Goal: Information Seeking & Learning: Find specific page/section

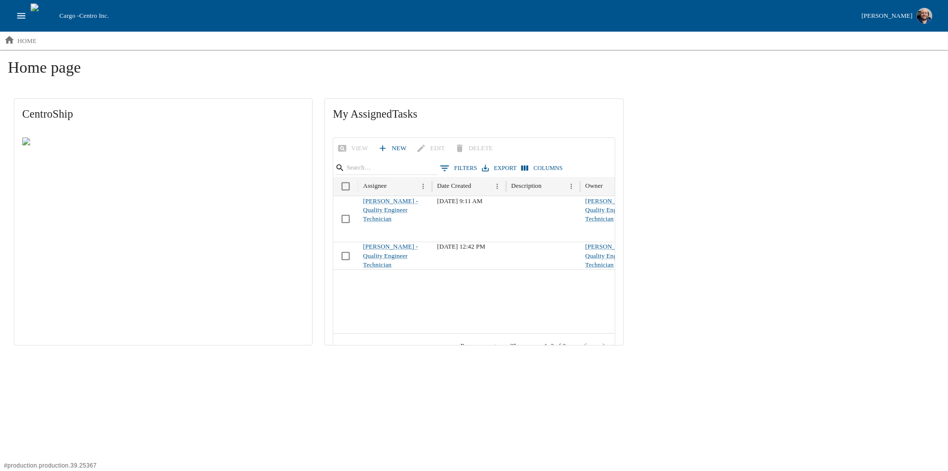
click at [25, 11] on icon "open drawer" at bounding box center [21, 15] width 11 height 11
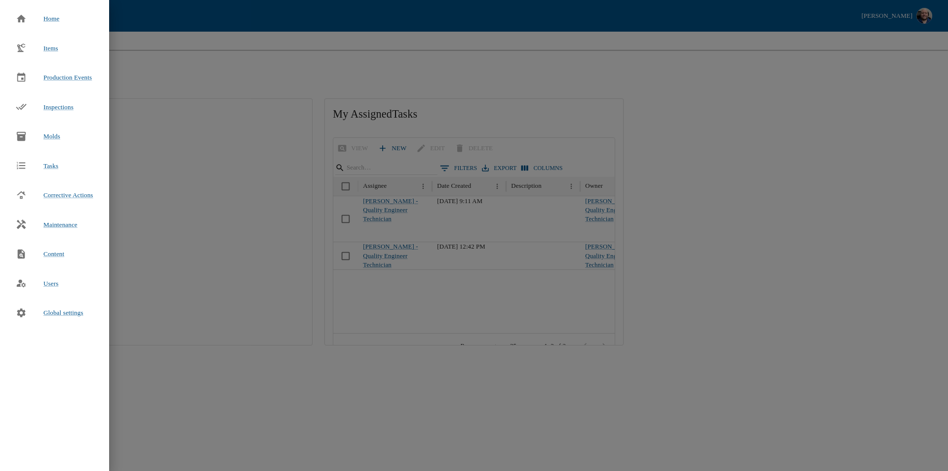
click at [197, 69] on div at bounding box center [474, 235] width 948 height 471
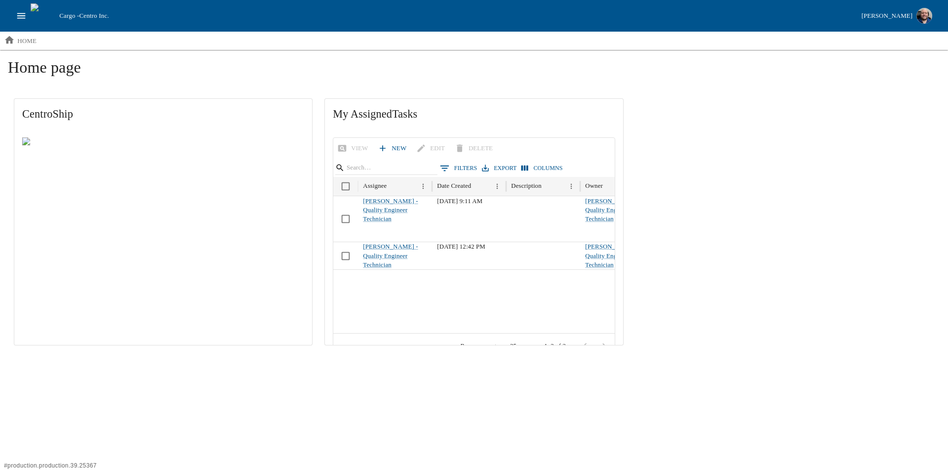
click at [20, 12] on icon "open drawer" at bounding box center [21, 15] width 11 height 11
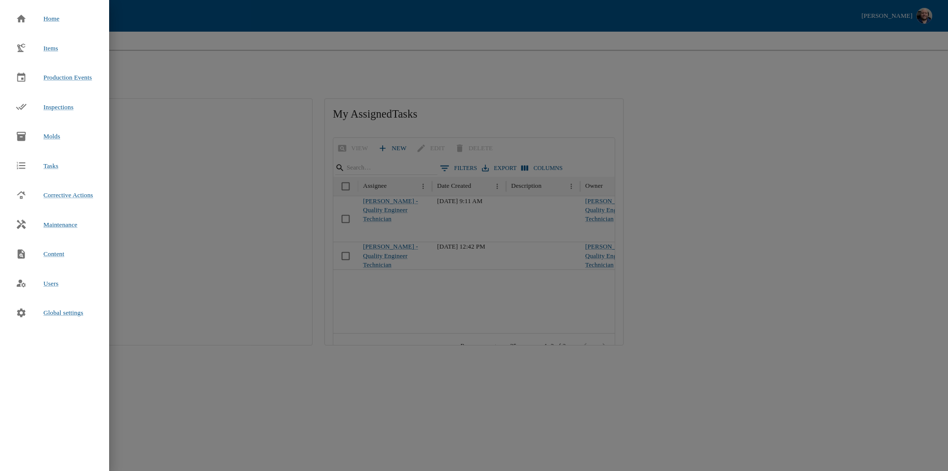
click at [189, 86] on div at bounding box center [474, 235] width 948 height 471
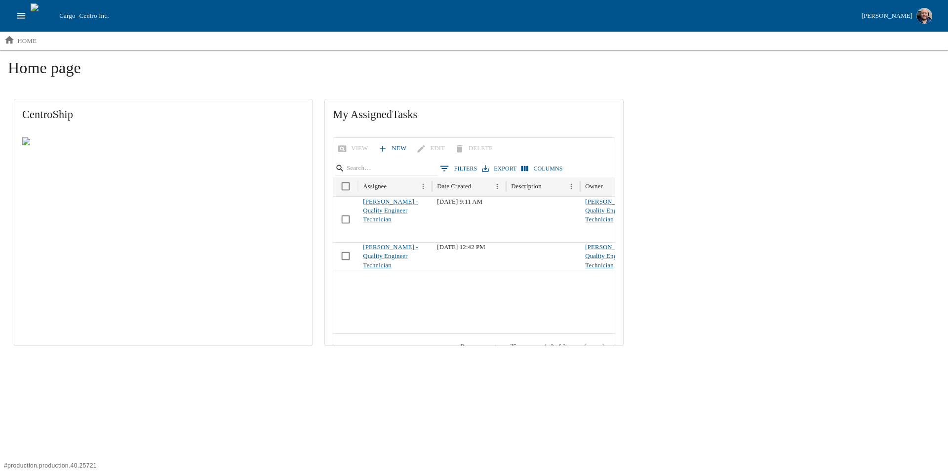
click at [14, 19] on button "open drawer" at bounding box center [21, 15] width 19 height 19
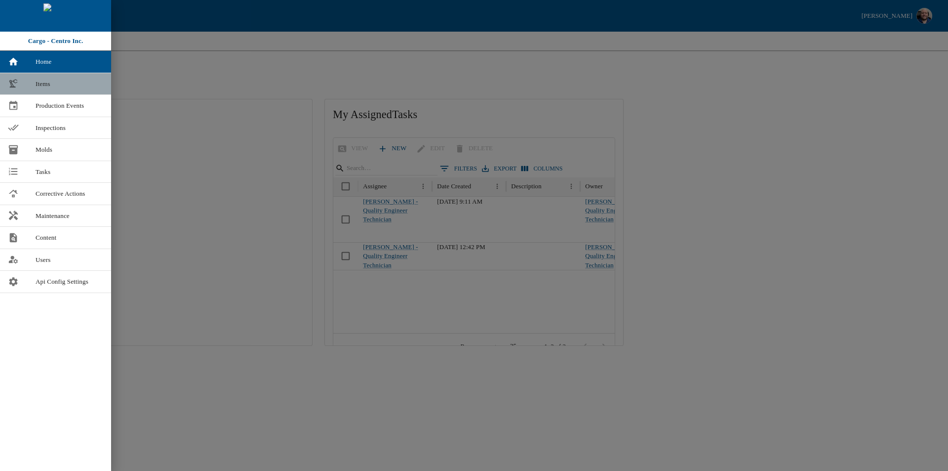
click at [32, 85] on div at bounding box center [22, 83] width 28 height 11
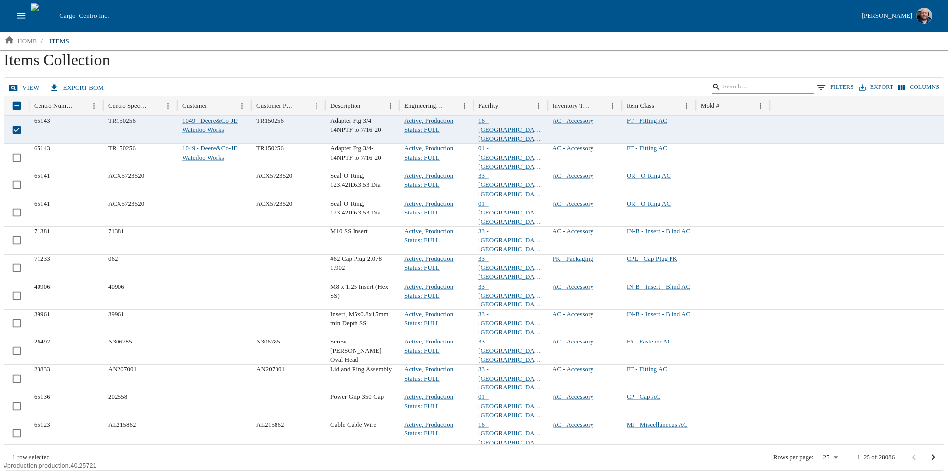
click at [759, 88] on input "Search" at bounding box center [761, 87] width 77 height 14
type input "35707"
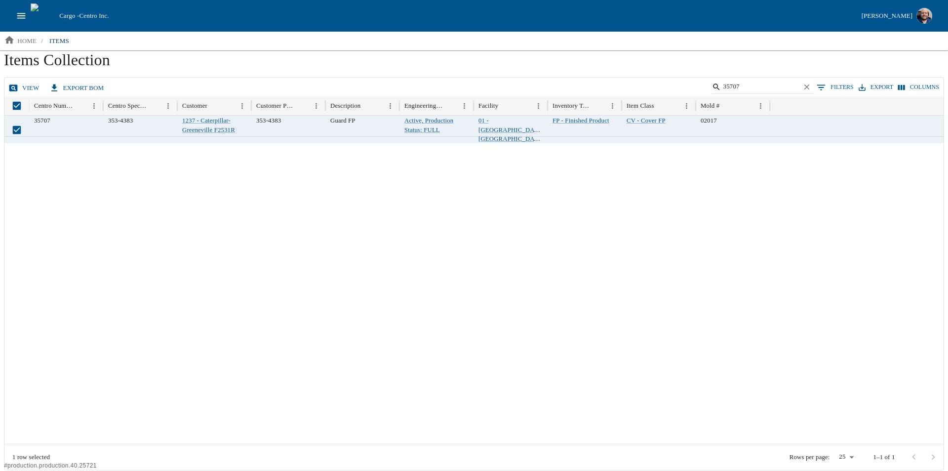
click at [25, 80] on link "view" at bounding box center [24, 88] width 37 height 17
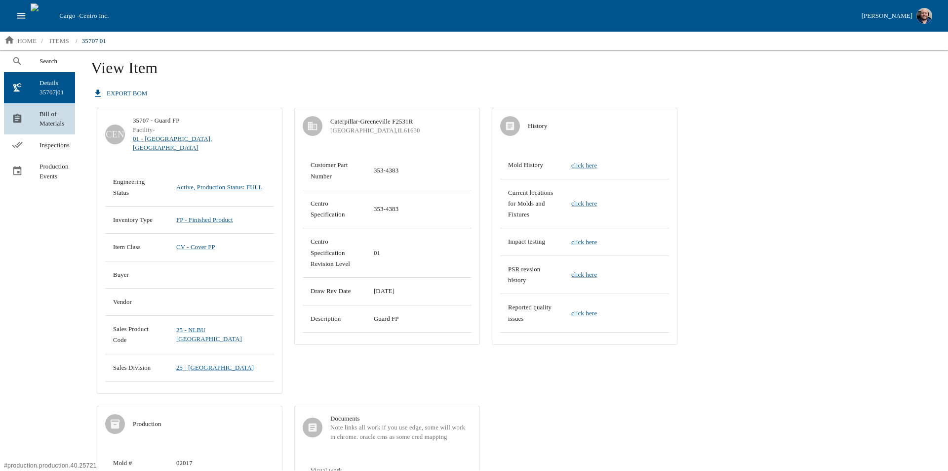
click at [46, 122] on span "Bill of Materials" at bounding box center [54, 118] width 28 height 19
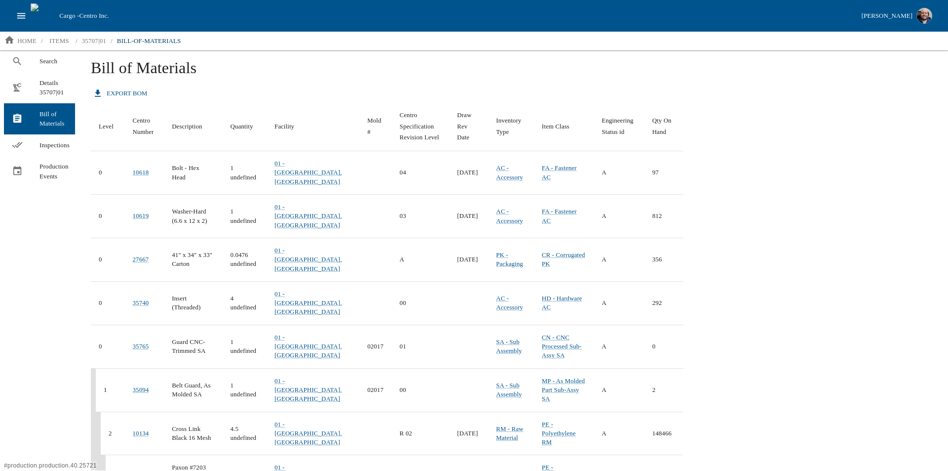
click at [18, 15] on icon "open drawer" at bounding box center [21, 15] width 11 height 11
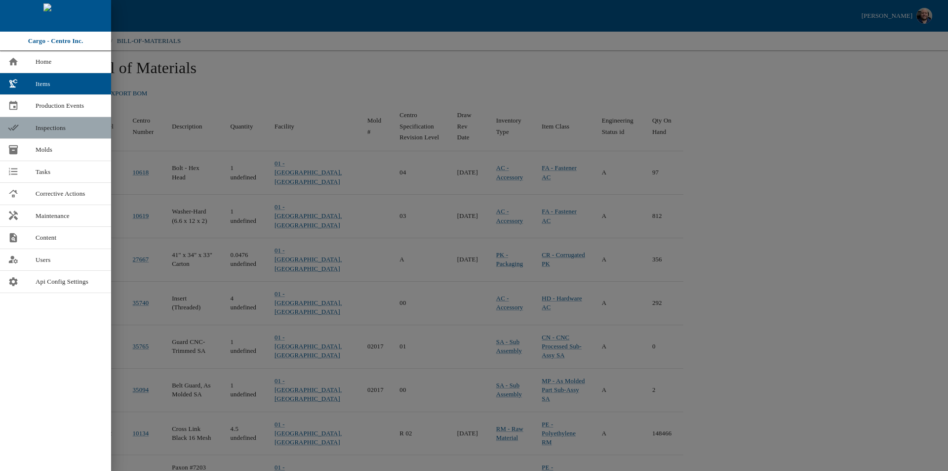
click at [35, 122] on div at bounding box center [22, 127] width 28 height 11
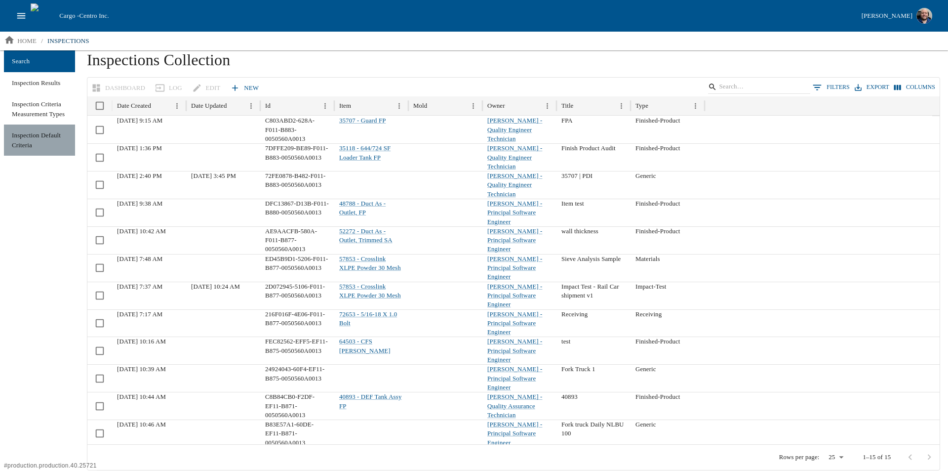
click at [31, 134] on link "Inspection Default Criteria" at bounding box center [39, 139] width 71 height 31
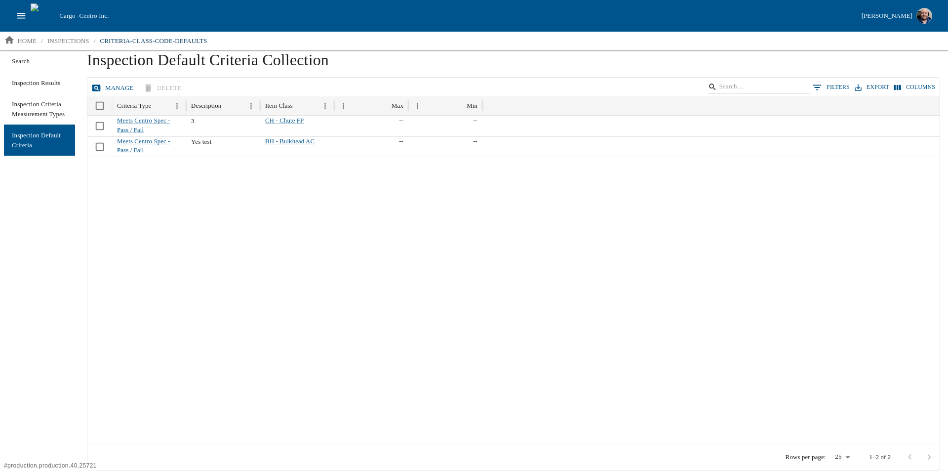
click at [104, 87] on button "Manage" at bounding box center [113, 88] width 48 height 17
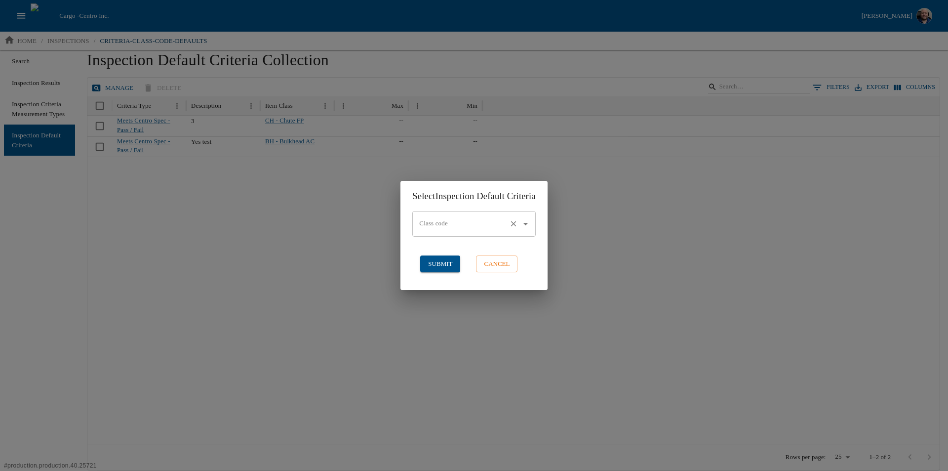
click at [526, 224] on icon "Open" at bounding box center [525, 223] width 11 height 11
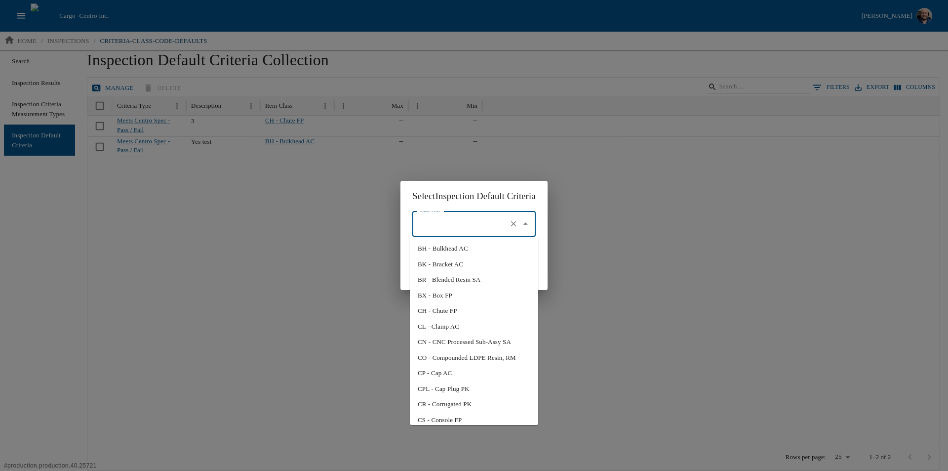
click at [459, 303] on li "CH - Chute FP" at bounding box center [474, 311] width 128 height 16
type input "CH - Chute FP"
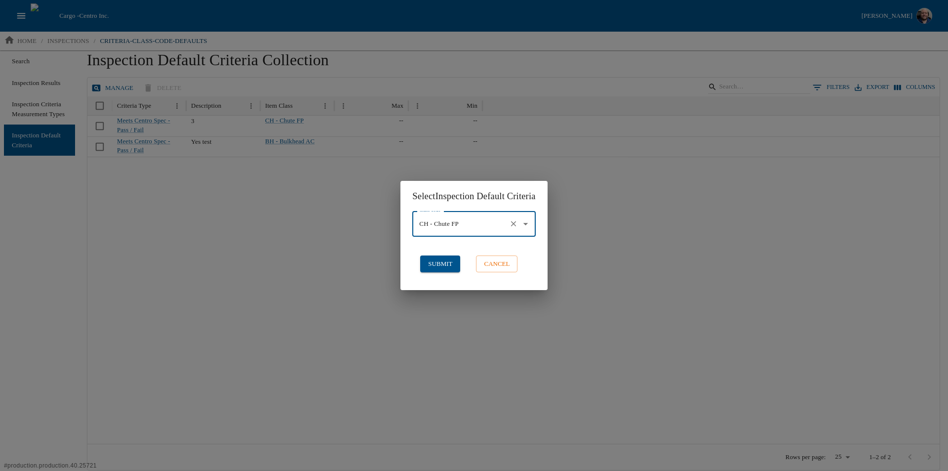
click at [438, 266] on button "submit" at bounding box center [440, 263] width 40 height 17
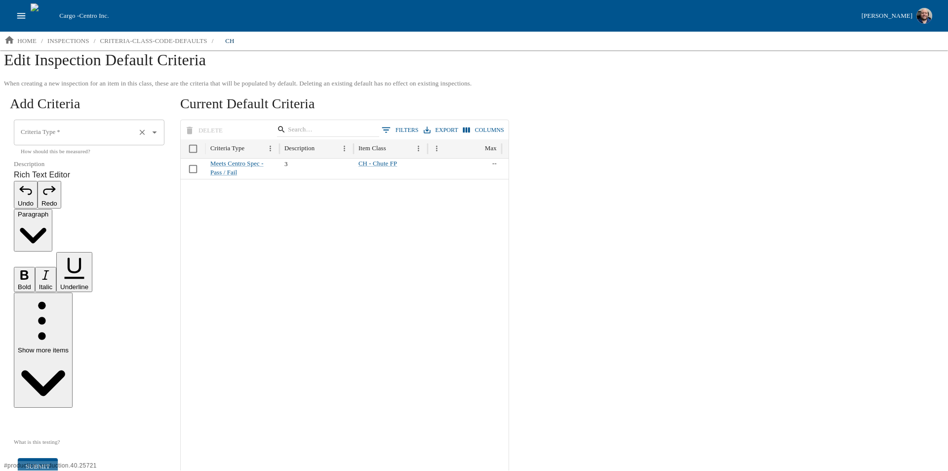
click at [160, 129] on icon "Open" at bounding box center [154, 132] width 11 height 11
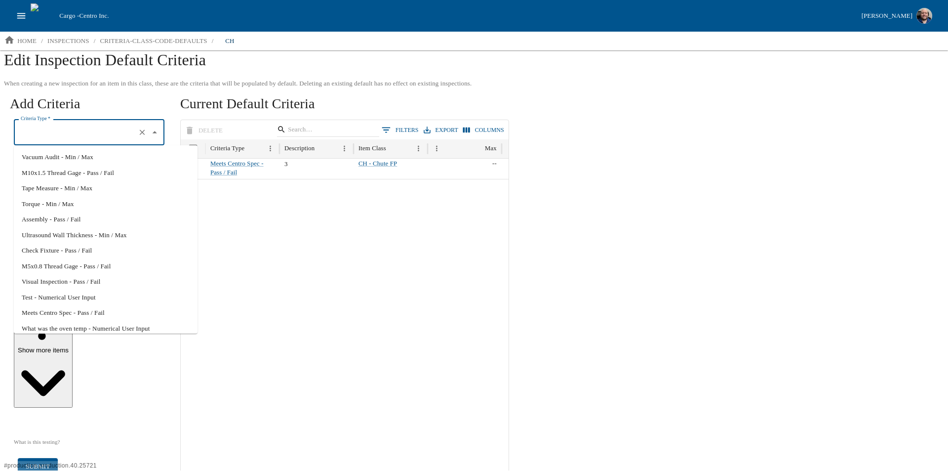
click at [121, 278] on li "Visual Inspection - Pass / Fail" at bounding box center [106, 282] width 184 height 16
type input "Visual Inspection - Pass / Fail"
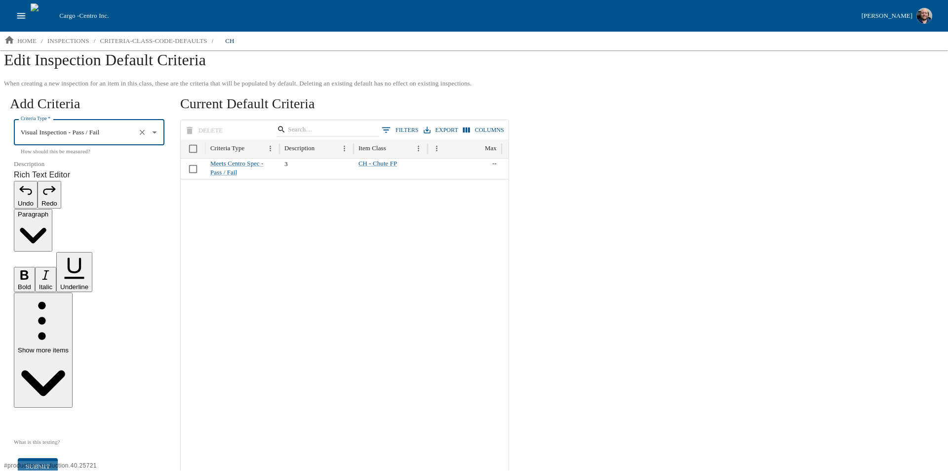
click at [34, 416] on p "Rich Text Editor. Editing area: main. Press Alt+0 for help." at bounding box center [89, 422] width 151 height 12
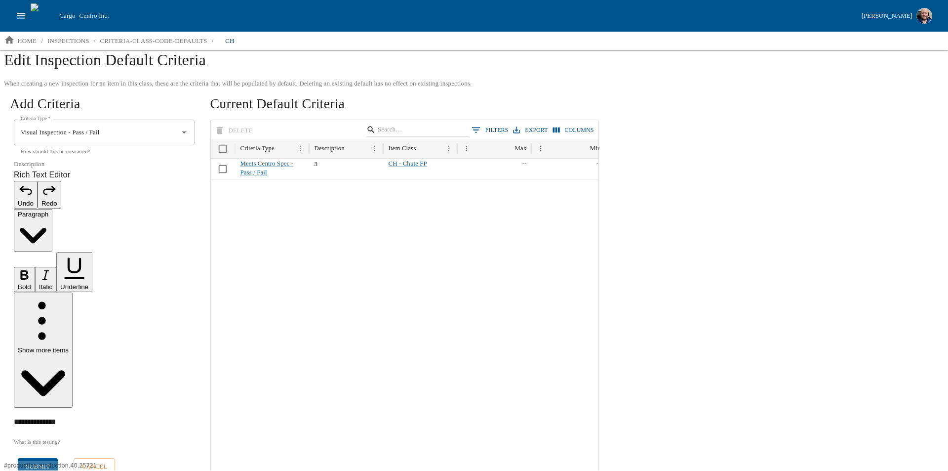
click at [35, 453] on button "submit" at bounding box center [38, 466] width 40 height 17
click at [33, 453] on button "submit" at bounding box center [38, 466] width 40 height 17
click at [174, 269] on div "Add Criteria Criteria Type   * Criteria Type   * How should this be measured? D…" at bounding box center [104, 289] width 201 height 401
click at [15, 19] on button "open drawer" at bounding box center [21, 15] width 19 height 19
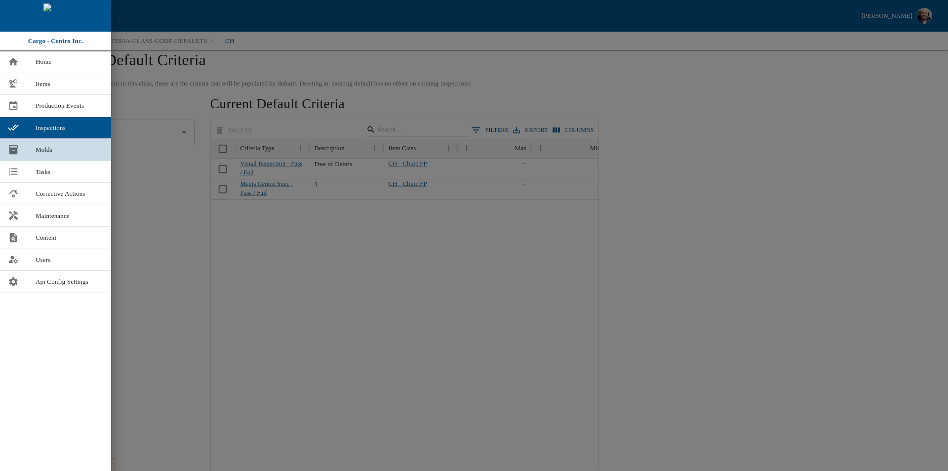
click at [51, 150] on span "Molds" at bounding box center [70, 150] width 68 height 10
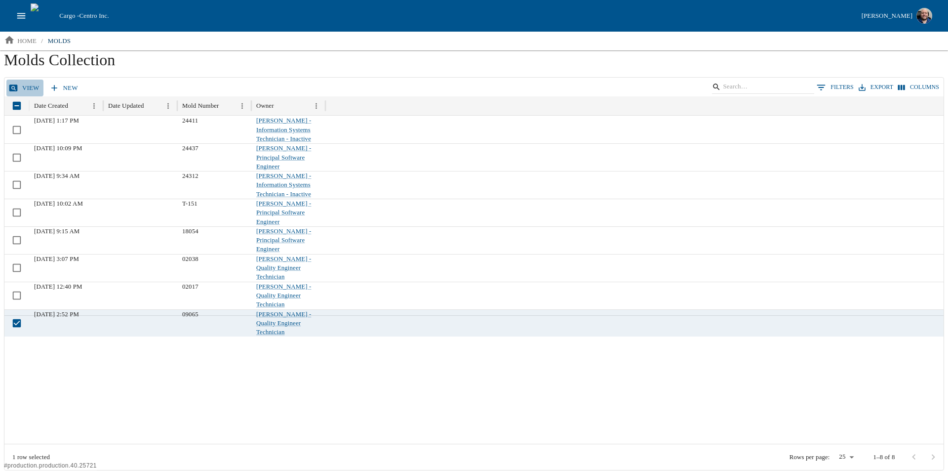
click at [23, 82] on link "view" at bounding box center [24, 88] width 37 height 17
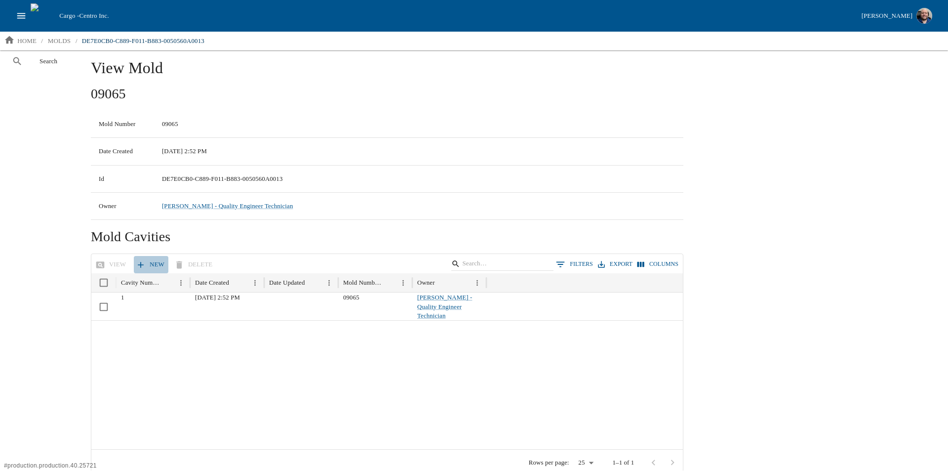
click at [152, 261] on link "New" at bounding box center [151, 264] width 35 height 17
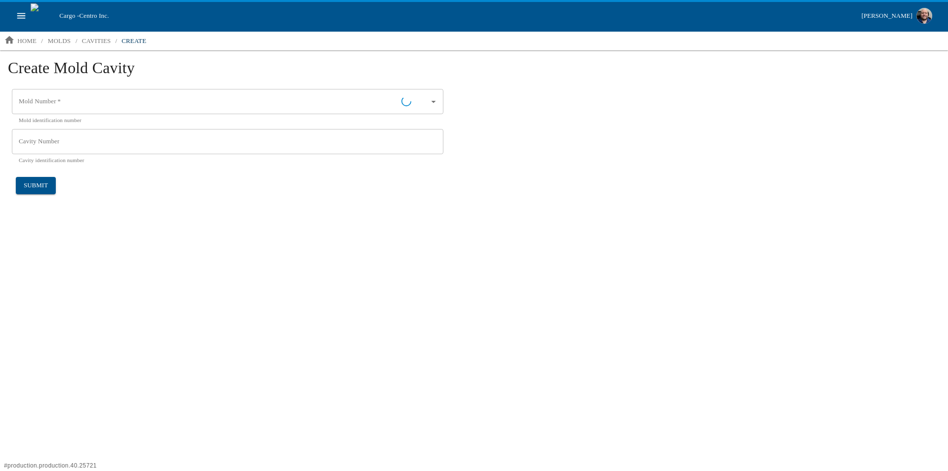
type input "09065"
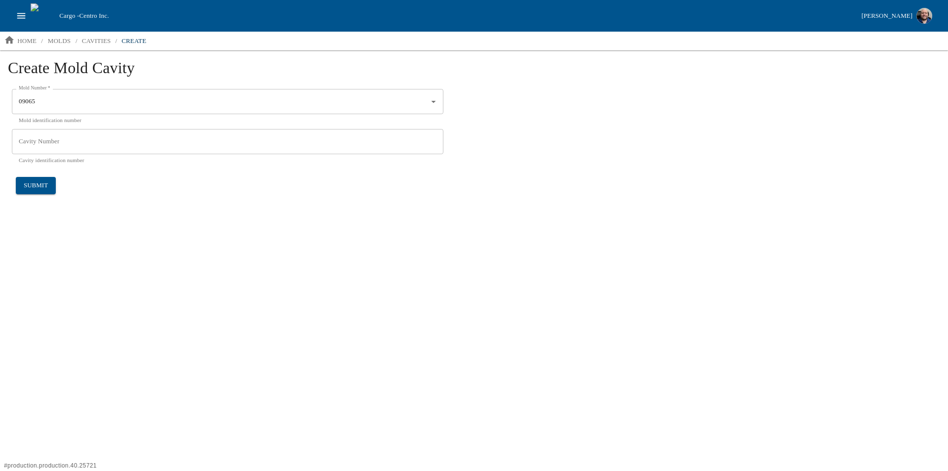
click at [55, 140] on input "Cavity Number" at bounding box center [228, 142] width 432 height 26
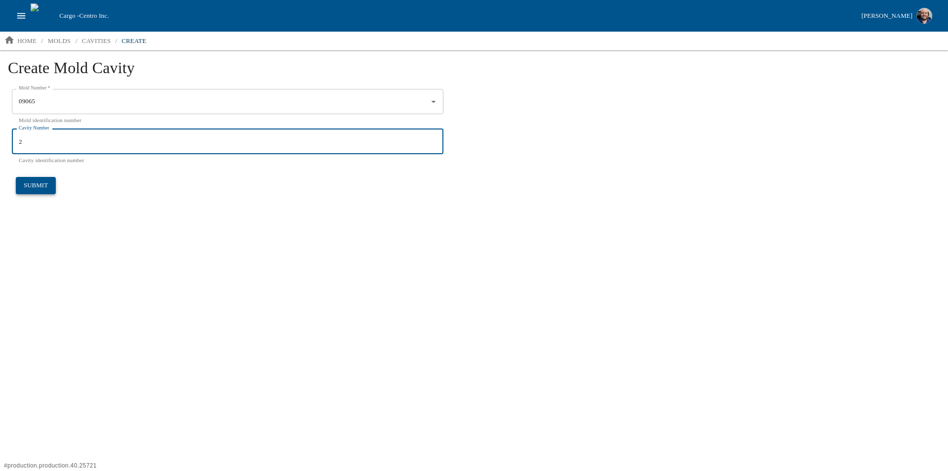
type input "2"
click at [42, 178] on button "submit" at bounding box center [36, 185] width 40 height 17
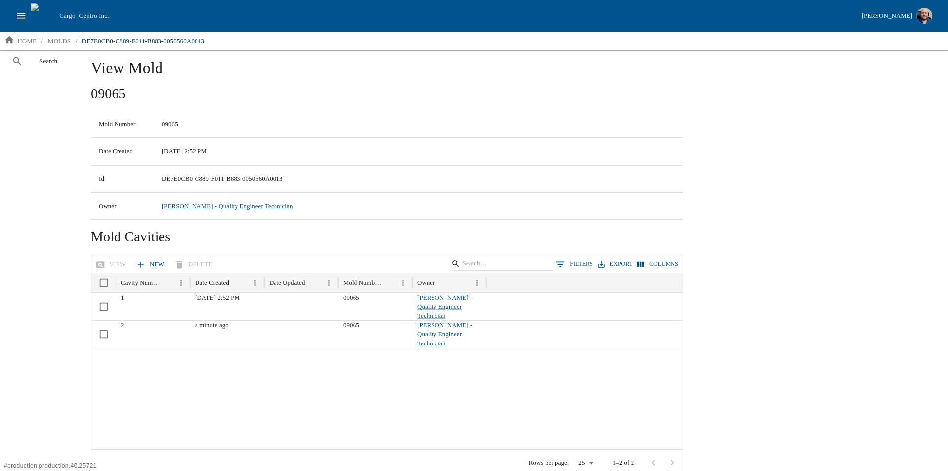
click at [26, 14] on icon "open drawer" at bounding box center [21, 15] width 11 height 11
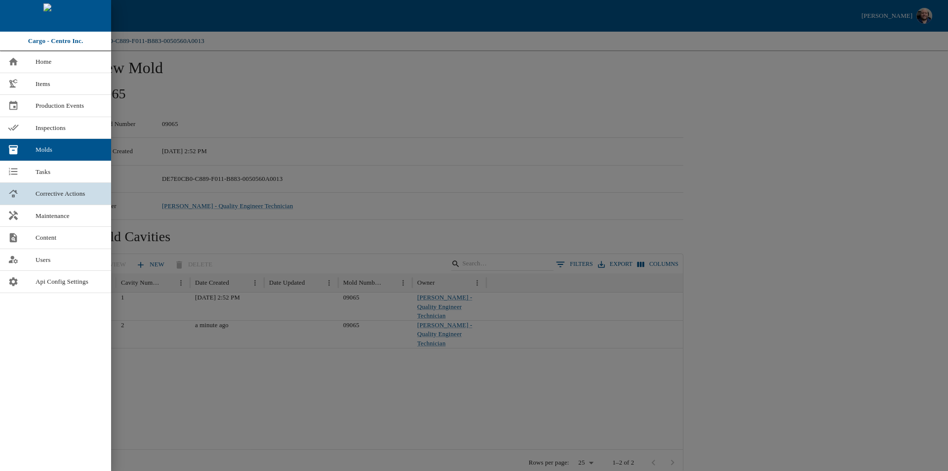
click at [62, 200] on link "Corrective Actions" at bounding box center [55, 194] width 111 height 22
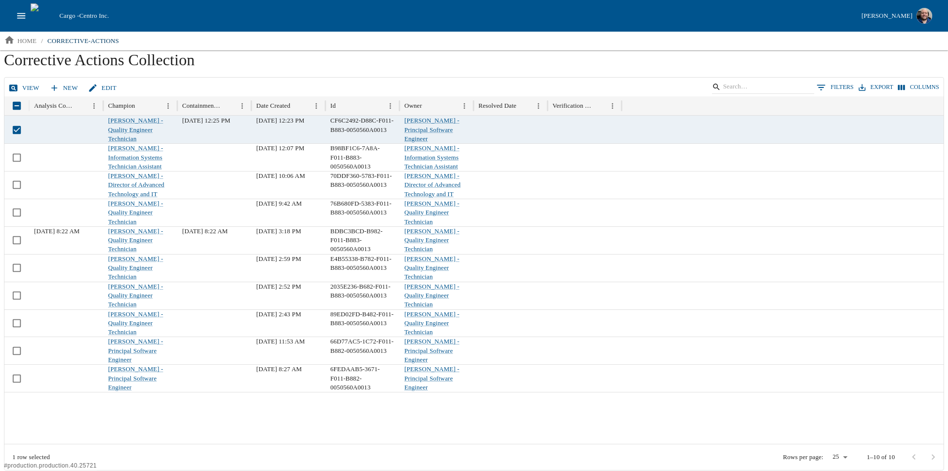
click at [27, 87] on link "View" at bounding box center [24, 88] width 37 height 17
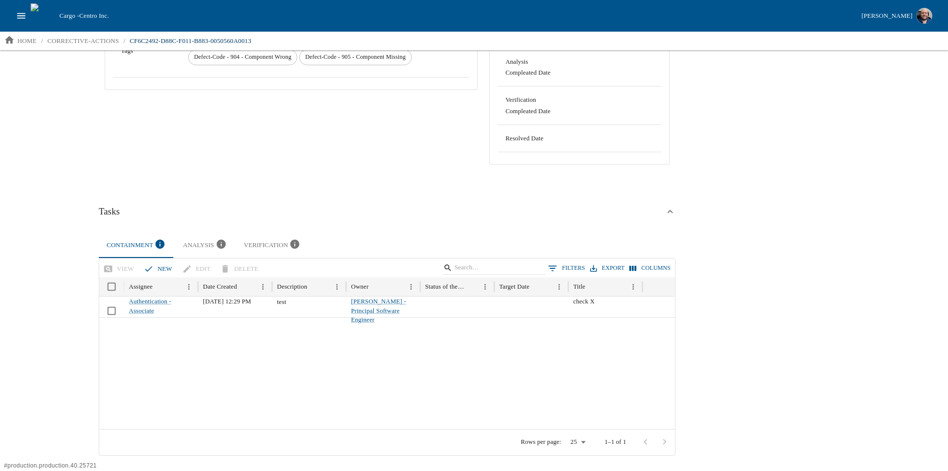
scroll to position [247, 0]
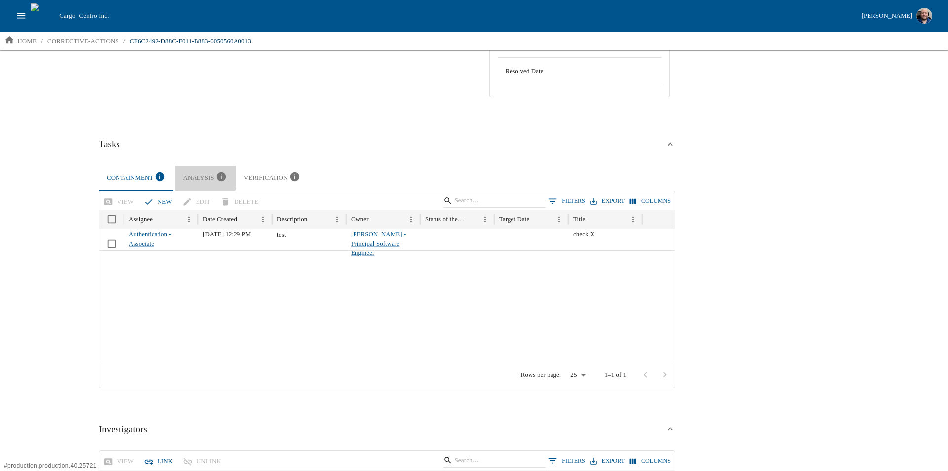
drag, startPoint x: 188, startPoint y: 170, endPoint x: 200, endPoint y: 177, distance: 14.4
click at [188, 170] on button "Analysis" at bounding box center [205, 177] width 61 height 25
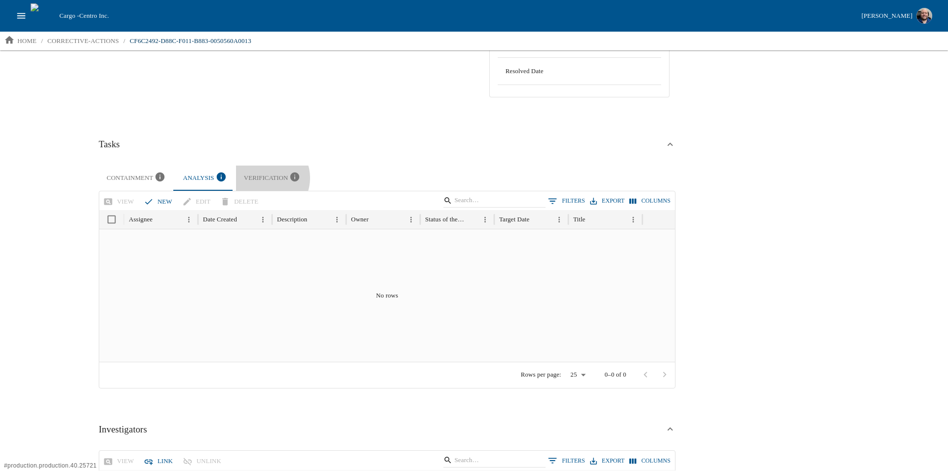
click at [261, 178] on div "Verification" at bounding box center [273, 177] width 58 height 13
click at [125, 183] on div "Containment" at bounding box center [137, 177] width 61 height 13
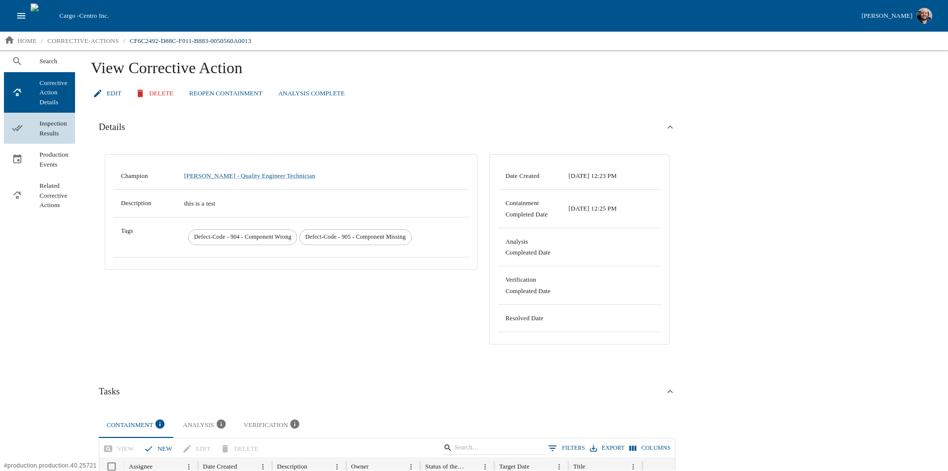
click at [32, 127] on div at bounding box center [26, 127] width 28 height 11
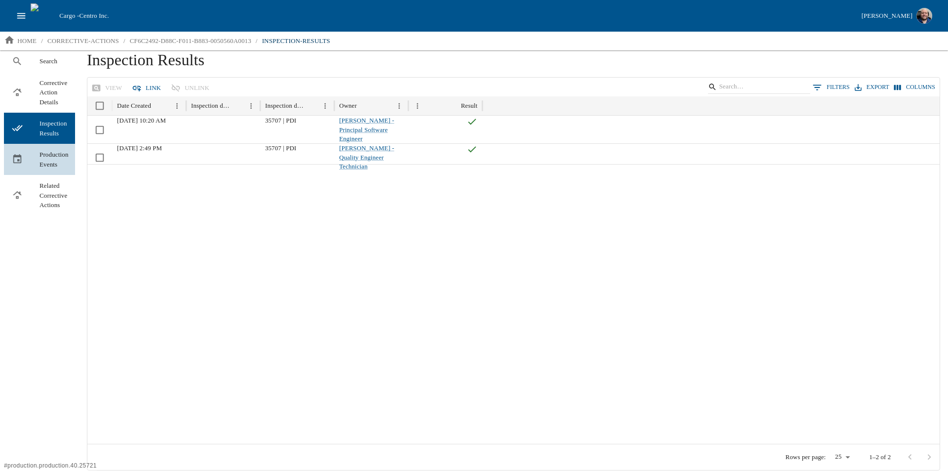
click at [46, 155] on span "Production Events" at bounding box center [54, 159] width 28 height 19
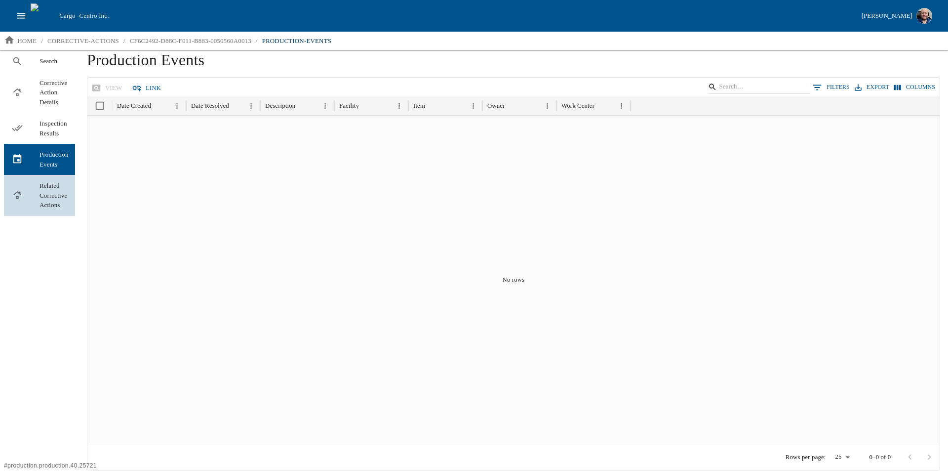
click at [58, 198] on span "Related Corrective Actions" at bounding box center [54, 195] width 28 height 29
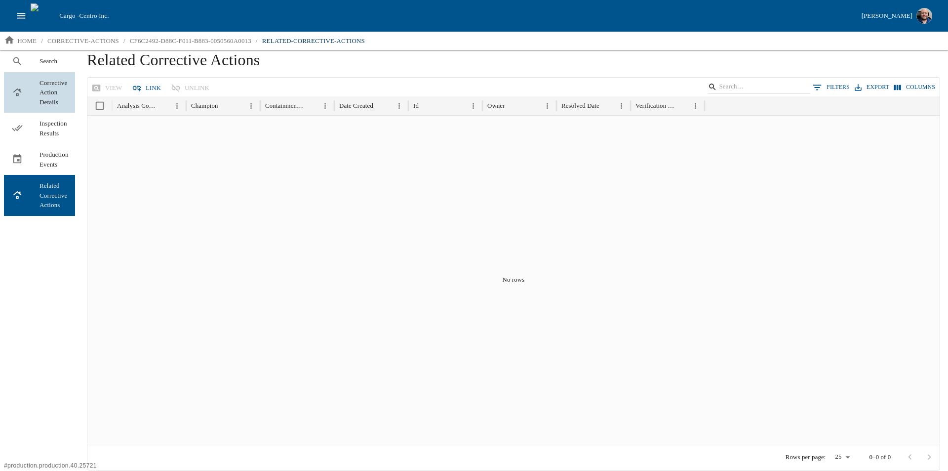
click at [53, 93] on span "Corrective Action Details" at bounding box center [54, 92] width 28 height 29
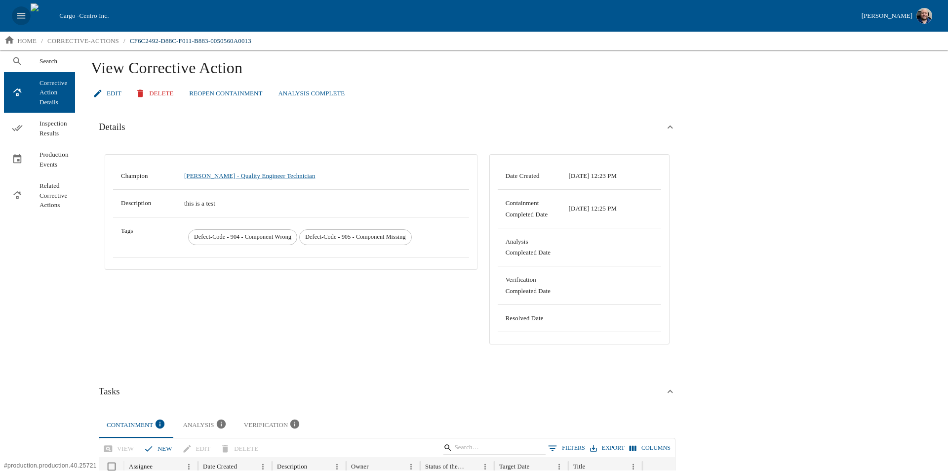
click at [14, 21] on button "open drawer" at bounding box center [21, 15] width 19 height 19
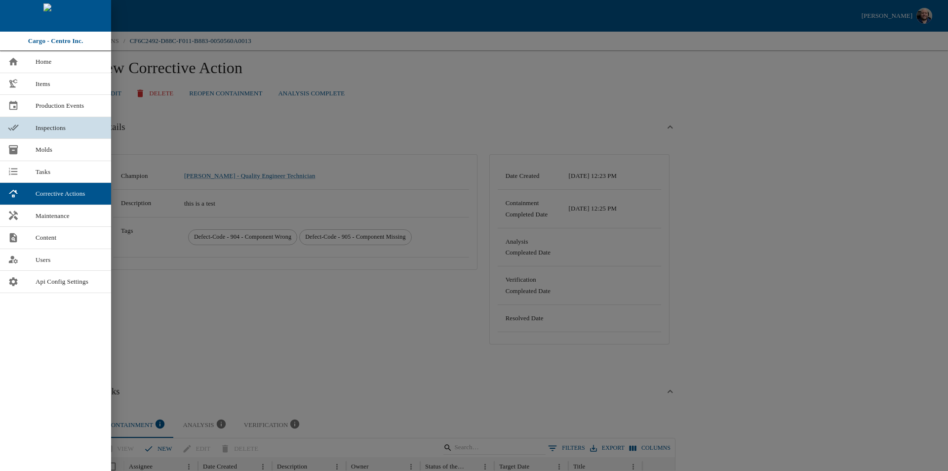
click at [49, 119] on link "Inspections" at bounding box center [55, 128] width 111 height 22
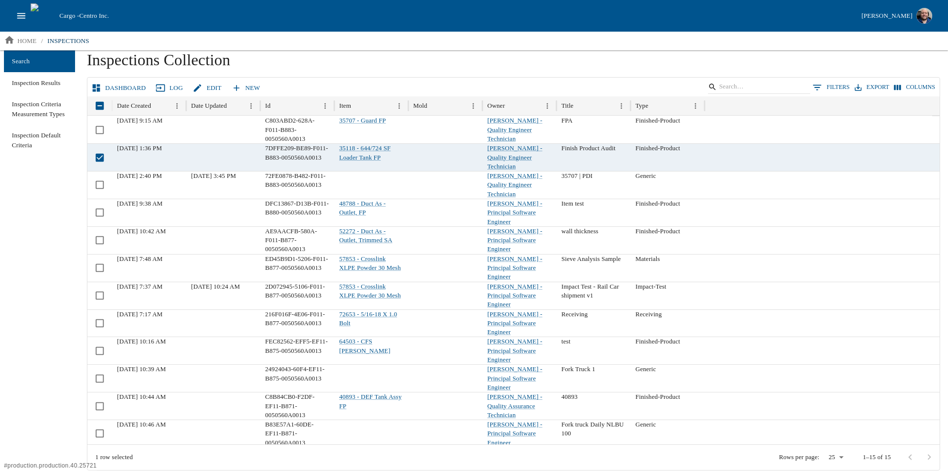
click at [116, 88] on link "Dashboard" at bounding box center [119, 88] width 60 height 17
click at [116, 85] on link "Dashboard" at bounding box center [119, 88] width 60 height 17
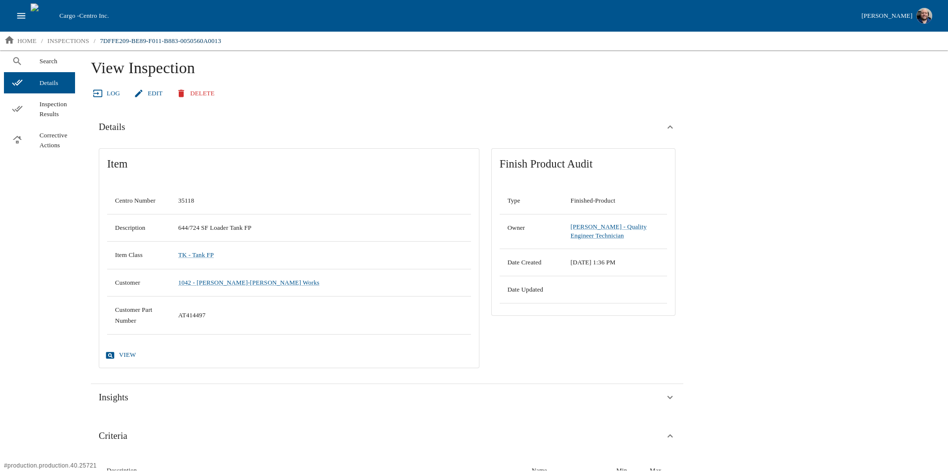
click at [98, 94] on icon at bounding box center [98, 93] width 10 height 10
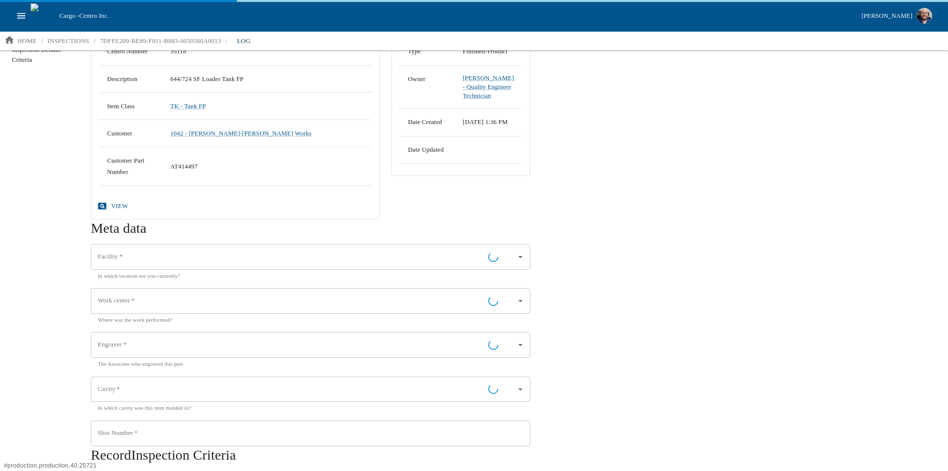
scroll to position [99, 0]
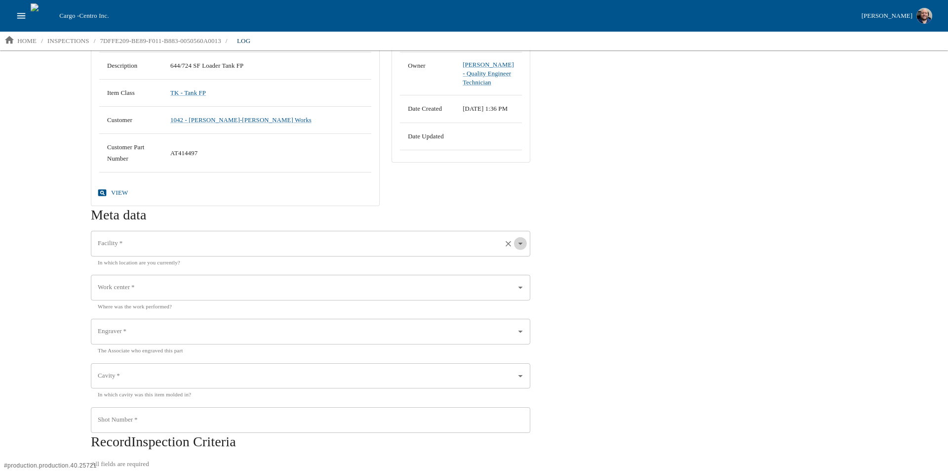
click at [519, 244] on icon "Open" at bounding box center [520, 243] width 11 height 11
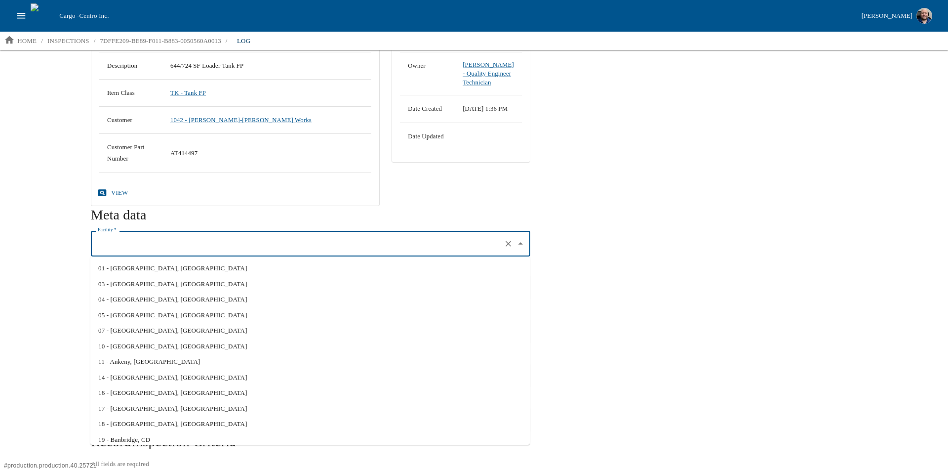
click at [183, 266] on li "01 - [GEOGRAPHIC_DATA], [GEOGRAPHIC_DATA]" at bounding box center [310, 268] width 440 height 16
type input "01 - [GEOGRAPHIC_DATA], [GEOGRAPHIC_DATA]"
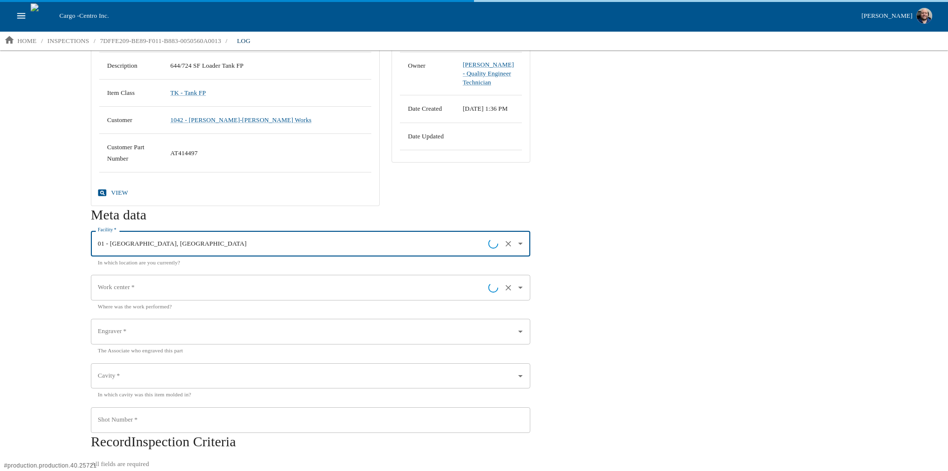
click at [167, 289] on input "Work center   *" at bounding box center [291, 287] width 393 height 17
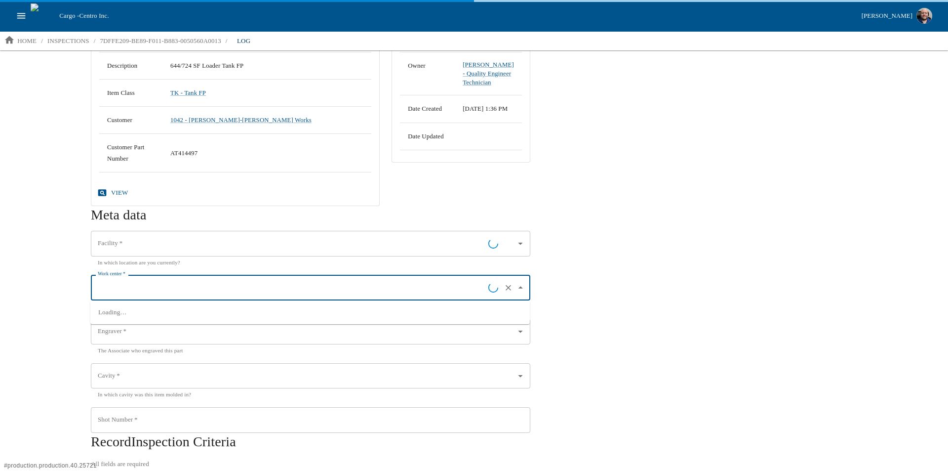
type input "01 - [GEOGRAPHIC_DATA], [GEOGRAPHIC_DATA]"
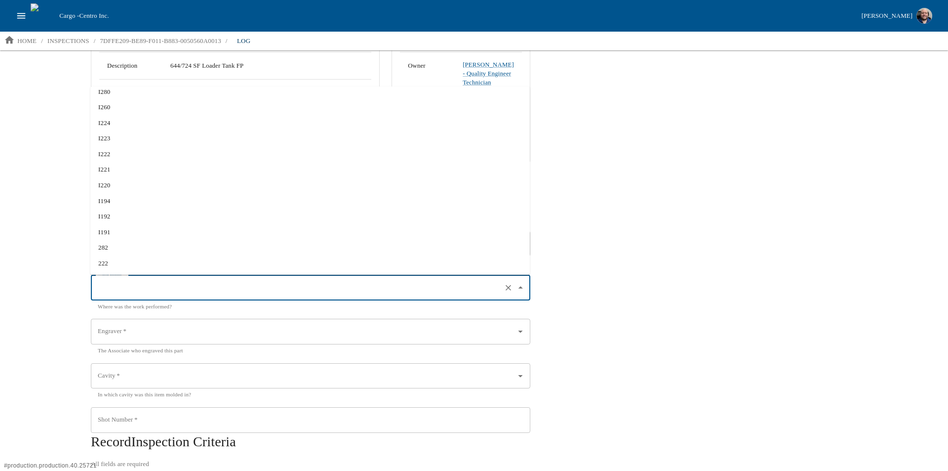
scroll to position [50, 0]
click at [111, 147] on li "I280" at bounding box center [310, 141] width 440 height 16
type input "I280"
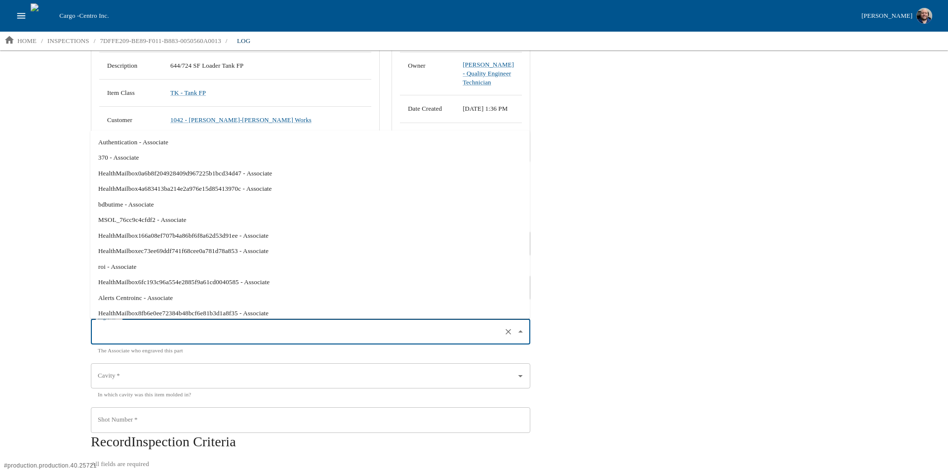
click at [157, 328] on input "Engraver   *" at bounding box center [296, 331] width 403 height 17
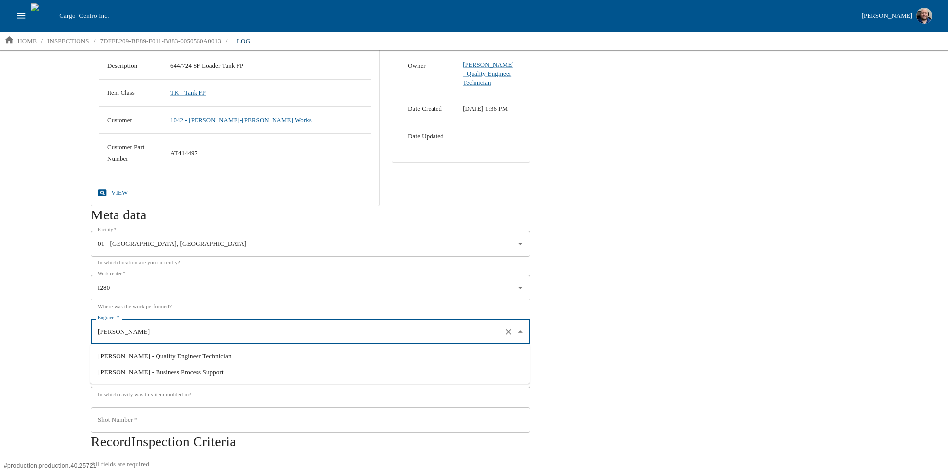
click at [154, 350] on li "[PERSON_NAME] - Quality Engineer Technician" at bounding box center [310, 356] width 440 height 16
type input "[PERSON_NAME] - Quality Engineer Technician"
click at [151, 375] on input "Cavity   *" at bounding box center [296, 375] width 403 height 17
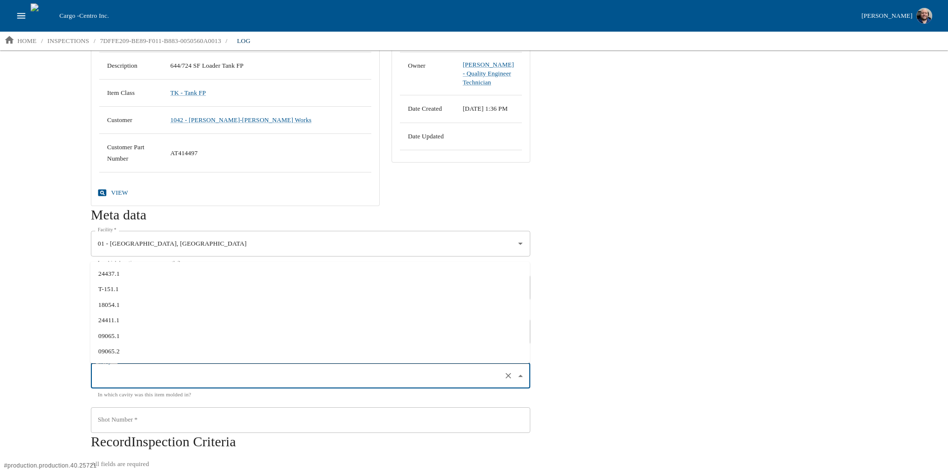
scroll to position [148, 0]
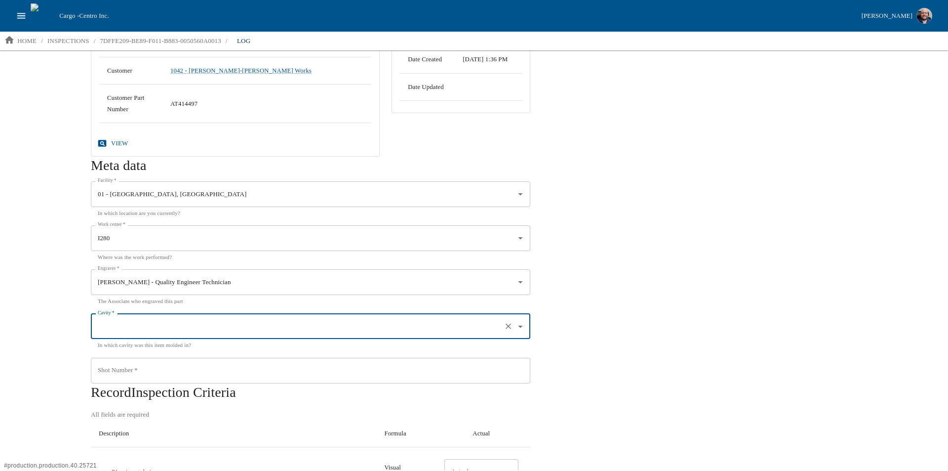
click at [130, 327] on input "Cavity   *" at bounding box center [296, 326] width 403 height 17
click at [132, 330] on input "Cavity   *" at bounding box center [296, 326] width 403 height 17
click at [128, 410] on li "09065.1" at bounding box center [310, 413] width 440 height 16
type input "09065.1"
click at [138, 373] on input "Shot Number   *" at bounding box center [311, 371] width 440 height 26
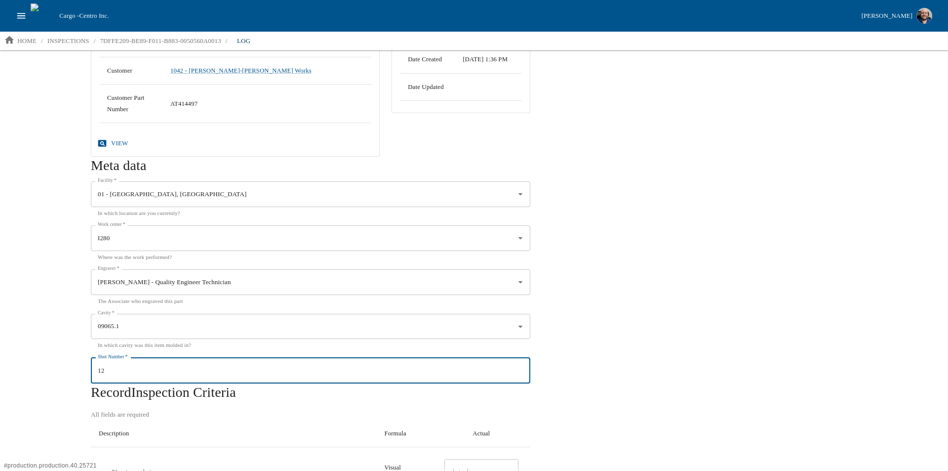
type input "12"
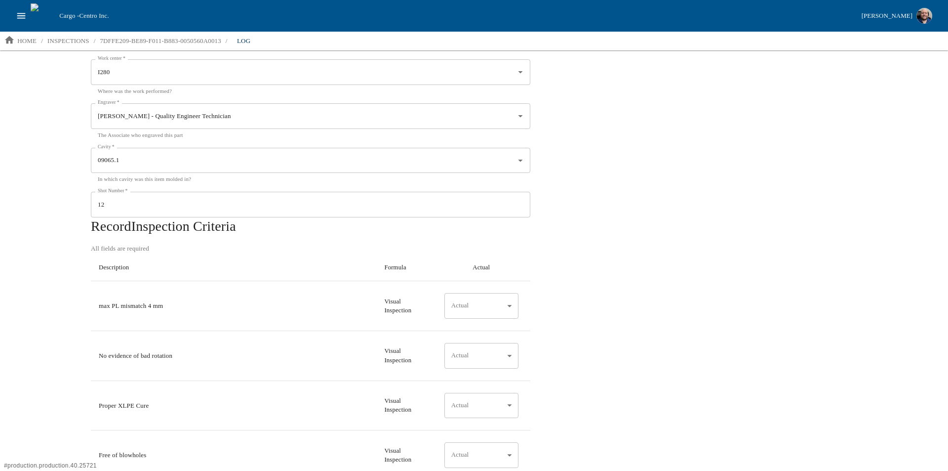
scroll to position [346, 0]
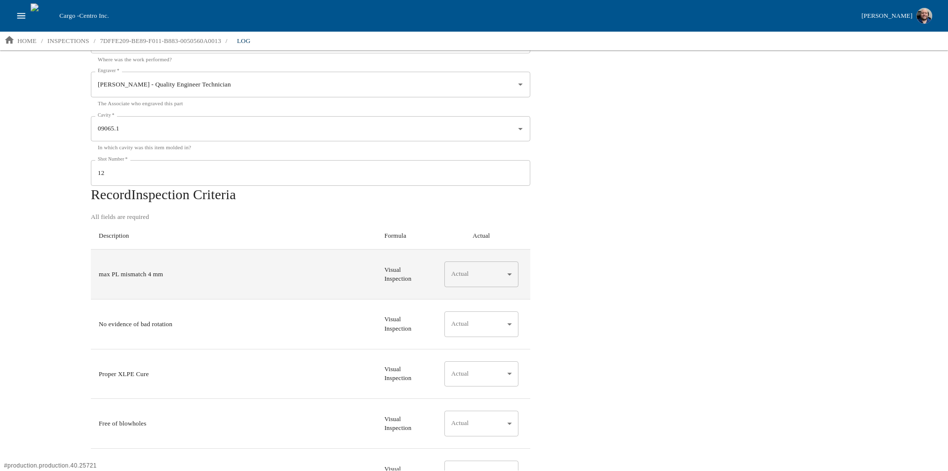
click at [506, 277] on body "Cargo - Centro Inc. [PERSON_NAME] home / inspections / 7DFFE209-BE89-F011-B883-…" at bounding box center [474, 235] width 948 height 470
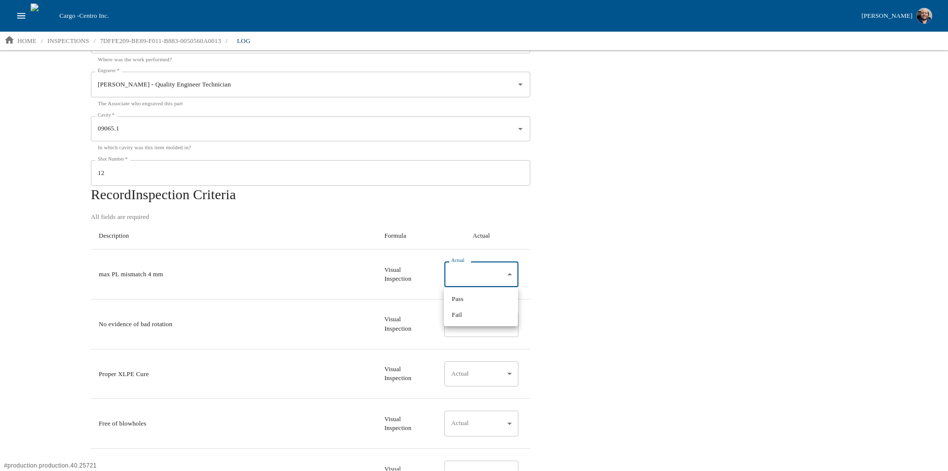
click at [496, 299] on li "Pass" at bounding box center [481, 299] width 74 height 16
type input "*"
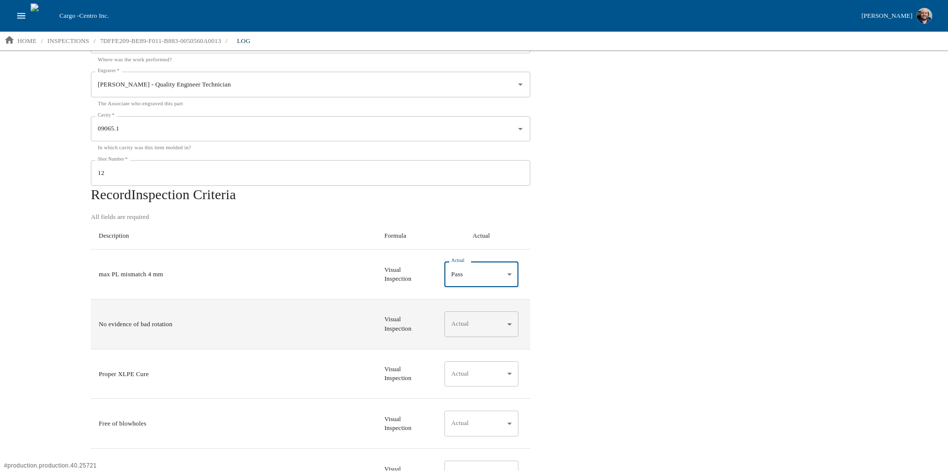
click at [498, 323] on body "Cargo - Centro Inc. [PERSON_NAME] home / inspections / 7DFFE209-BE89-F011-B883-…" at bounding box center [474, 235] width 948 height 470
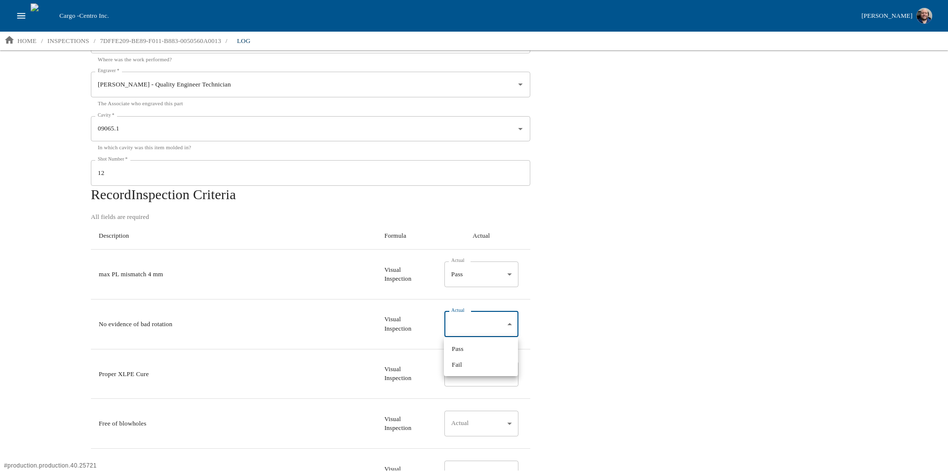
click at [488, 348] on li "Pass" at bounding box center [481, 349] width 74 height 16
type input "*"
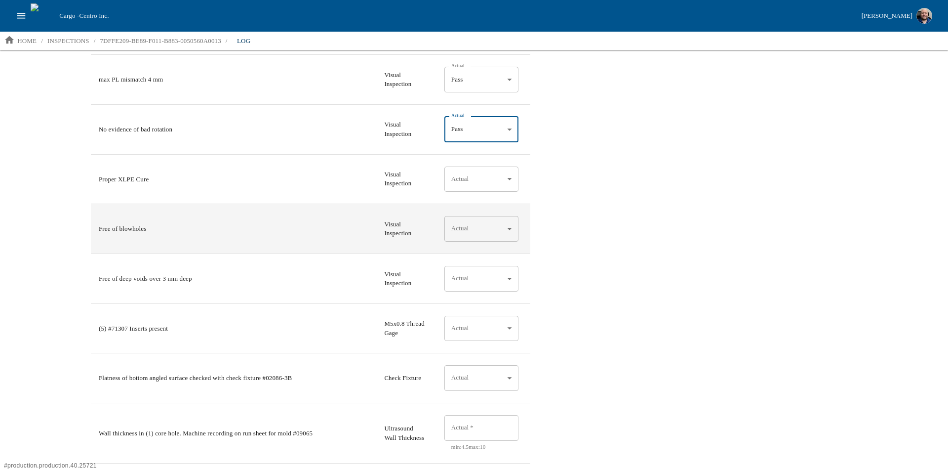
scroll to position [543, 0]
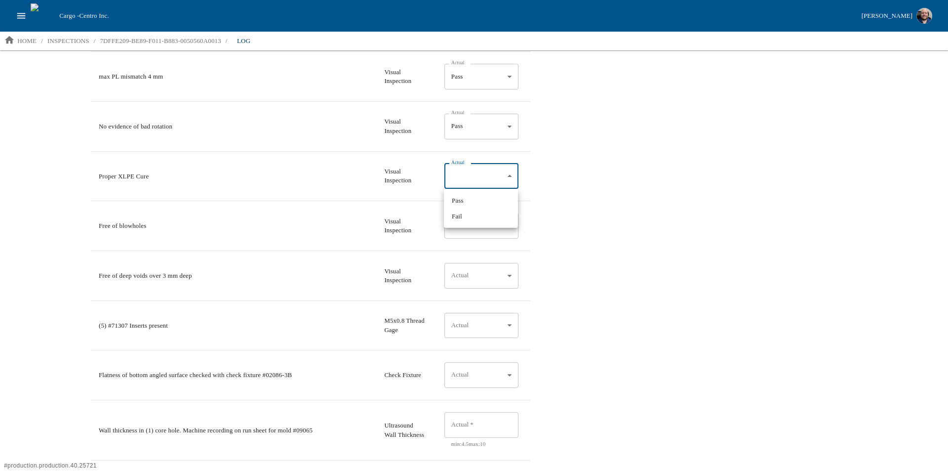
click at [488, 174] on body "Cargo - Centro Inc. [PERSON_NAME] home / inspections / 7DFFE209-BE89-F011-B883-…" at bounding box center [474, 235] width 948 height 470
click at [484, 204] on li "Pass" at bounding box center [481, 201] width 74 height 16
type input "*"
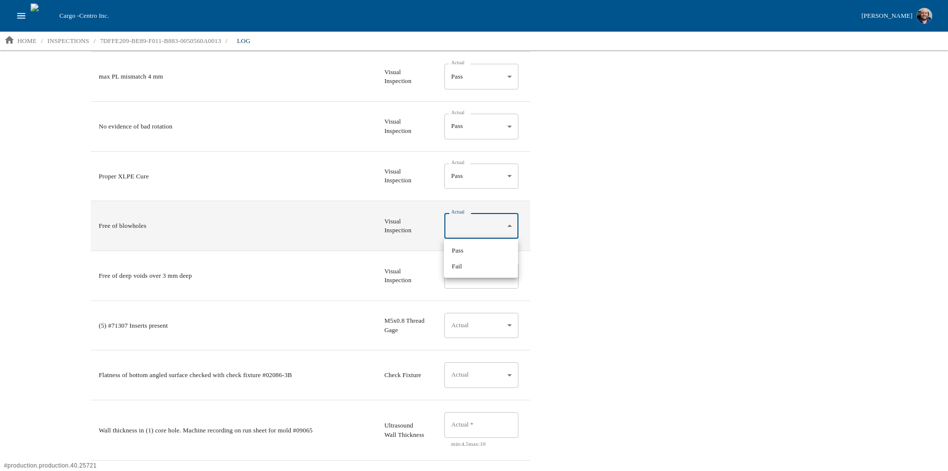
click at [479, 230] on body "Cargo - Centro Inc. [PERSON_NAME] home / inspections / 7DFFE209-BE89-F011-B883-…" at bounding box center [474, 235] width 948 height 470
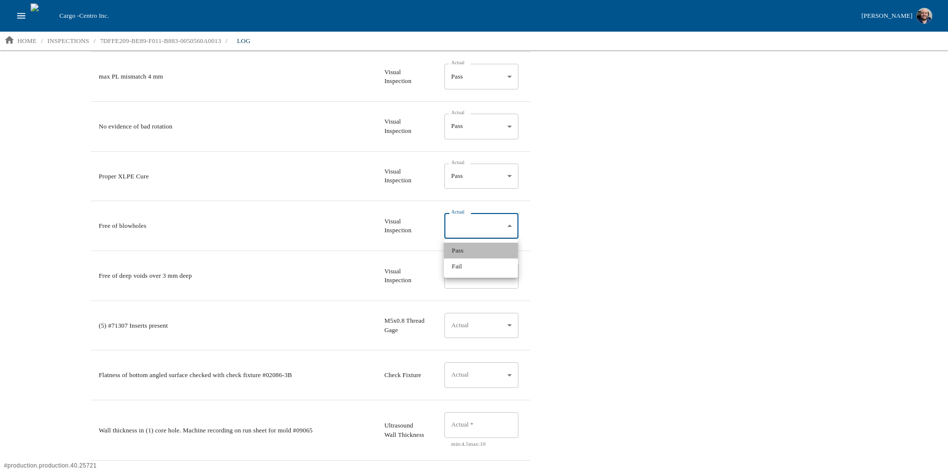
click at [471, 249] on li "Pass" at bounding box center [481, 250] width 74 height 16
type input "*"
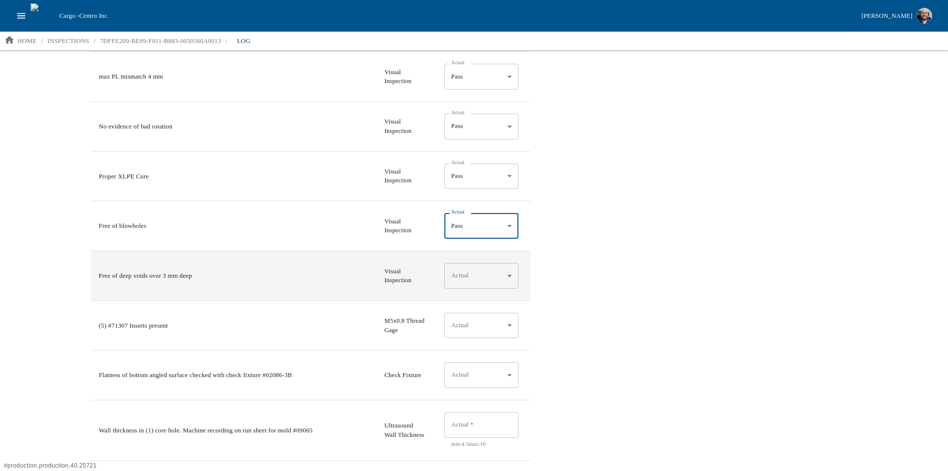
click at [467, 271] on body "Cargo - Centro Inc. [PERSON_NAME] home / inspections / 7DFFE209-BE89-F011-B883-…" at bounding box center [474, 235] width 948 height 470
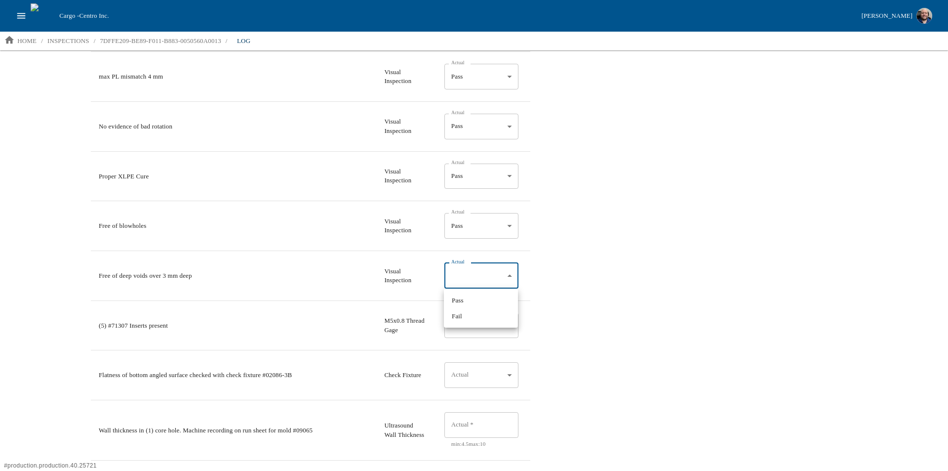
click at [464, 302] on li "Pass" at bounding box center [481, 300] width 74 height 16
type input "*"
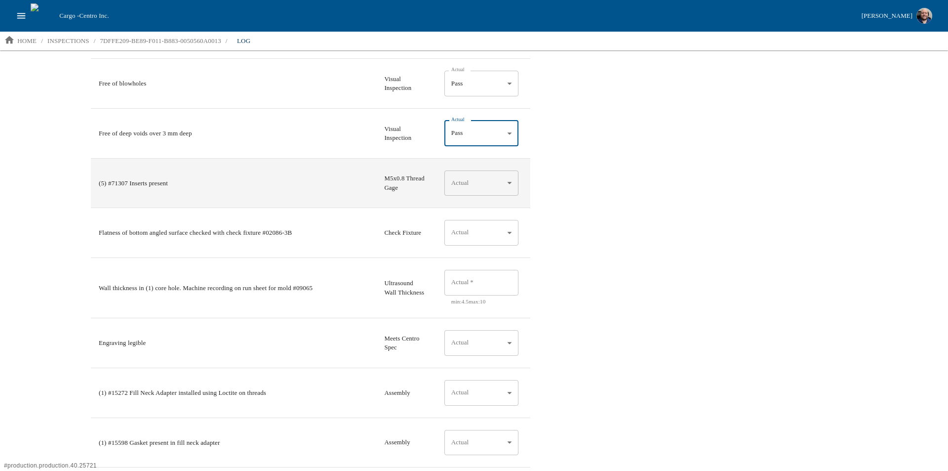
scroll to position [691, 0]
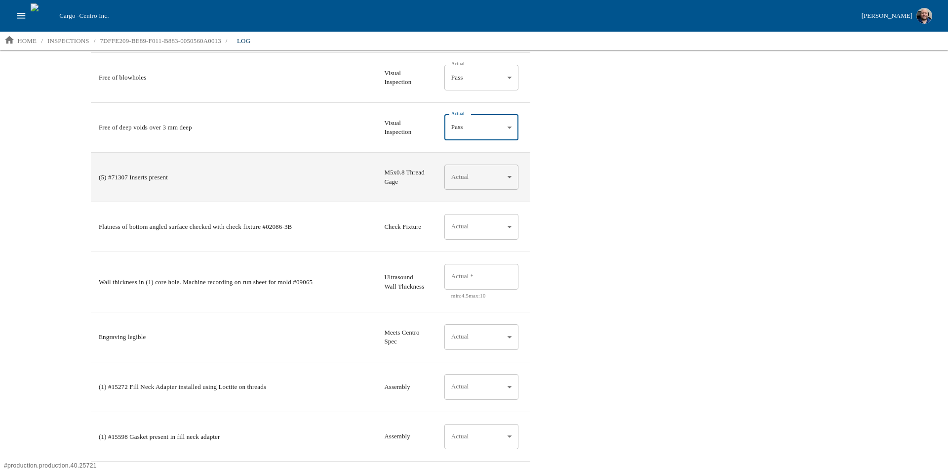
click at [479, 189] on body "Cargo - Centro Inc. [PERSON_NAME] home / inspections / 7DFFE209-BE89-F011-B883-…" at bounding box center [474, 235] width 948 height 470
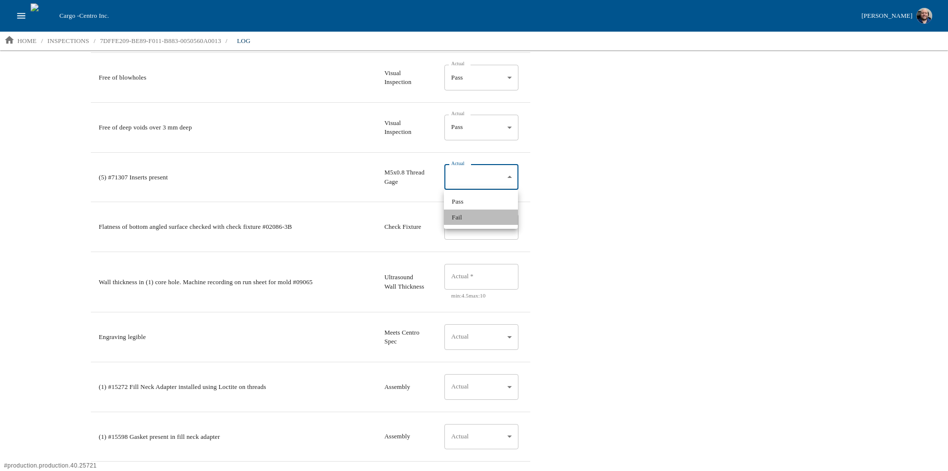
click at [466, 210] on li "Fail" at bounding box center [481, 217] width 74 height 16
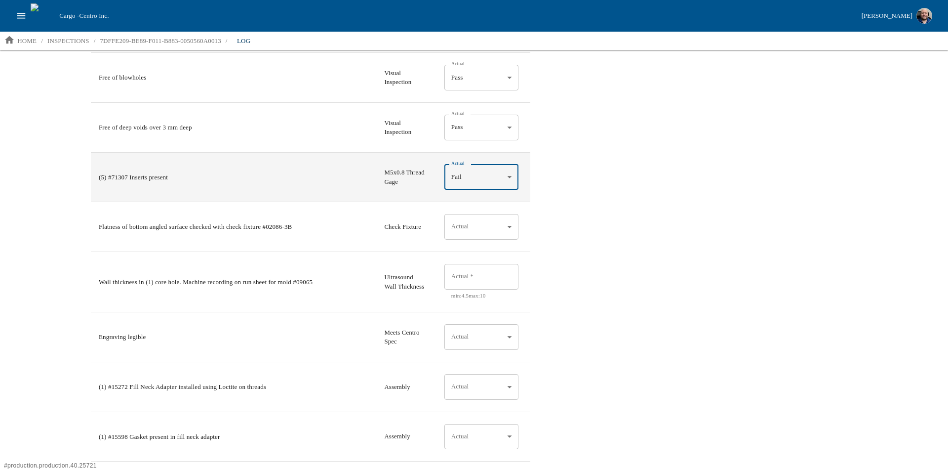
click at [471, 183] on body "Cargo - Centro Inc. [PERSON_NAME] home / inspections / 7DFFE209-BE89-F011-B883-…" at bounding box center [474, 235] width 948 height 470
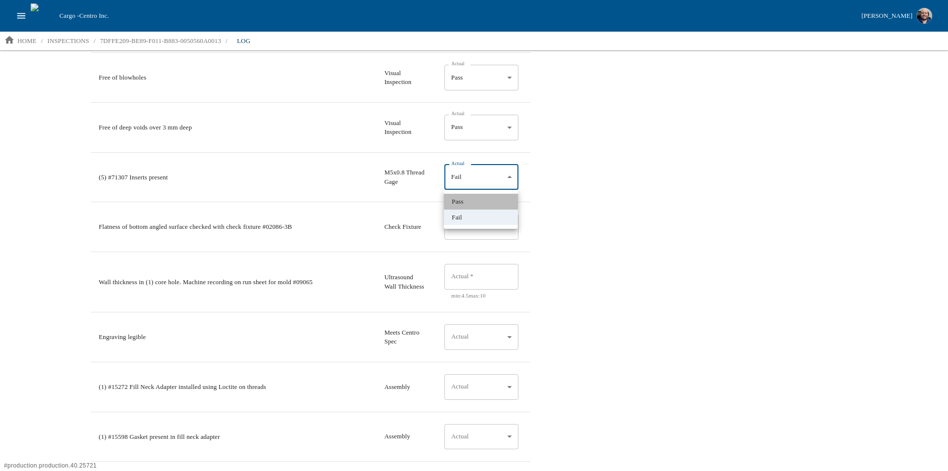
click at [468, 200] on li "Pass" at bounding box center [481, 202] width 74 height 16
type input "*"
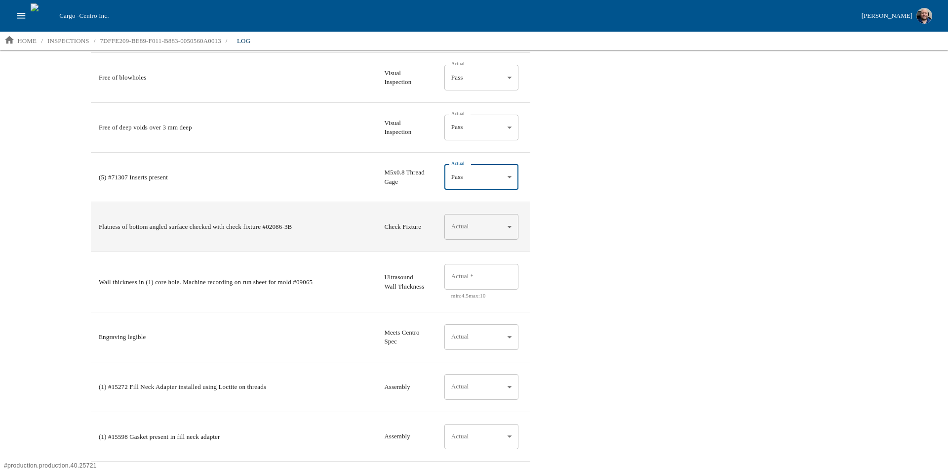
click at [465, 222] on body "Cargo - Centro Inc. [PERSON_NAME] home / inspections / 7DFFE209-BE89-F011-B883-…" at bounding box center [474, 235] width 948 height 470
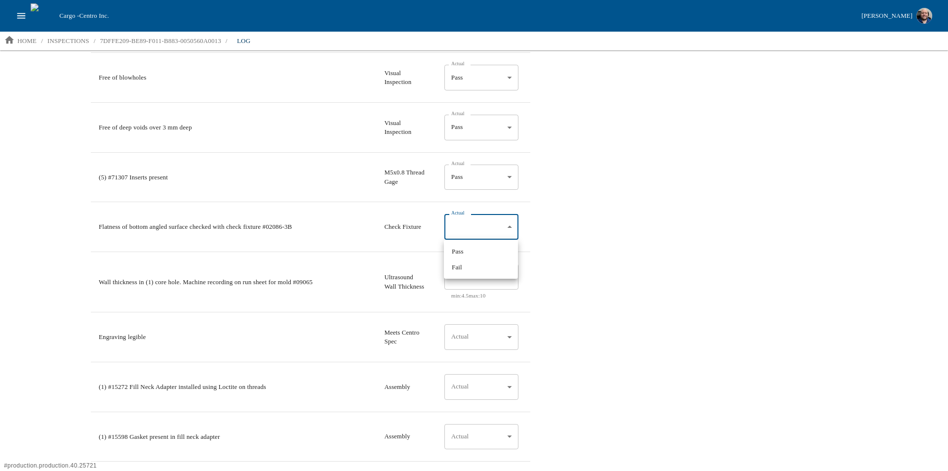
click at [467, 251] on li "Pass" at bounding box center [481, 251] width 74 height 16
type input "*"
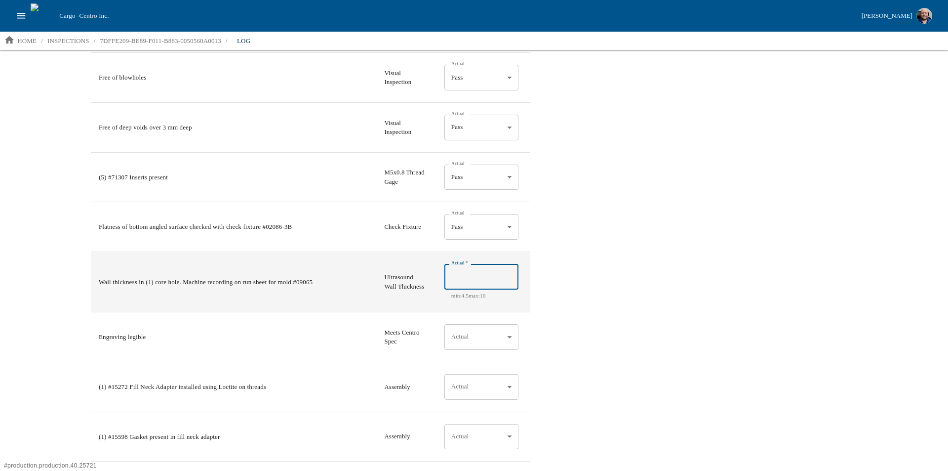
click at [468, 279] on input "Actual   *" at bounding box center [481, 277] width 74 height 26
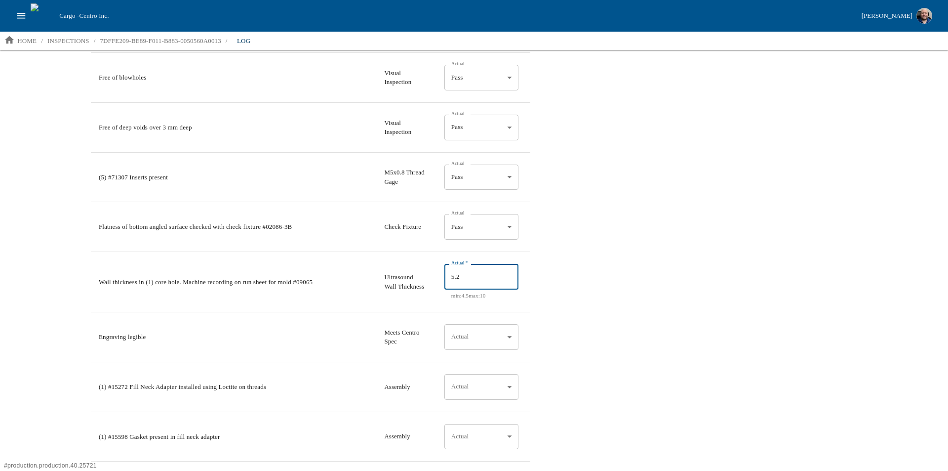
type input "5.2"
drag, startPoint x: 650, startPoint y: 315, endPoint x: 629, endPoint y: 315, distance: 21.2
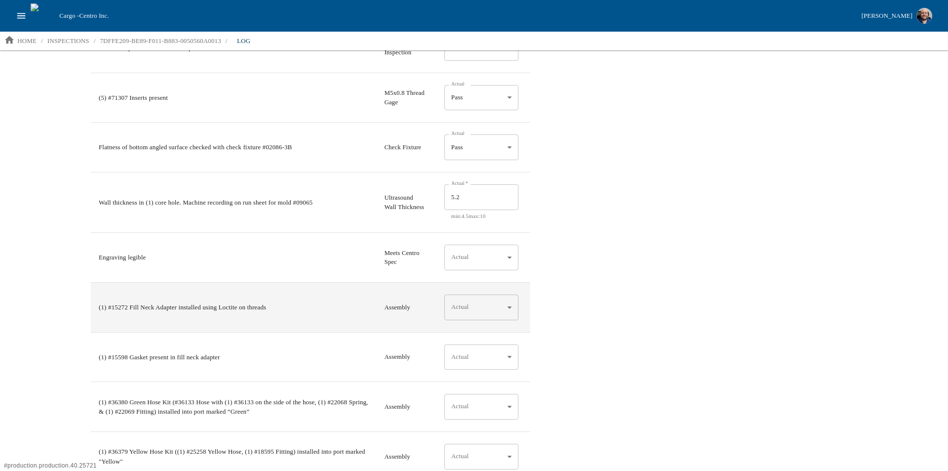
scroll to position [790, 0]
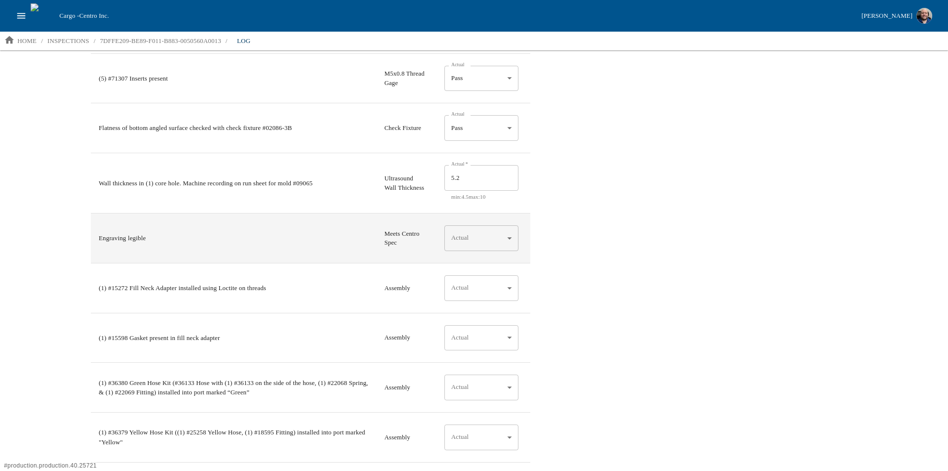
click at [509, 242] on body "Cargo - Centro Inc. [PERSON_NAME] home / inspections / 7DFFE209-BE89-F011-B883-…" at bounding box center [474, 235] width 948 height 470
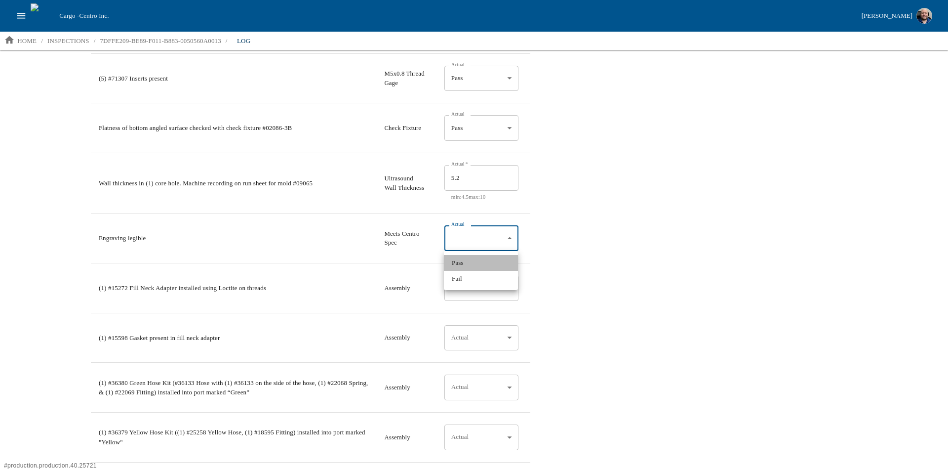
click at [464, 265] on li "Pass" at bounding box center [481, 263] width 74 height 16
type input "*"
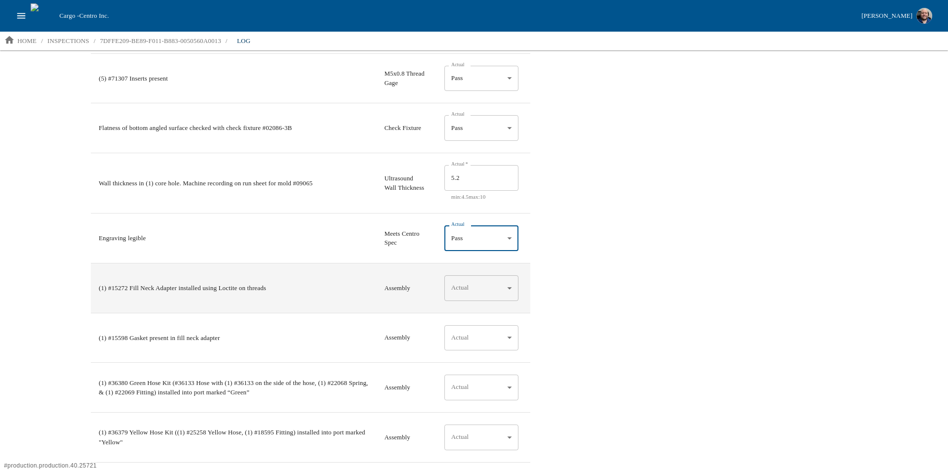
click at [503, 287] on body "Cargo - Centro Inc. [PERSON_NAME] home / inspections / 7DFFE209-BE89-F011-B883-…" at bounding box center [474, 235] width 948 height 470
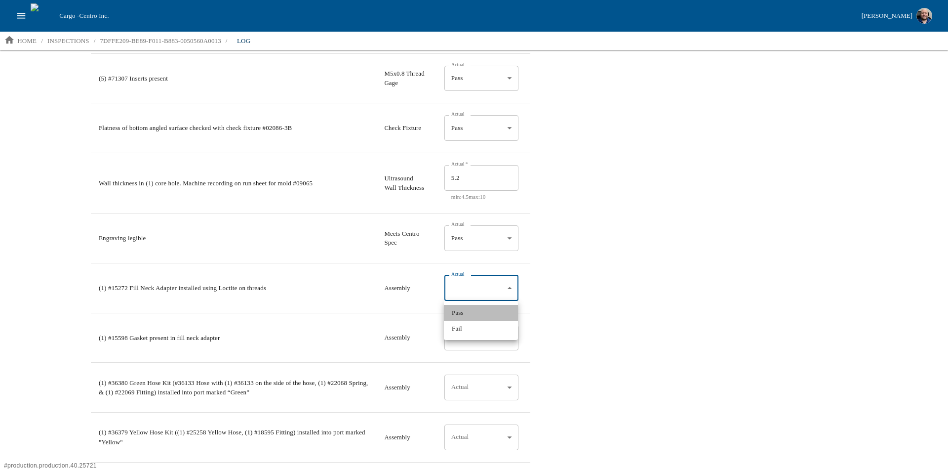
click at [476, 310] on li "Pass" at bounding box center [481, 313] width 74 height 16
type input "*"
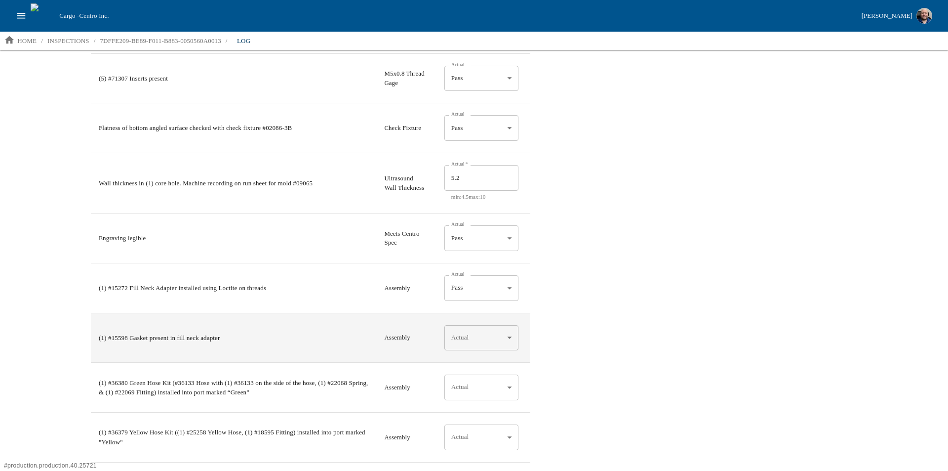
click at [514, 336] on body "Cargo - Centro Inc. [PERSON_NAME] home / inspections / 7DFFE209-BE89-F011-B883-…" at bounding box center [474, 235] width 948 height 470
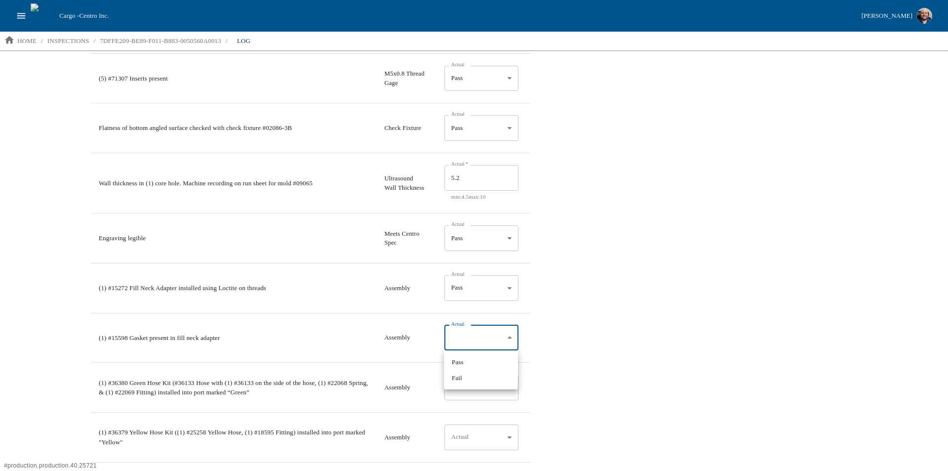
click at [454, 361] on li "Pass" at bounding box center [481, 362] width 74 height 16
type input "*"
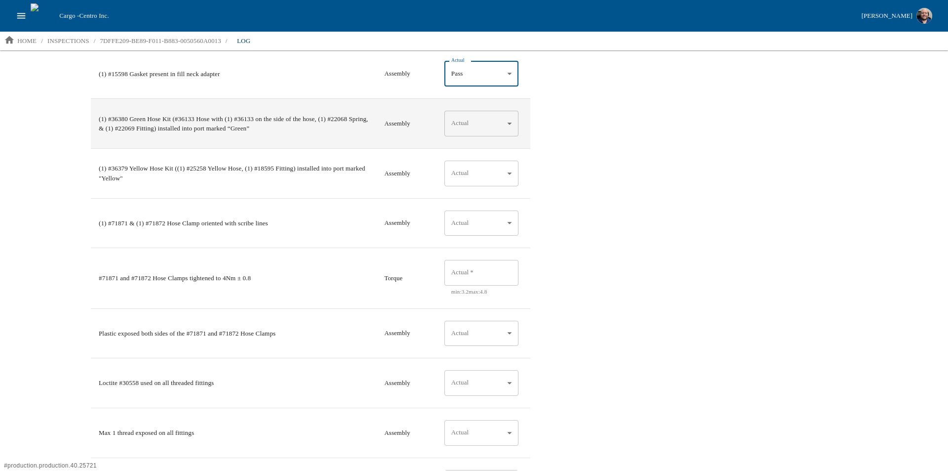
scroll to position [1037, 0]
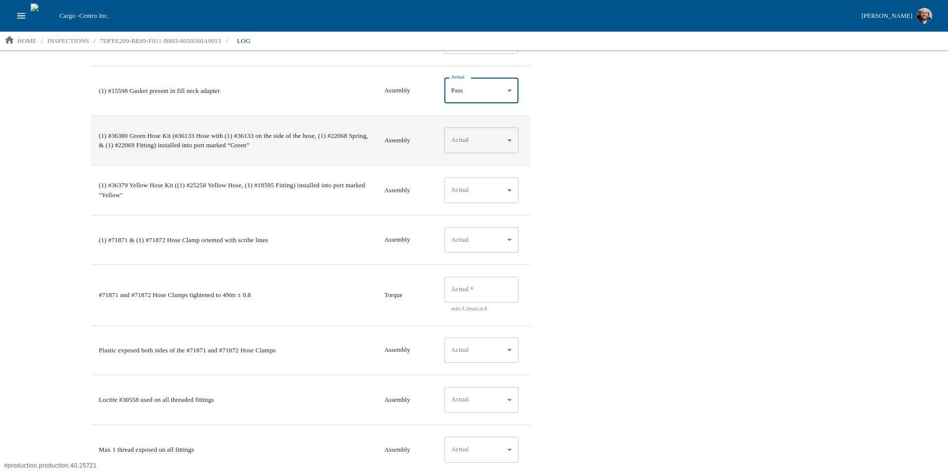
click at [507, 137] on body "Cargo - Centro Inc. [PERSON_NAME] home / inspections / 7DFFE209-BE89-F011-B883-…" at bounding box center [474, 235] width 948 height 470
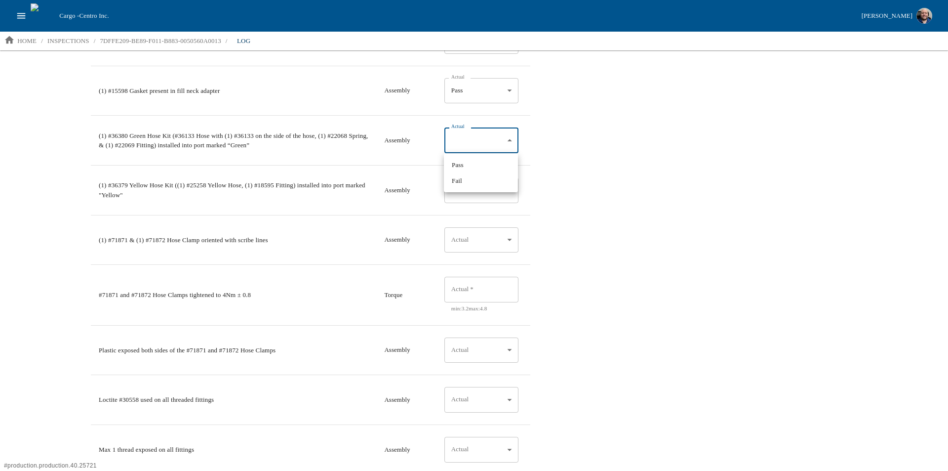
click at [472, 166] on li "Pass" at bounding box center [481, 165] width 74 height 16
type input "*"
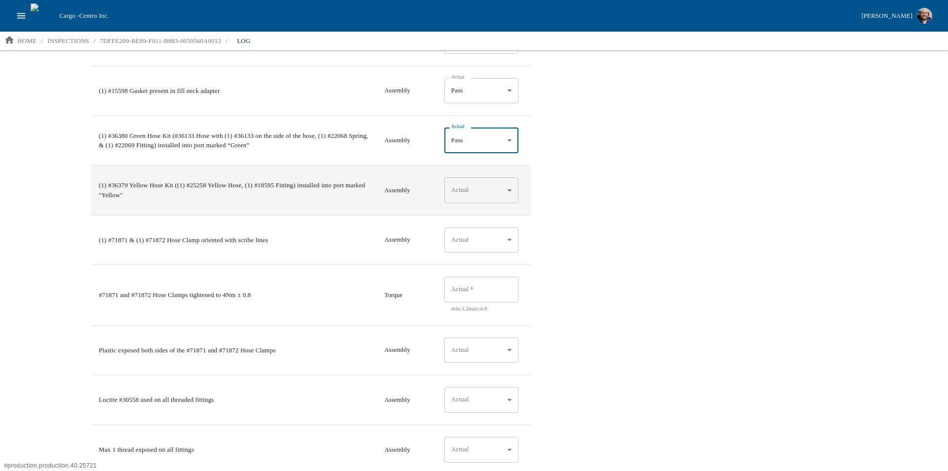
click at [463, 185] on body "Cargo - Centro Inc. [PERSON_NAME] home / inspections / 7DFFE209-BE89-F011-B883-…" at bounding box center [474, 235] width 948 height 470
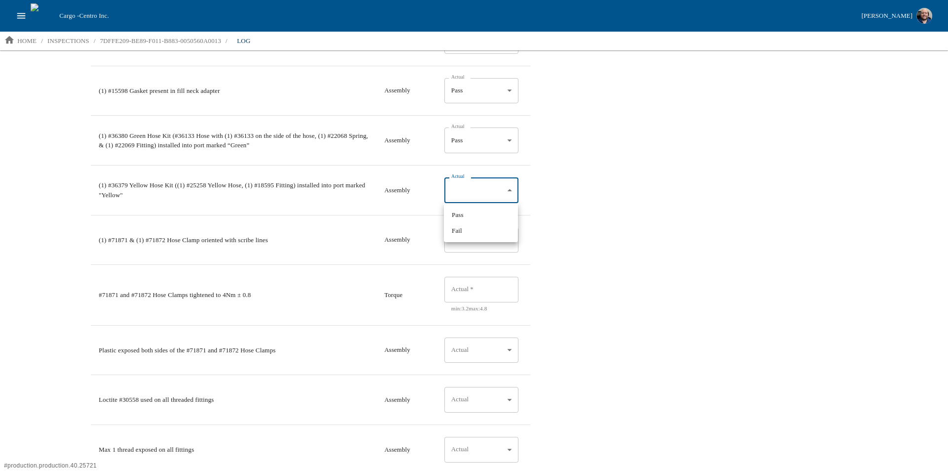
click at [464, 212] on li "Pass" at bounding box center [481, 215] width 74 height 16
type input "*"
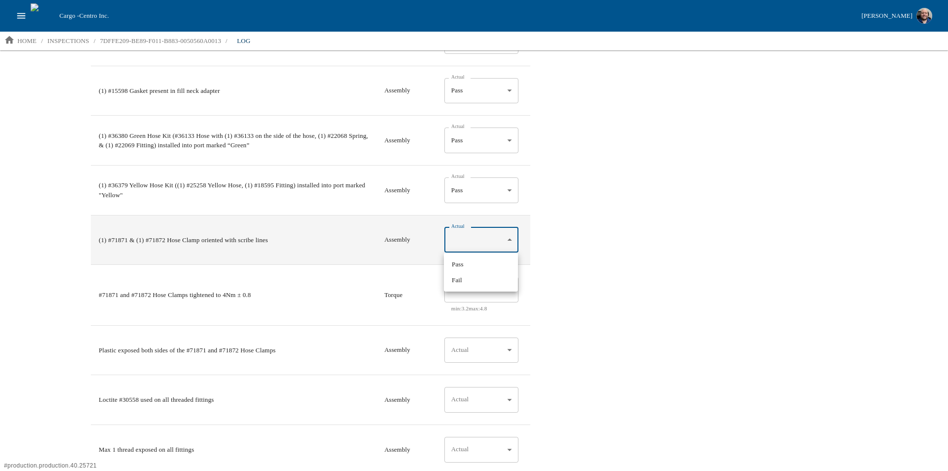
click at [477, 234] on body "Cargo - Centro Inc. [PERSON_NAME] home / inspections / 7DFFE209-BE89-F011-B883-…" at bounding box center [474, 235] width 948 height 470
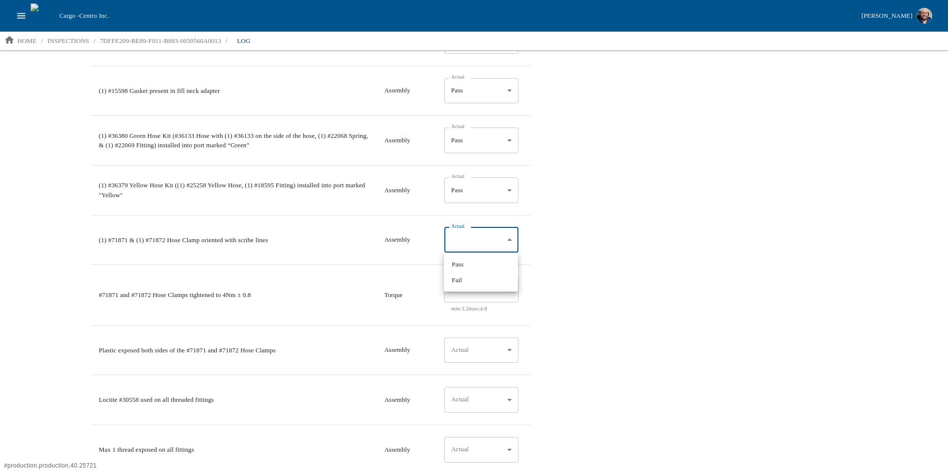
click at [471, 263] on li "Pass" at bounding box center [481, 264] width 74 height 16
type input "*"
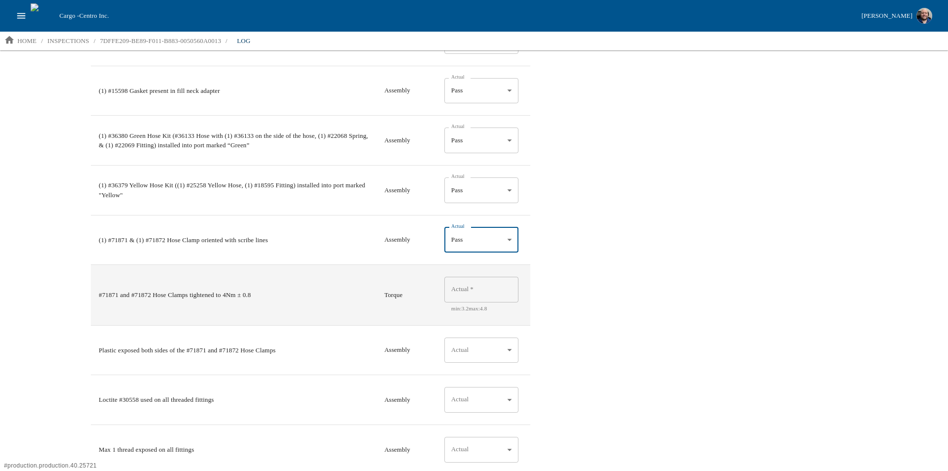
click at [483, 288] on input "Actual   *" at bounding box center [481, 290] width 74 height 26
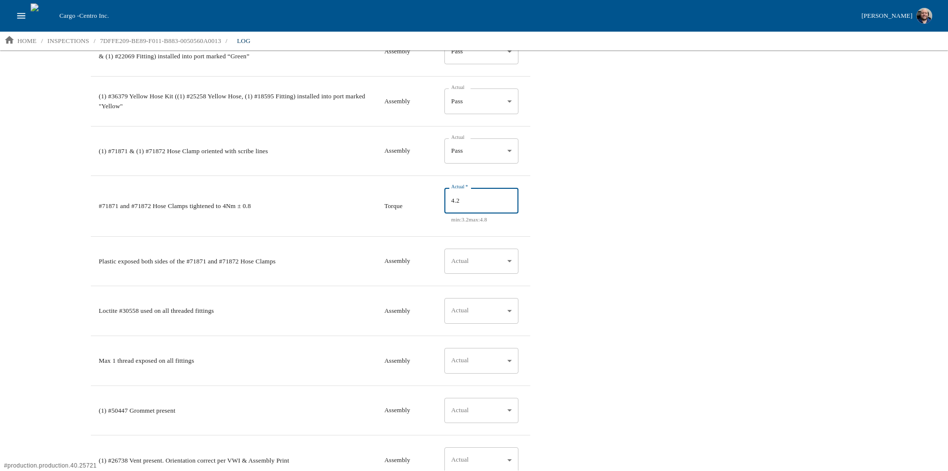
scroll to position [1136, 0]
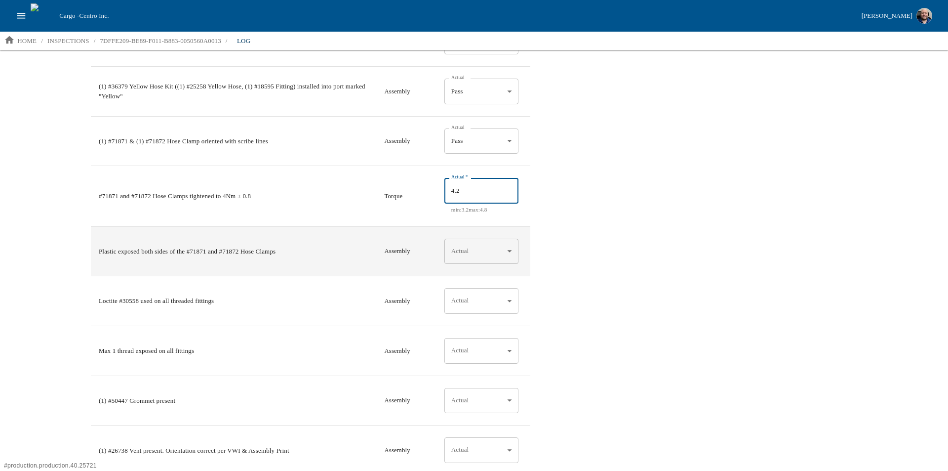
type input "4.2"
click at [488, 247] on body "Cargo - Centro Inc. [PERSON_NAME] home / inspections / 7DFFE209-BE89-F011-B883-…" at bounding box center [474, 235] width 948 height 470
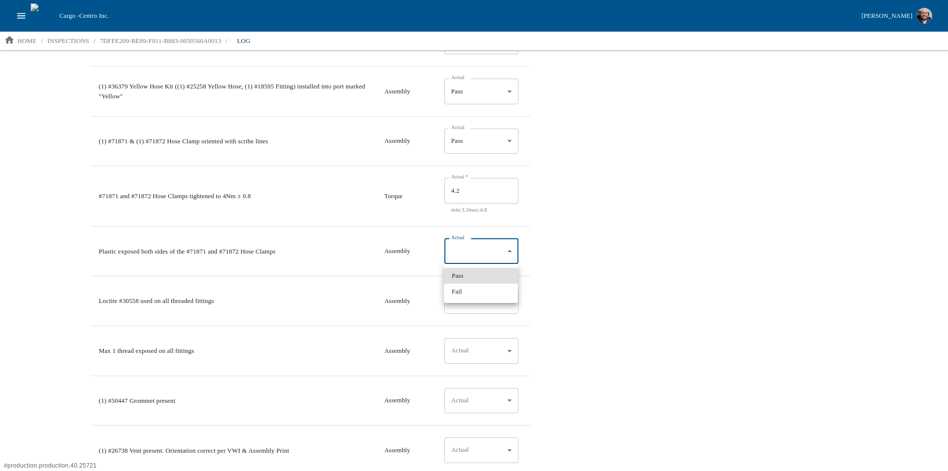
click at [481, 281] on li "Pass" at bounding box center [481, 276] width 74 height 16
type input "*"
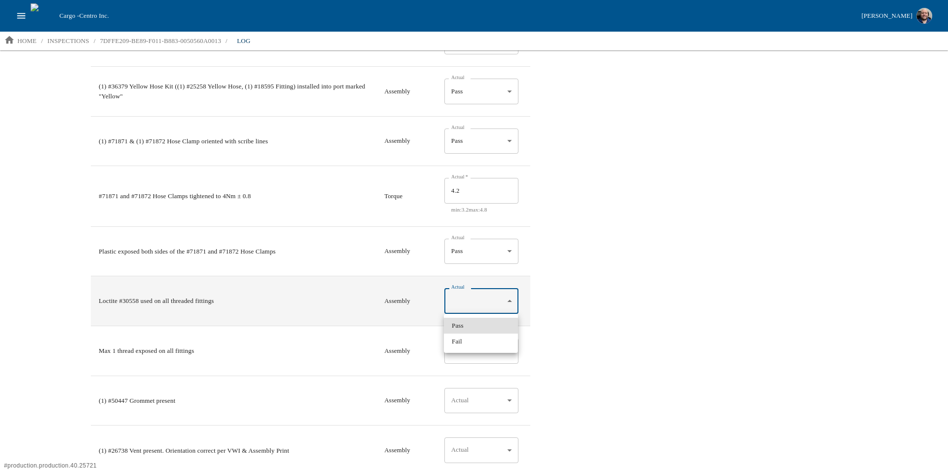
click at [459, 301] on body "Cargo - Centro Inc. [PERSON_NAME] home / inspections / 7DFFE209-BE89-F011-B883-…" at bounding box center [474, 235] width 948 height 470
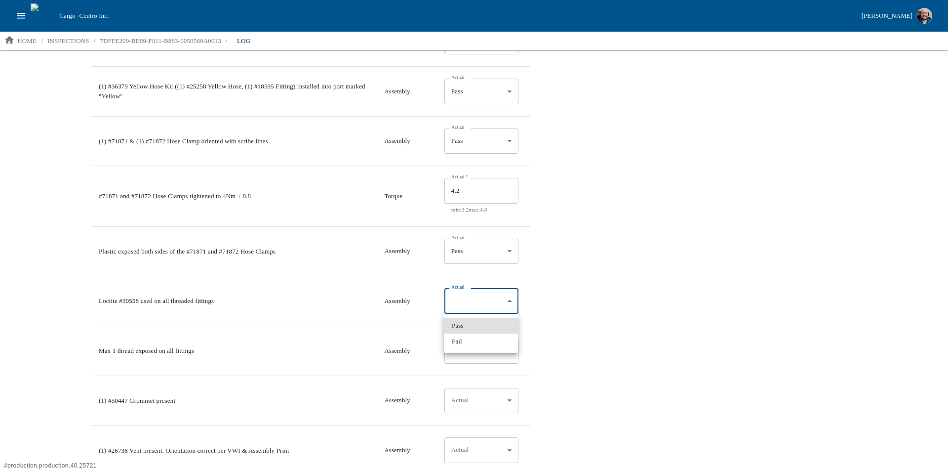
click at [462, 329] on li "Pass" at bounding box center [481, 326] width 74 height 16
type input "*"
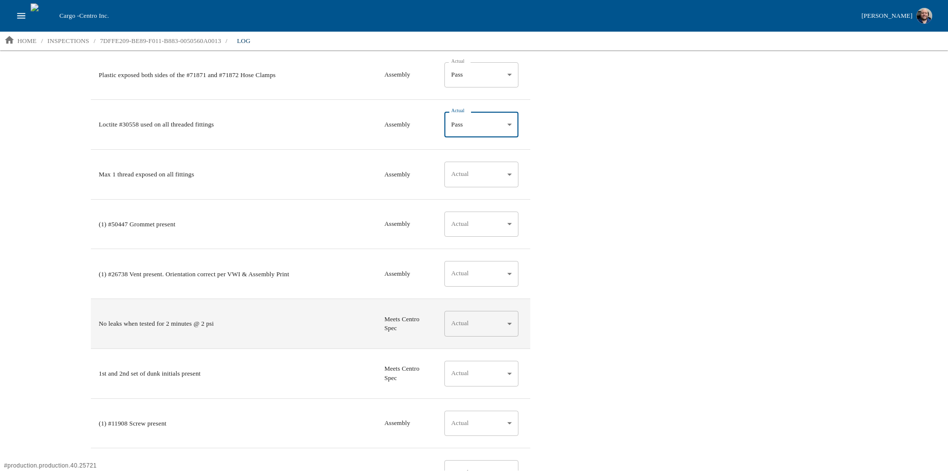
scroll to position [1333, 0]
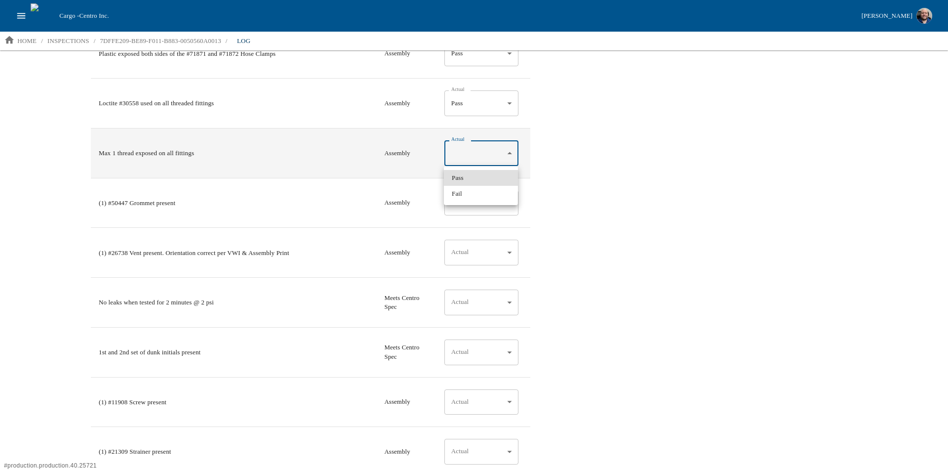
click at [466, 156] on body "Cargo - Centro Inc. [PERSON_NAME] home / inspections / 7DFFE209-BE89-F011-B883-…" at bounding box center [474, 235] width 948 height 470
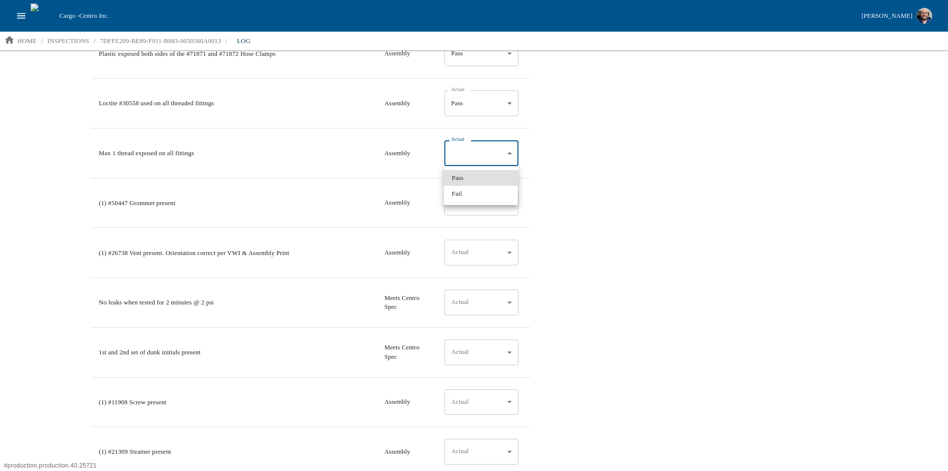
click at [466, 177] on li "Pass" at bounding box center [481, 178] width 74 height 16
type input "*"
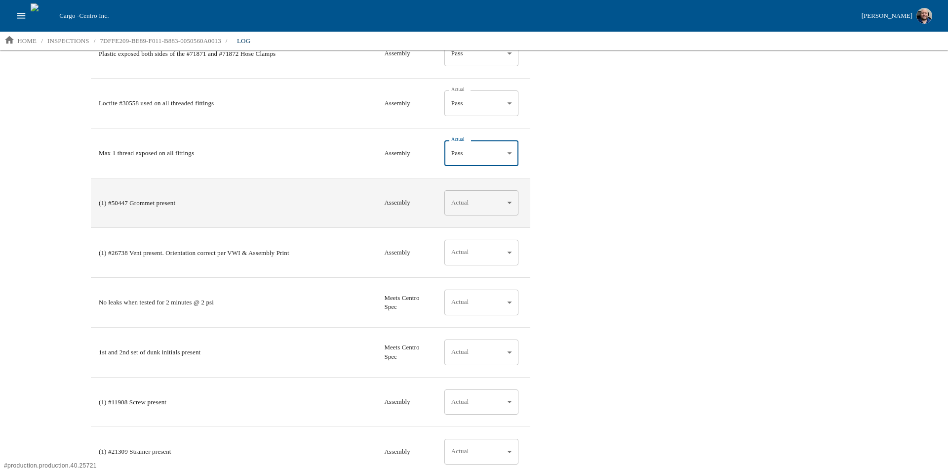
click at [464, 202] on body "Cargo - Centro Inc. [PERSON_NAME] home / inspections / 7DFFE209-BE89-F011-B883-…" at bounding box center [474, 235] width 948 height 470
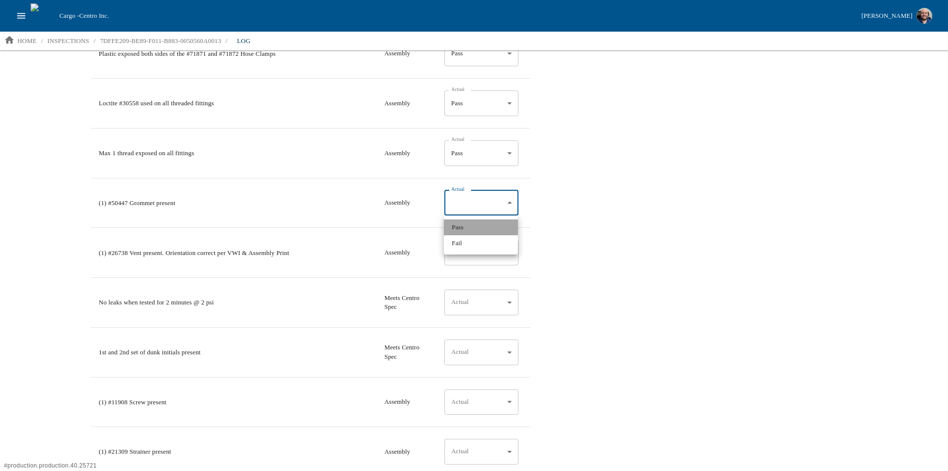
click at [468, 226] on li "Pass" at bounding box center [481, 227] width 74 height 16
type input "*"
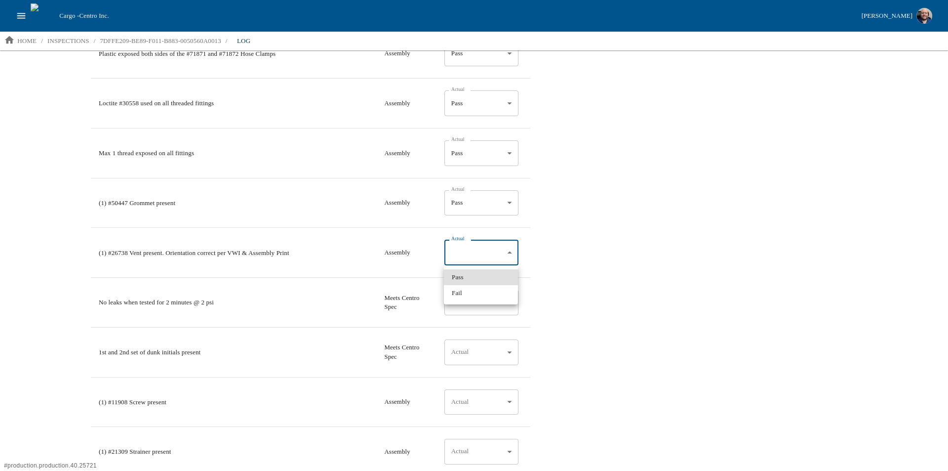
drag, startPoint x: 465, startPoint y: 255, endPoint x: 464, endPoint y: 261, distance: 6.0
click at [464, 255] on body "Cargo - Centro Inc. [PERSON_NAME] home / inspections / 7DFFE209-BE89-F011-B883-…" at bounding box center [474, 235] width 948 height 470
click at [462, 272] on li "Pass" at bounding box center [481, 277] width 74 height 16
type input "*"
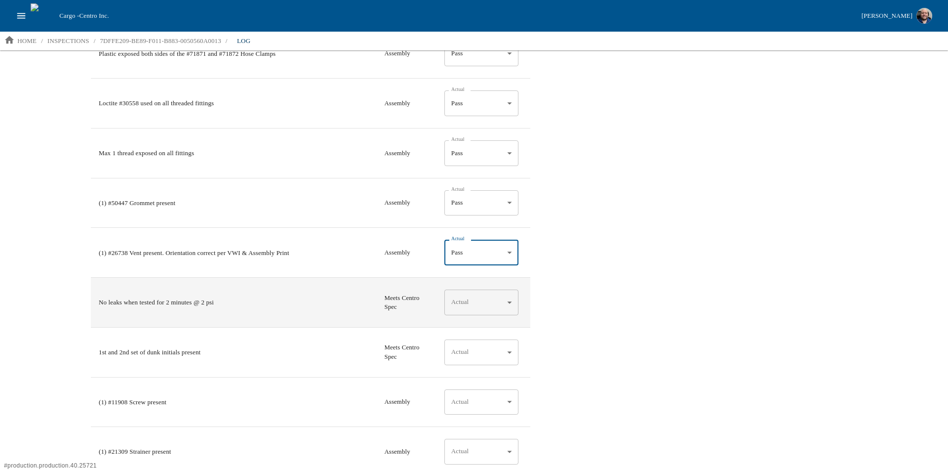
click at [472, 295] on body "Cargo - Centro Inc. [PERSON_NAME] home / inspections / 7DFFE209-BE89-F011-B883-…" at bounding box center [474, 235] width 948 height 470
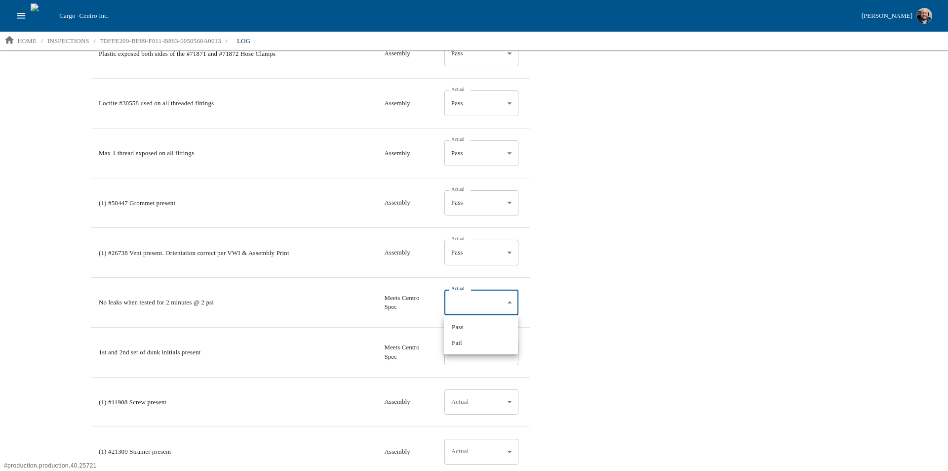
click at [473, 318] on ul "Pass Fail" at bounding box center [481, 334] width 74 height 39
click at [473, 323] on li "Pass" at bounding box center [481, 327] width 74 height 16
type input "*"
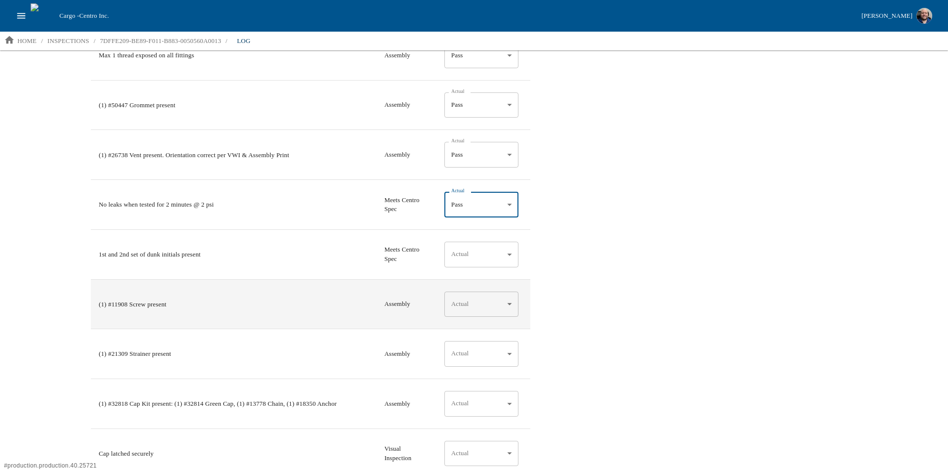
scroll to position [1432, 0]
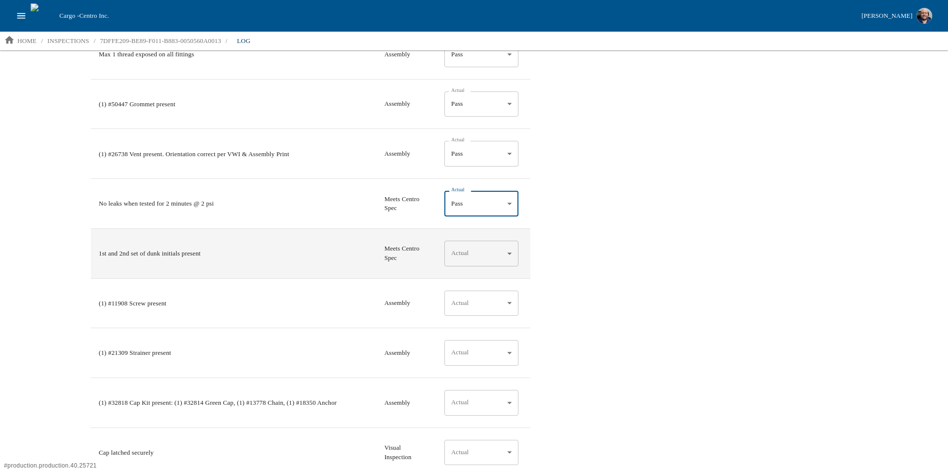
click at [480, 254] on body "Cargo - Centro Inc. [PERSON_NAME] home / inspections / 7DFFE209-BE89-F011-B883-…" at bounding box center [474, 235] width 948 height 470
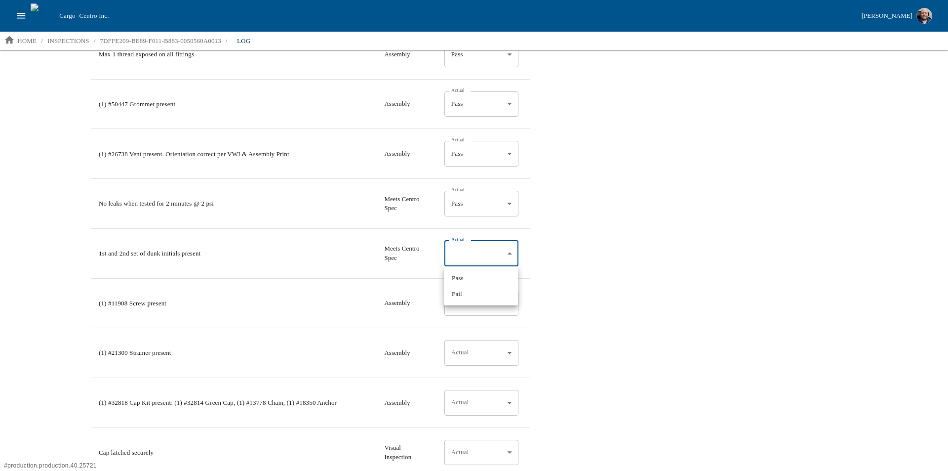
click at [488, 278] on li "Pass" at bounding box center [481, 278] width 74 height 16
type input "*"
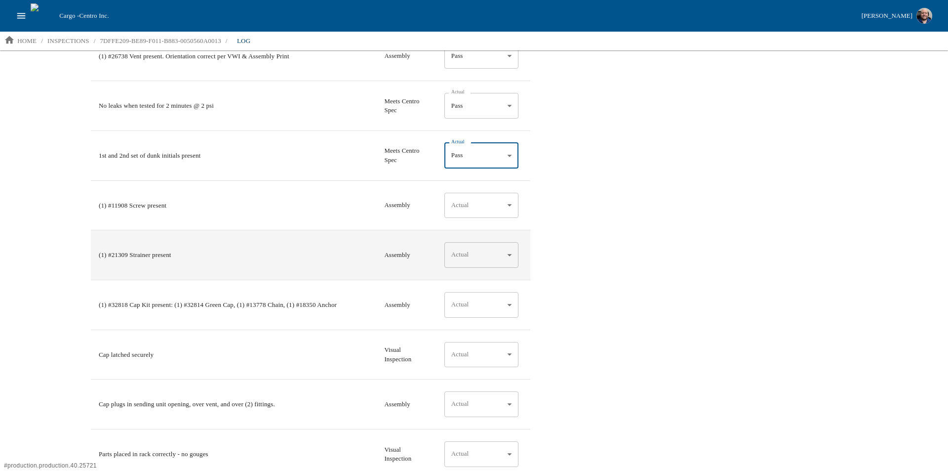
scroll to position [1531, 0]
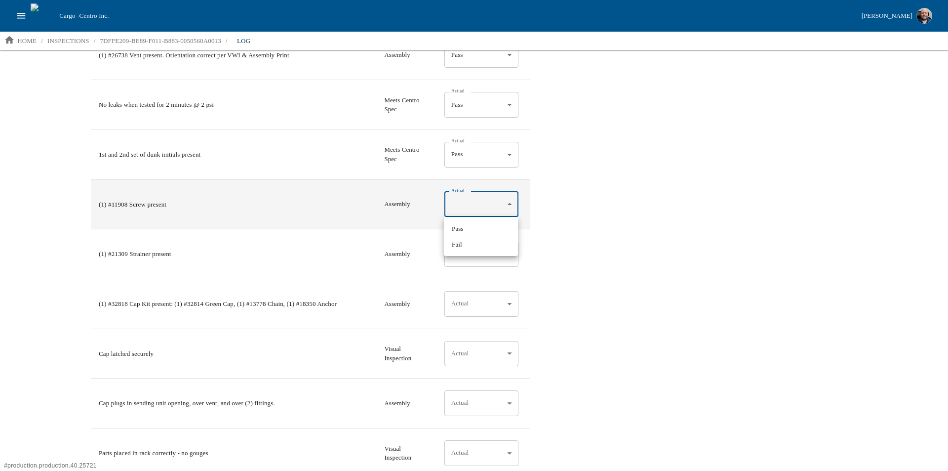
click at [488, 206] on body "Cargo - Centro Inc. [PERSON_NAME] home / inspections / 7DFFE209-BE89-F011-B883-…" at bounding box center [474, 235] width 948 height 470
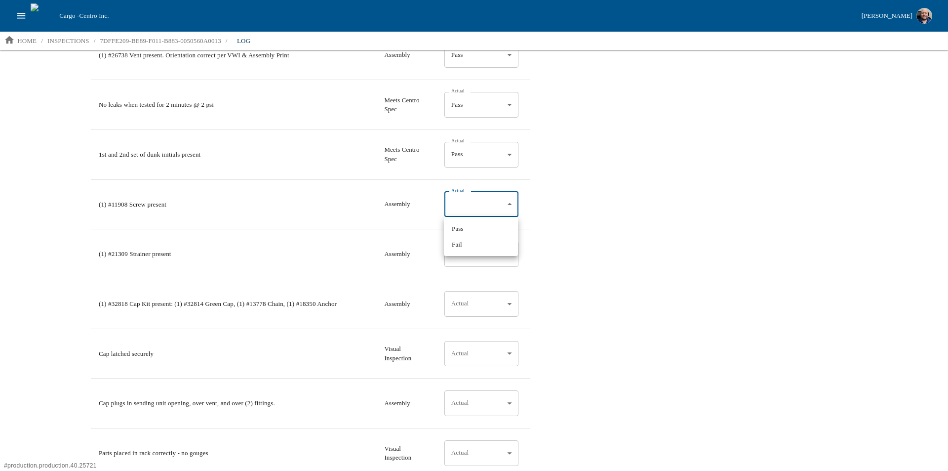
click at [465, 231] on li "Pass" at bounding box center [481, 229] width 74 height 16
type input "*"
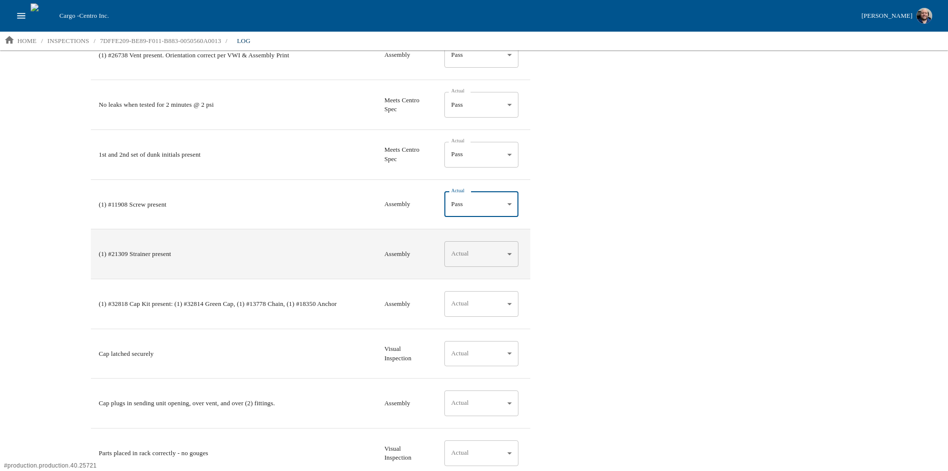
click at [458, 254] on body "Cargo - Centro Inc. [PERSON_NAME] home / inspections / 7DFFE209-BE89-F011-B883-…" at bounding box center [474, 235] width 948 height 470
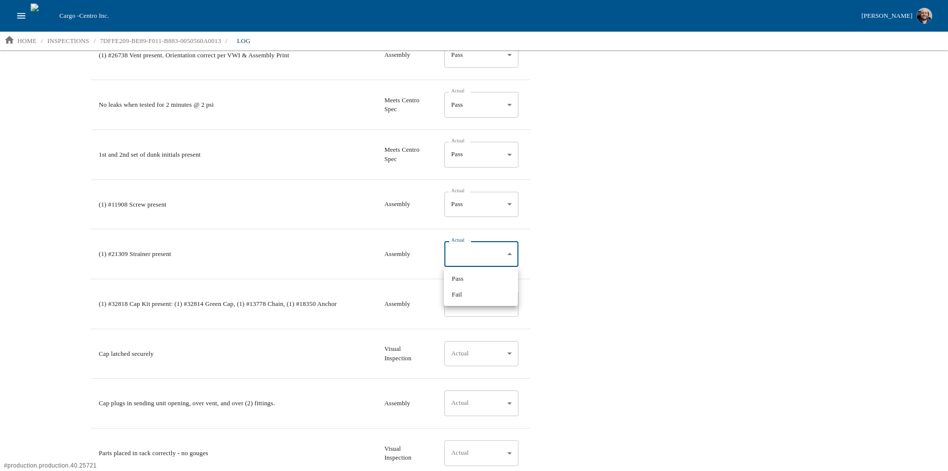
click at [470, 275] on li "Pass" at bounding box center [481, 279] width 74 height 16
type input "*"
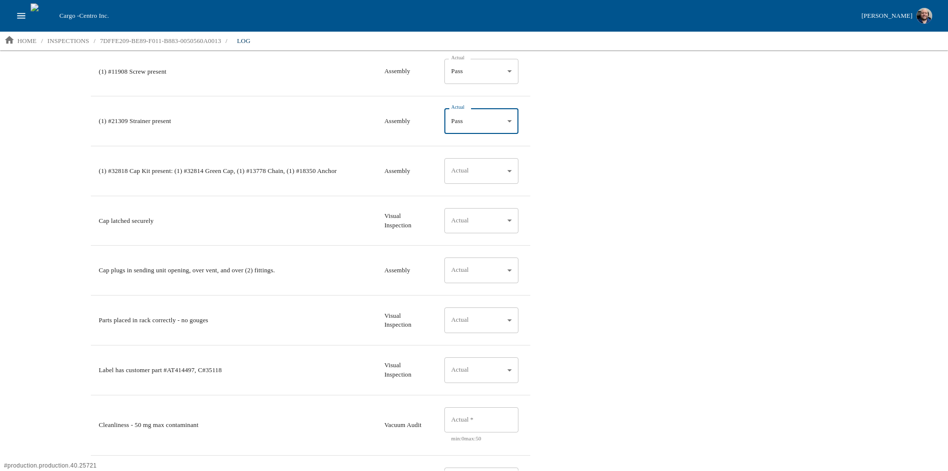
scroll to position [1679, 0]
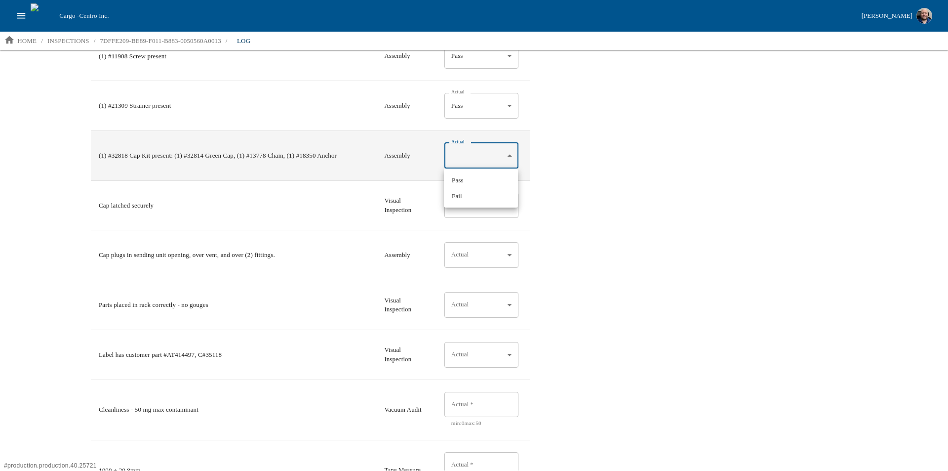
click at [489, 156] on body "Cargo - Centro Inc. [PERSON_NAME] home / inspections / 7DFFE209-BE89-F011-B883-…" at bounding box center [474, 235] width 948 height 470
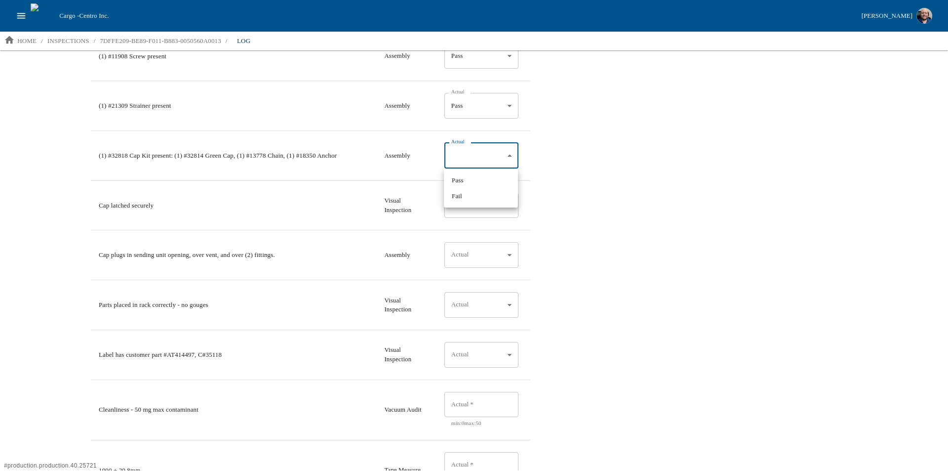
click at [482, 183] on li "Pass" at bounding box center [481, 180] width 74 height 16
type input "*"
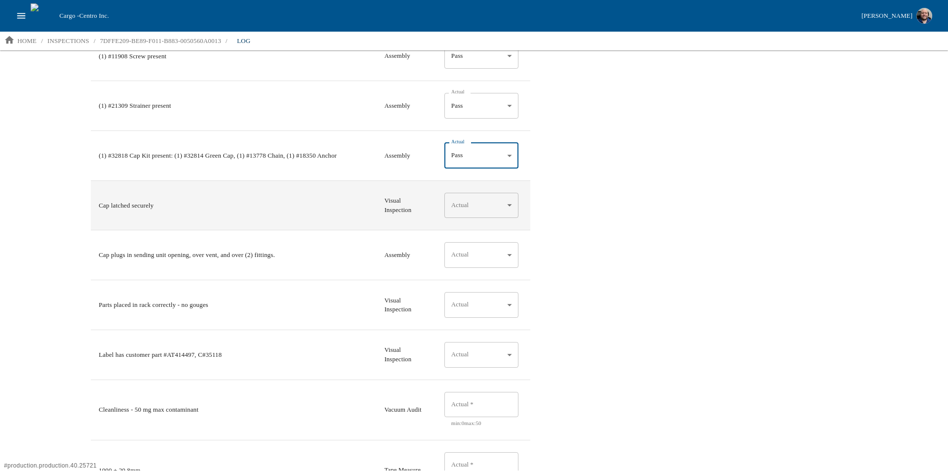
click at [476, 206] on body "Cargo - Centro Inc. [PERSON_NAME] home / inspections / 7DFFE209-BE89-F011-B883-…" at bounding box center [474, 235] width 948 height 470
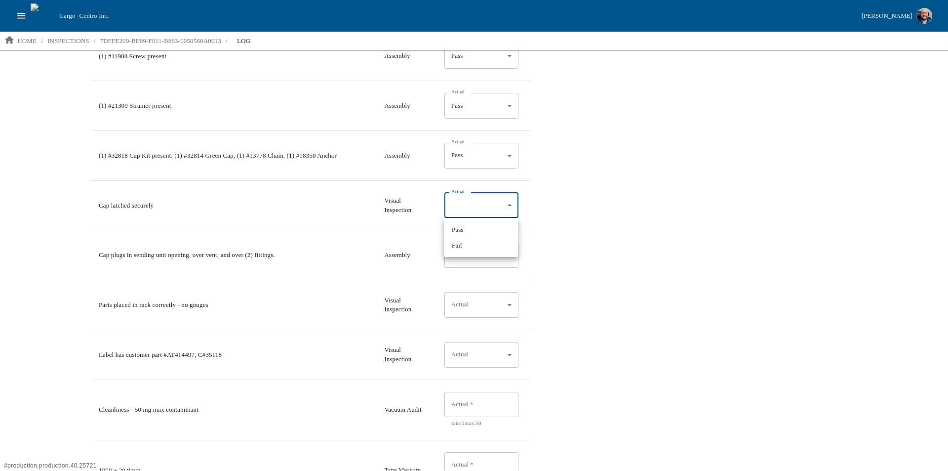
click at [470, 230] on li "Pass" at bounding box center [481, 230] width 74 height 16
type input "*"
click at [458, 261] on body "Cargo - Centro Inc. [PERSON_NAME] home / inspections / 7DFFE209-BE89-F011-B883-…" at bounding box center [474, 235] width 948 height 470
click at [465, 276] on li "Pass" at bounding box center [481, 280] width 74 height 16
type input "*"
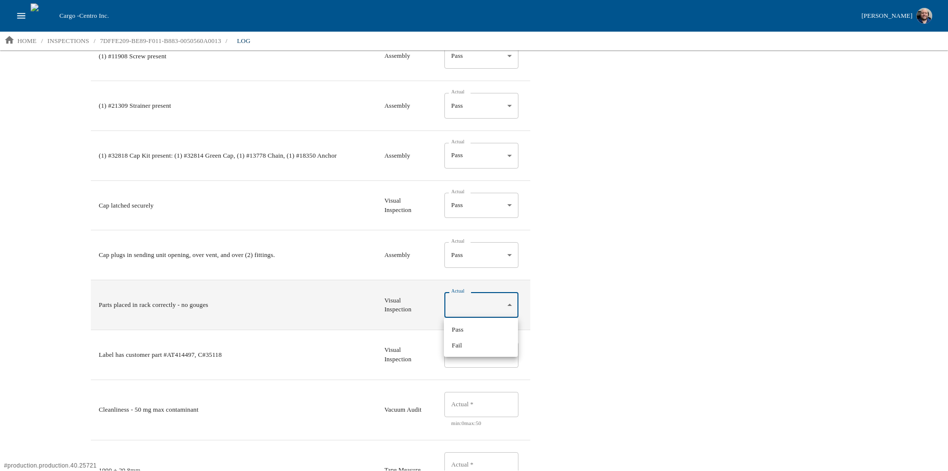
click at [461, 297] on body "Cargo - Centro Inc. [PERSON_NAME] home / inspections / 7DFFE209-BE89-F011-B883-…" at bounding box center [474, 235] width 948 height 470
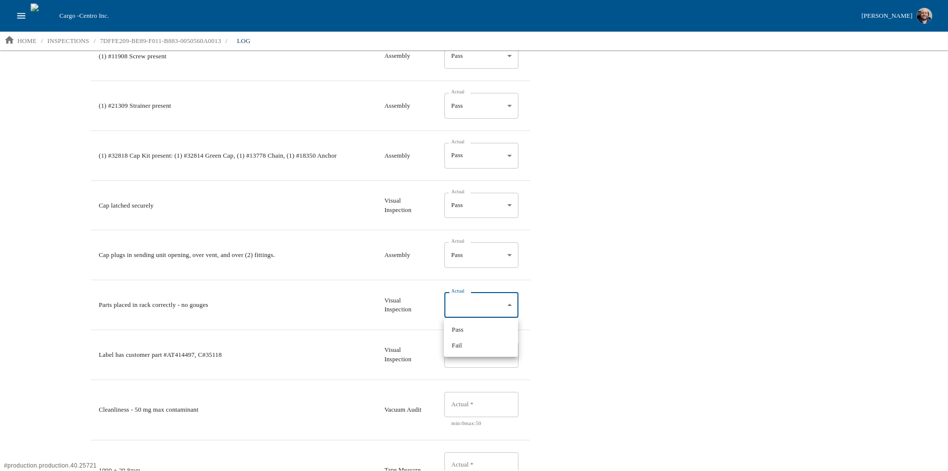
drag, startPoint x: 461, startPoint y: 329, endPoint x: 498, endPoint y: 331, distance: 37.6
click at [461, 329] on li "Pass" at bounding box center [481, 329] width 74 height 16
type input "*"
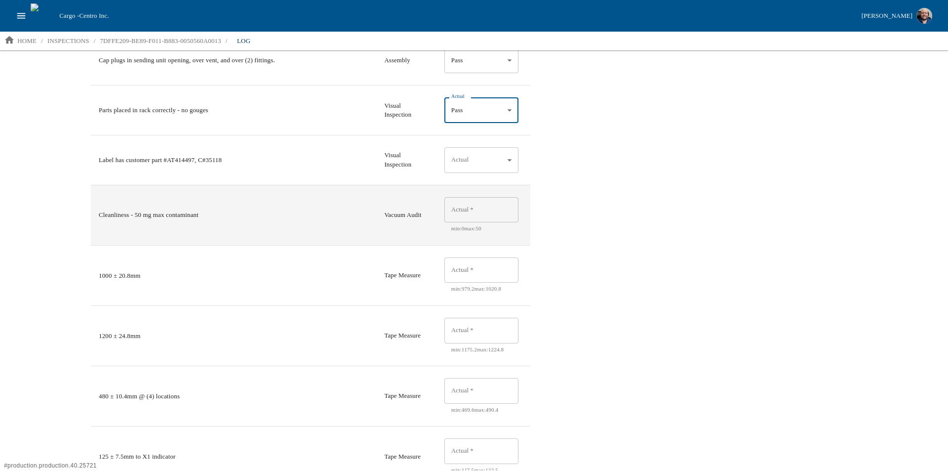
scroll to position [1877, 0]
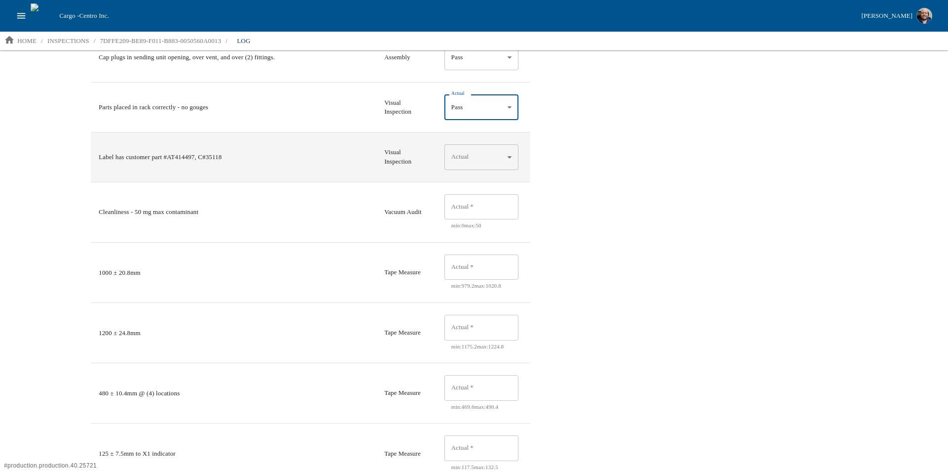
click at [474, 156] on body "Cargo - Centro Inc. [PERSON_NAME] home / inspections / 7DFFE209-BE89-F011-B883-…" at bounding box center [474, 235] width 948 height 470
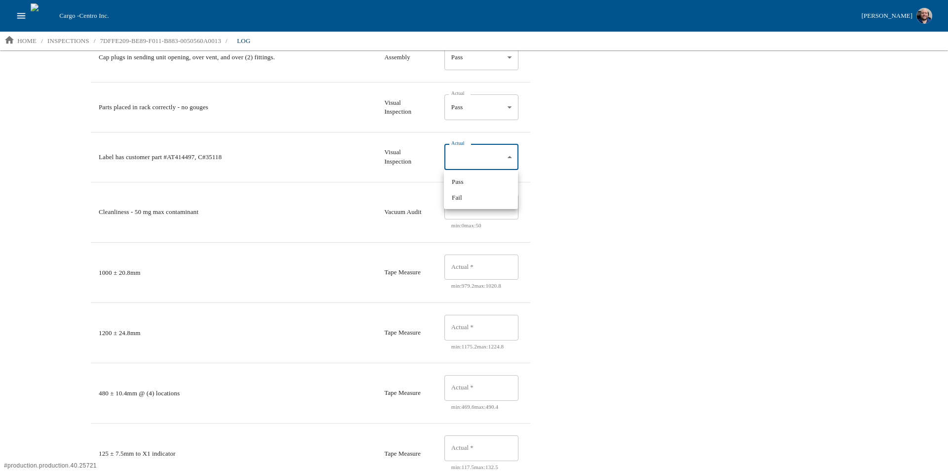
click at [478, 179] on li "Pass" at bounding box center [481, 182] width 74 height 16
type input "*"
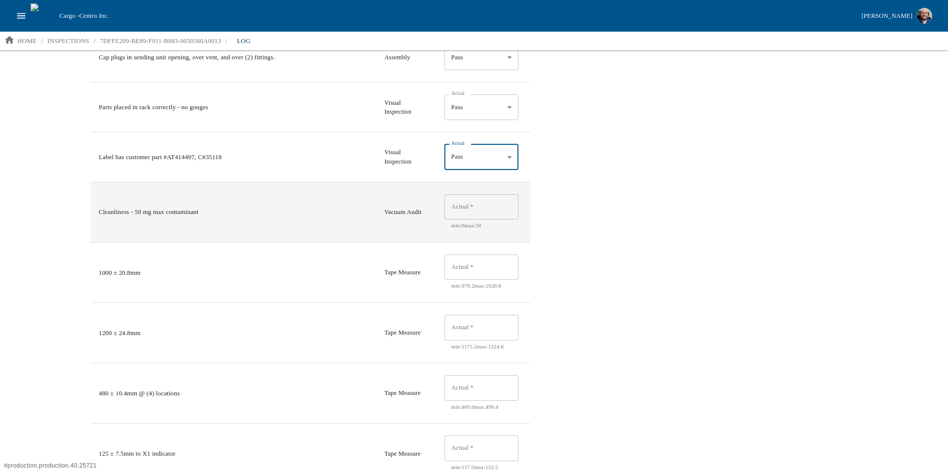
click at [470, 204] on input "Actual   *" at bounding box center [481, 207] width 74 height 26
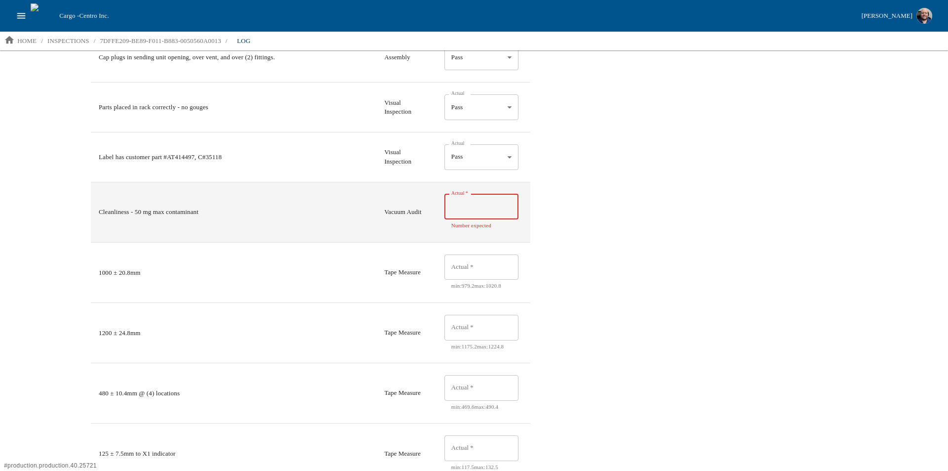
click at [494, 213] on input "Actual   *" at bounding box center [481, 207] width 74 height 26
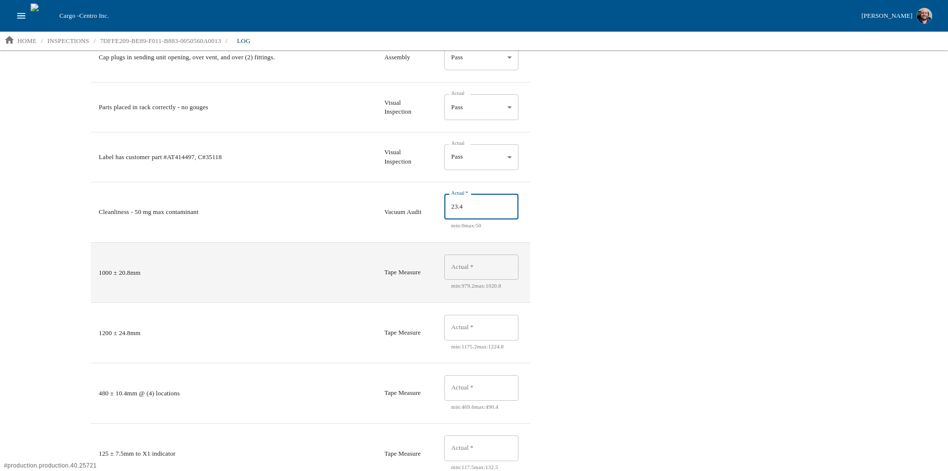
type input "23.4"
click at [479, 275] on input "Actual   *" at bounding box center [481, 267] width 74 height 26
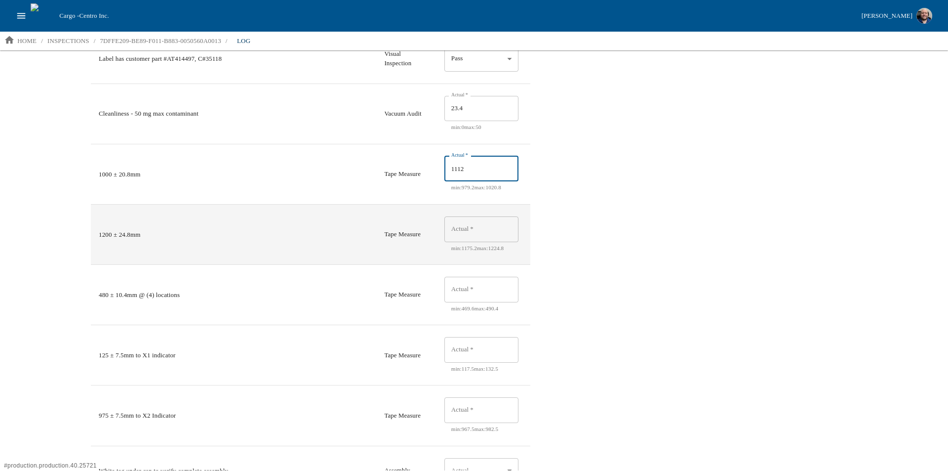
scroll to position [1975, 0]
type input "1112"
click at [478, 224] on input "Actual   *" at bounding box center [481, 229] width 74 height 26
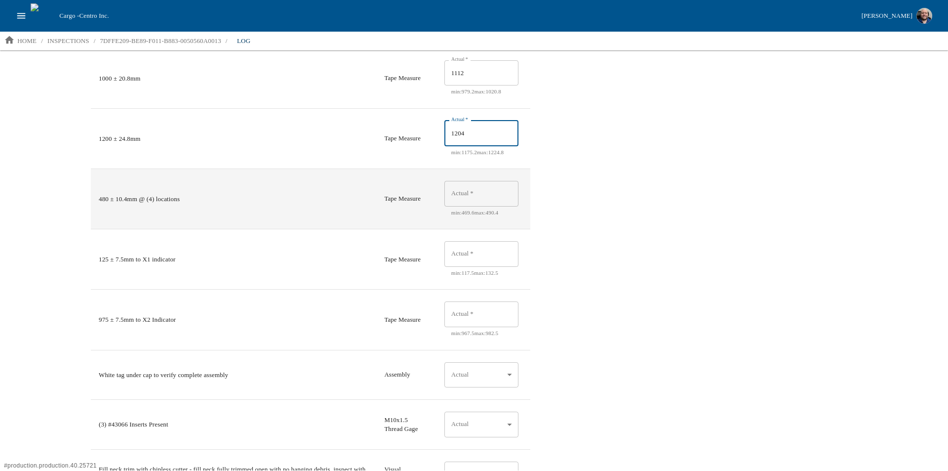
scroll to position [2074, 0]
type input "1204"
click at [468, 198] on div "Actual   * Actual   * min: 469.6 max: 490.4" at bounding box center [481, 195] width 74 height 36
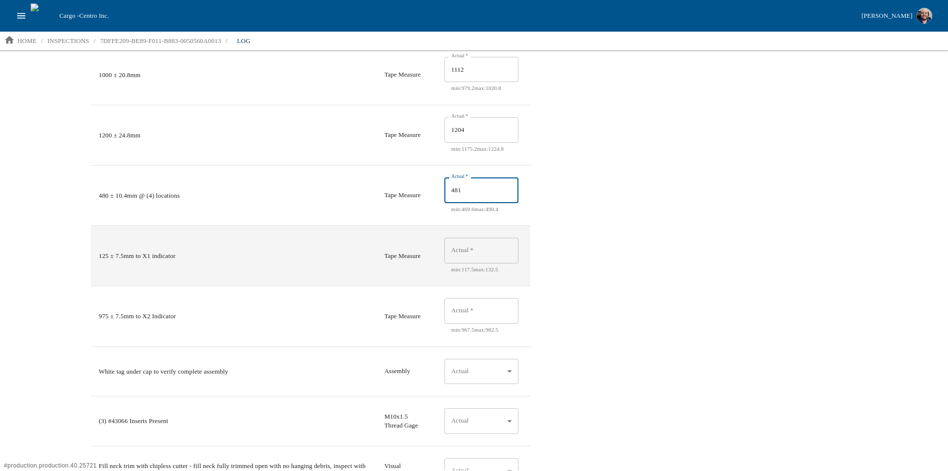
type input "481"
click at [489, 260] on input "Actual   *" at bounding box center [481, 251] width 74 height 26
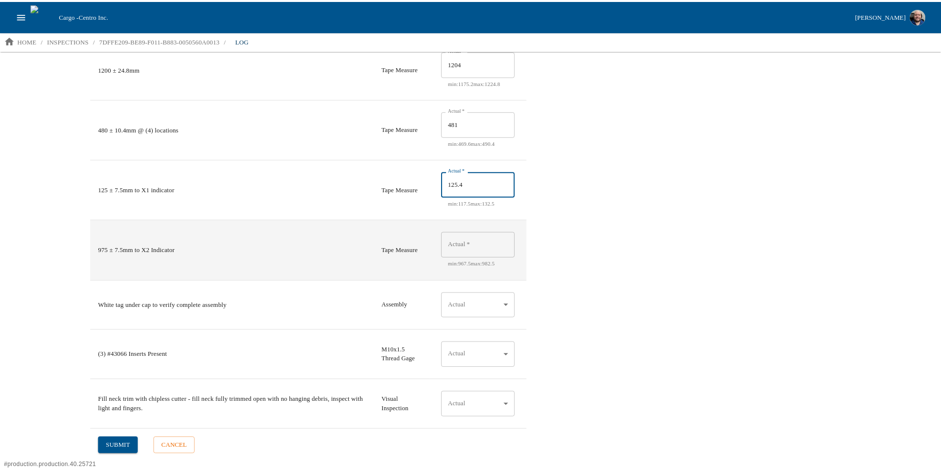
scroll to position [2150, 0]
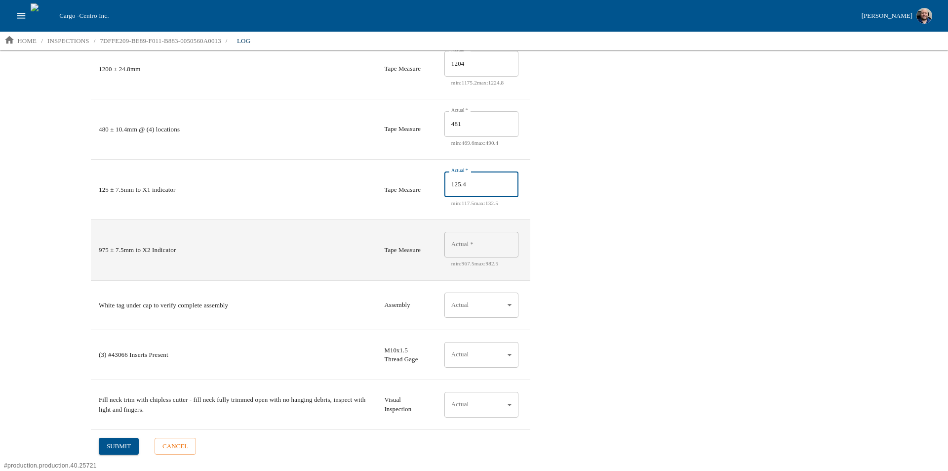
type input "125.4"
click at [474, 252] on input "Actual   *" at bounding box center [481, 245] width 74 height 26
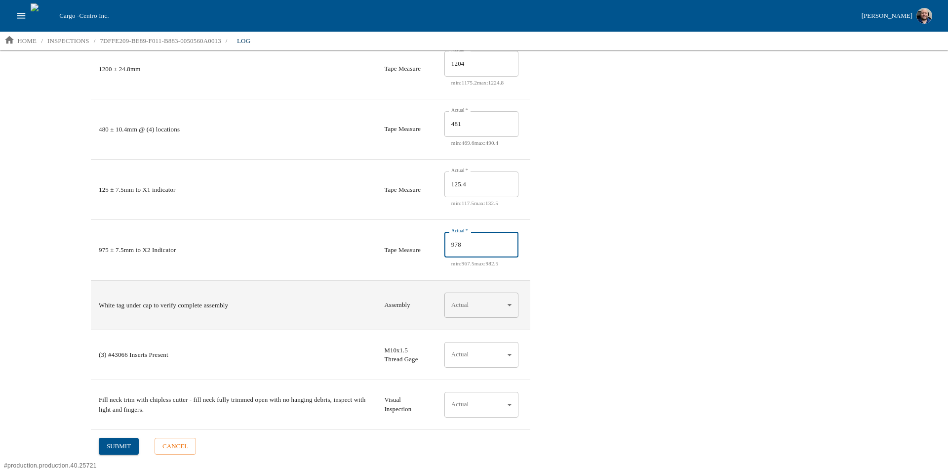
type input "978"
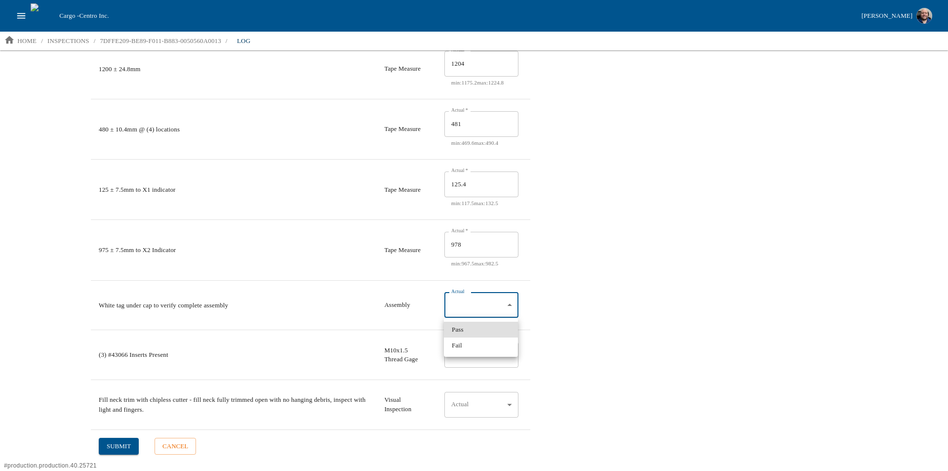
click at [471, 309] on body "Cargo - Centro Inc. [PERSON_NAME] home / inspections / 7DFFE209-BE89-F011-B883-…" at bounding box center [474, 235] width 948 height 470
click at [478, 332] on li "Pass" at bounding box center [481, 329] width 74 height 16
type input "*"
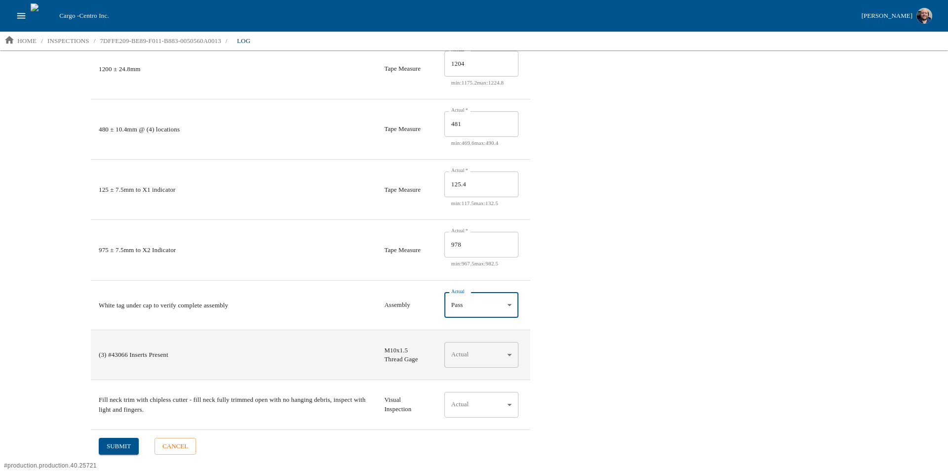
click at [464, 351] on body "Cargo - Centro Inc. [PERSON_NAME] home / inspections / 7DFFE209-BE89-F011-B883-…" at bounding box center [474, 235] width 948 height 470
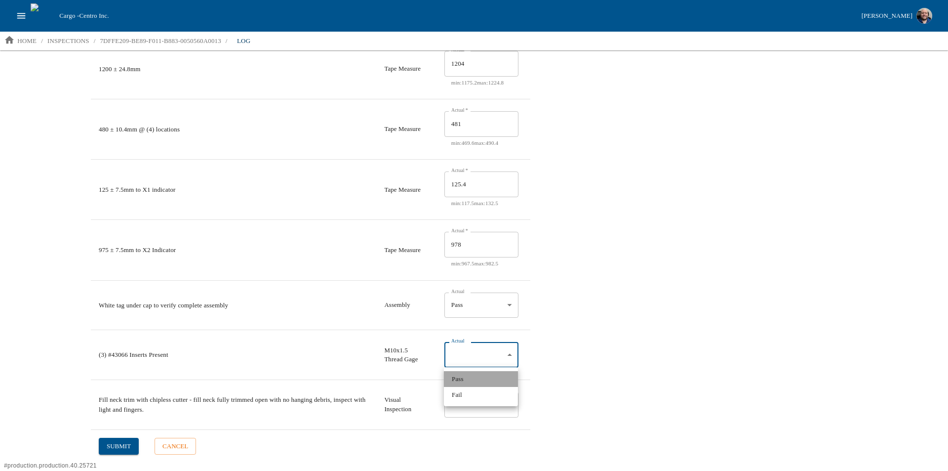
click at [464, 377] on li "Pass" at bounding box center [481, 379] width 74 height 16
type input "*"
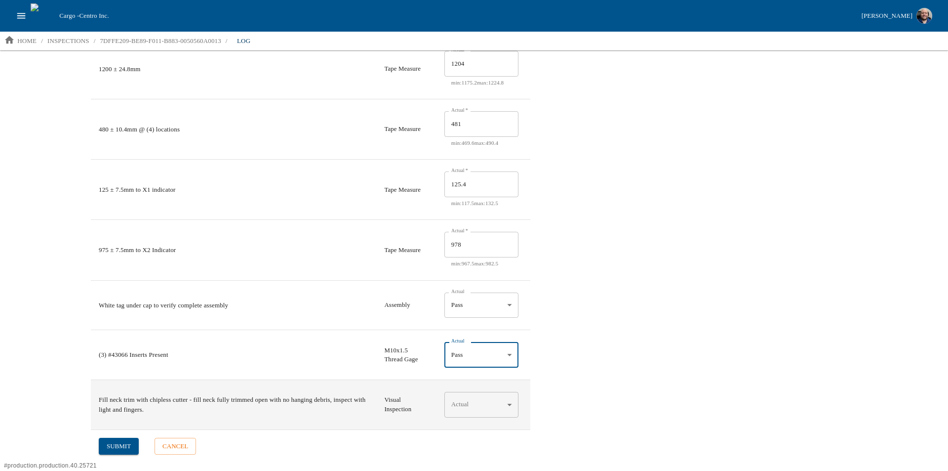
click at [471, 409] on body "Cargo - Centro Inc. [PERSON_NAME] home / inspections / 7DFFE209-BE89-F011-B883-…" at bounding box center [474, 235] width 948 height 470
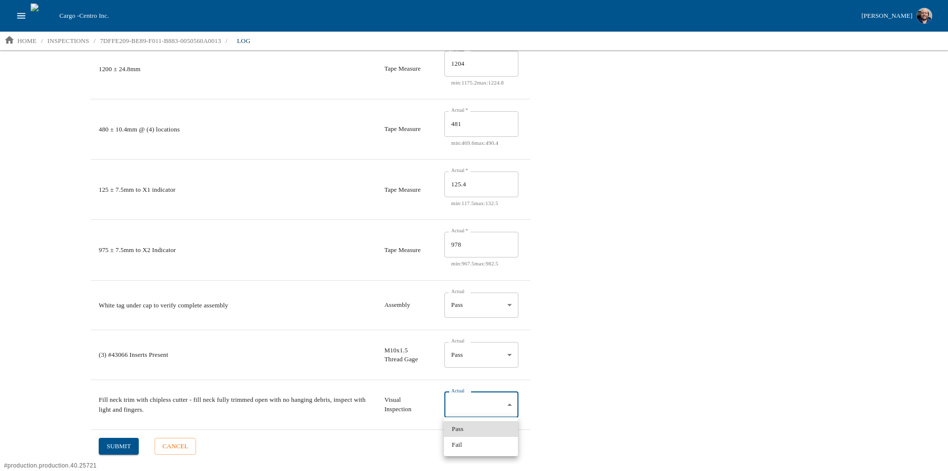
click at [466, 428] on li "Pass" at bounding box center [481, 429] width 74 height 16
type input "*"
click at [110, 442] on button "submit" at bounding box center [119, 446] width 40 height 17
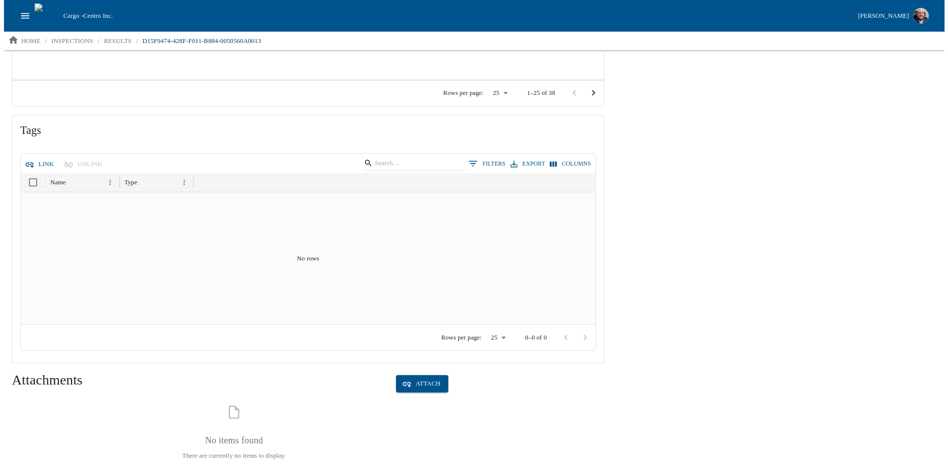
scroll to position [1383, 0]
click at [35, 153] on button "Link" at bounding box center [36, 161] width 35 height 17
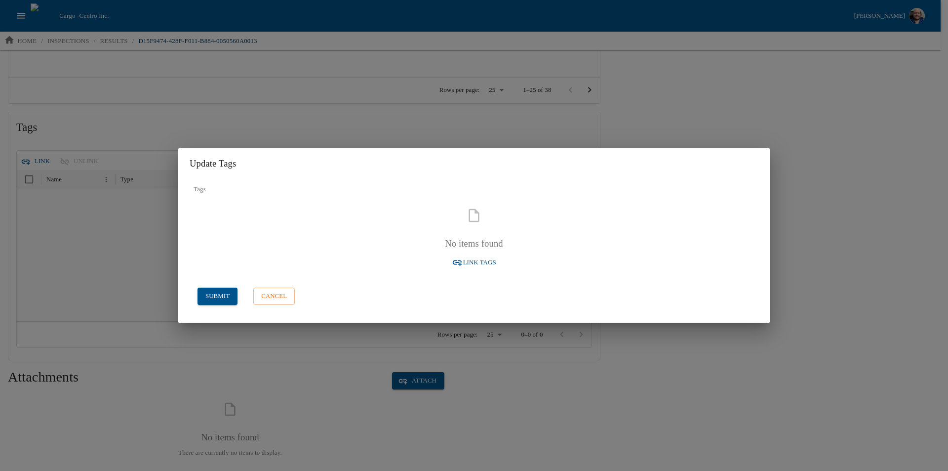
click at [478, 259] on span "Link Tags" at bounding box center [479, 262] width 33 height 11
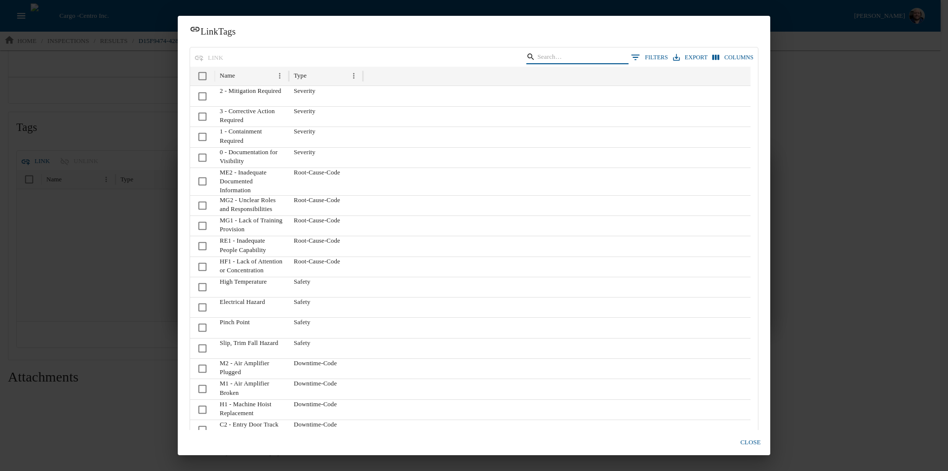
click at [565, 51] on input "Search" at bounding box center [575, 57] width 77 height 14
click at [352, 74] on icon "Menu" at bounding box center [354, 76] width 8 height 8
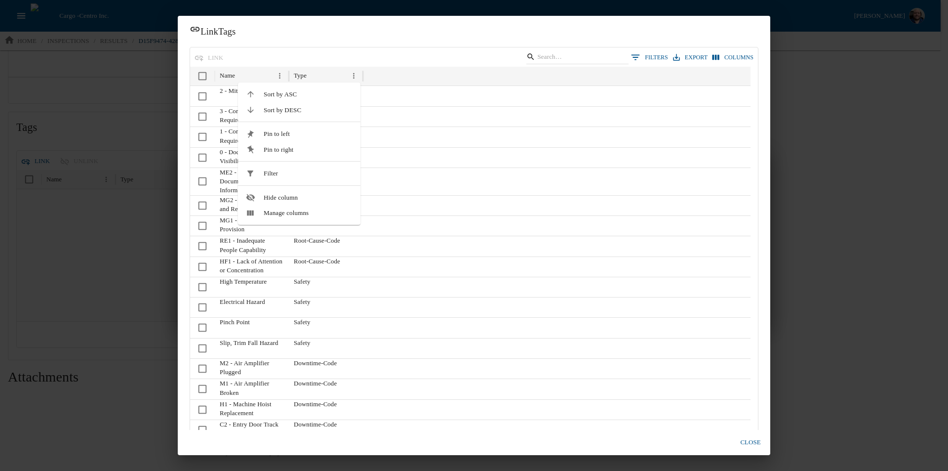
click at [283, 173] on span "Filter" at bounding box center [308, 173] width 89 height 10
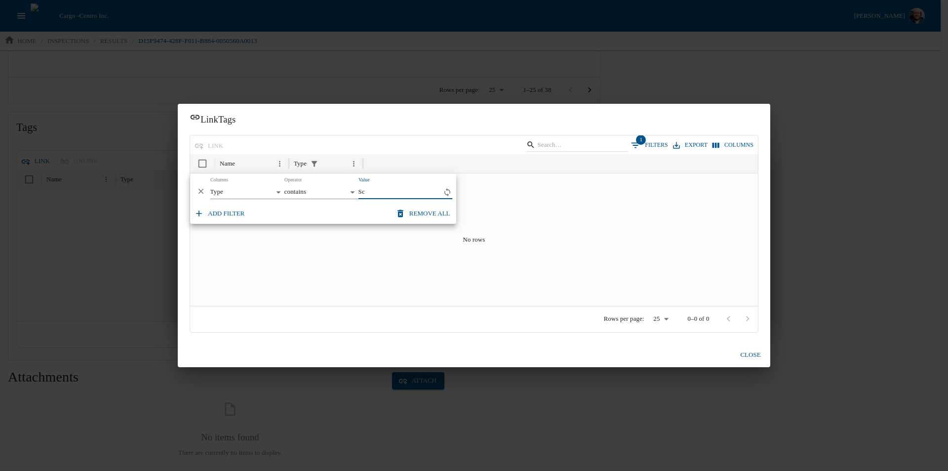
type input "S"
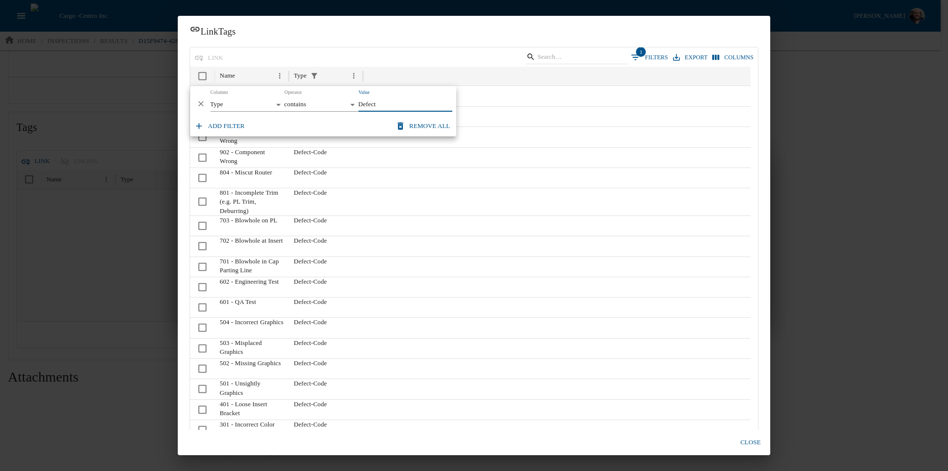
type input "Defect"
click at [434, 42] on h2 "Link Tags" at bounding box center [474, 31] width 593 height 31
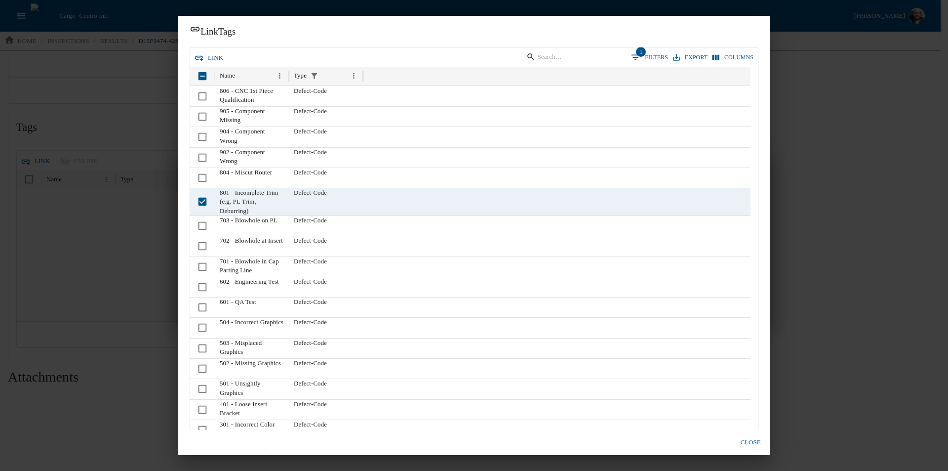
click at [207, 54] on button "link" at bounding box center [209, 57] width 35 height 17
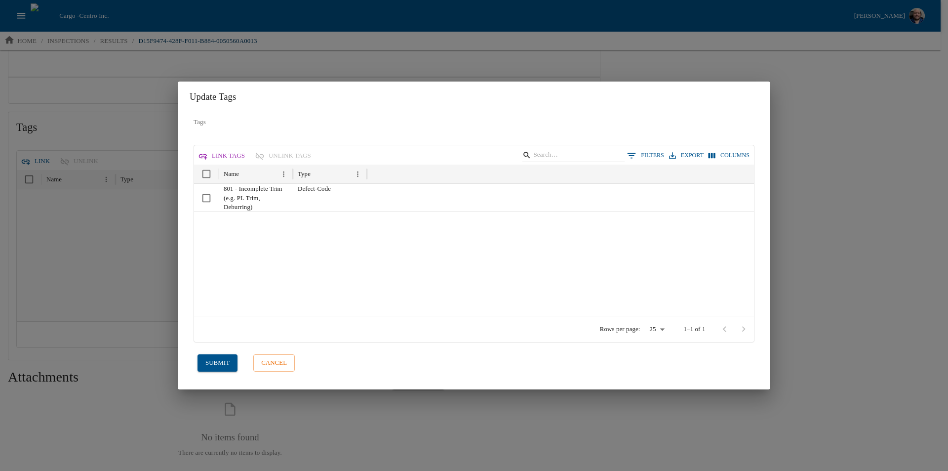
click at [210, 358] on button "submit" at bounding box center [218, 362] width 40 height 17
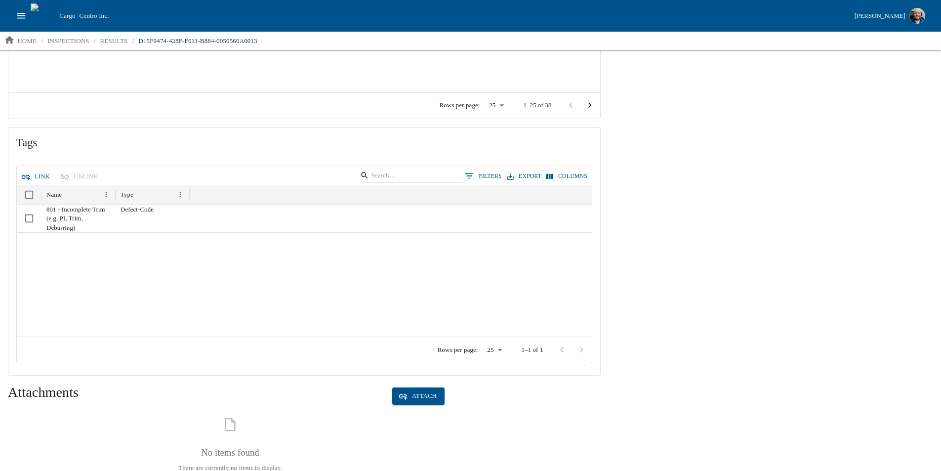
scroll to position [1541, 0]
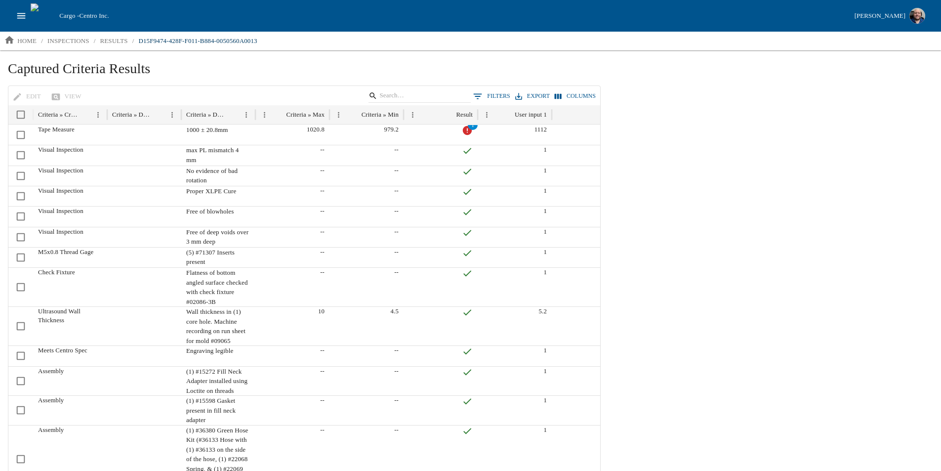
scroll to position [395, 0]
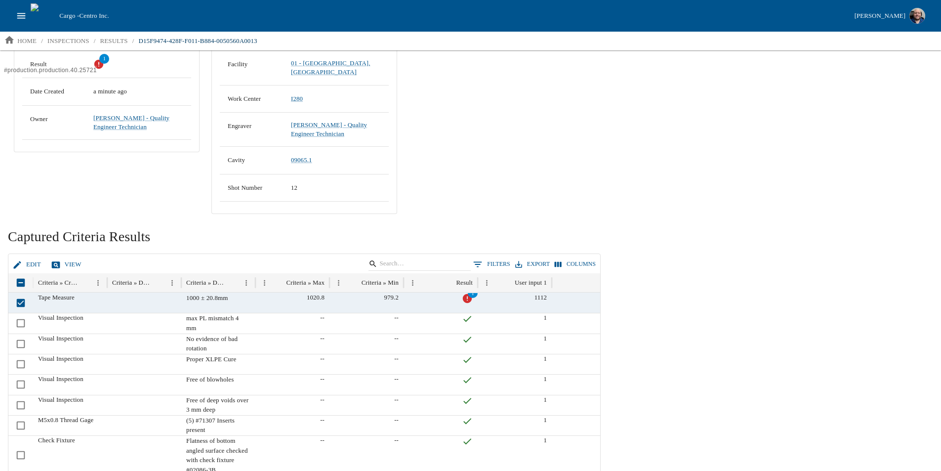
click at [26, 259] on button "Edit" at bounding box center [27, 264] width 35 height 17
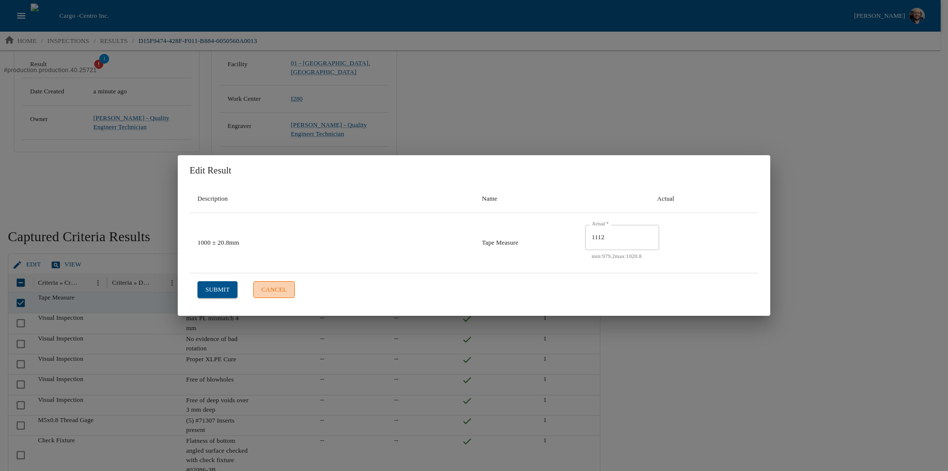
click at [265, 286] on button "cancel" at bounding box center [273, 289] width 41 height 17
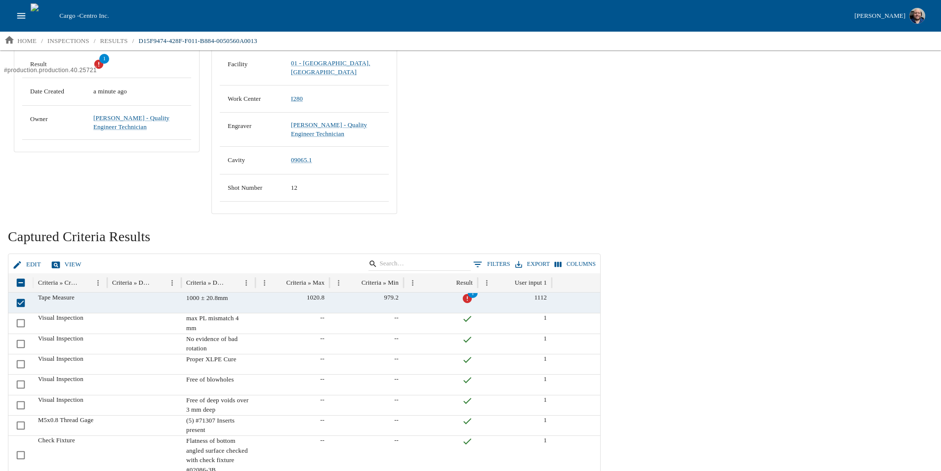
drag, startPoint x: 799, startPoint y: 329, endPoint x: 790, endPoint y: 330, distance: 9.5
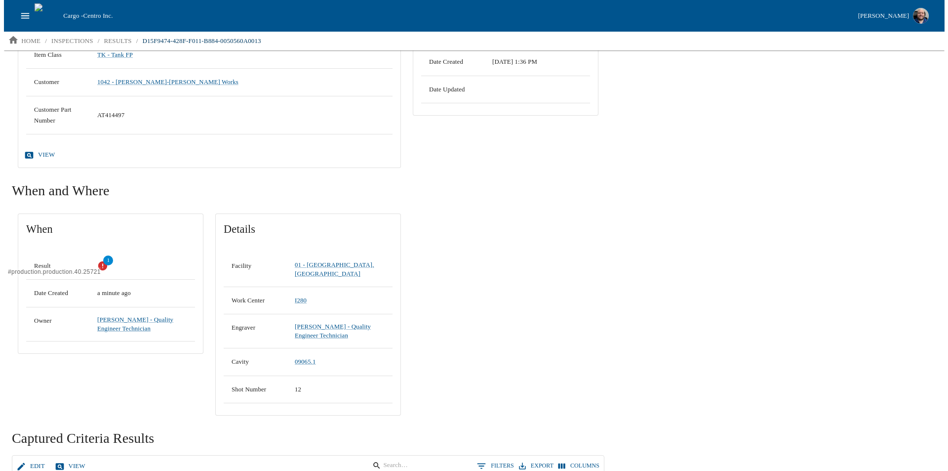
scroll to position [0, 0]
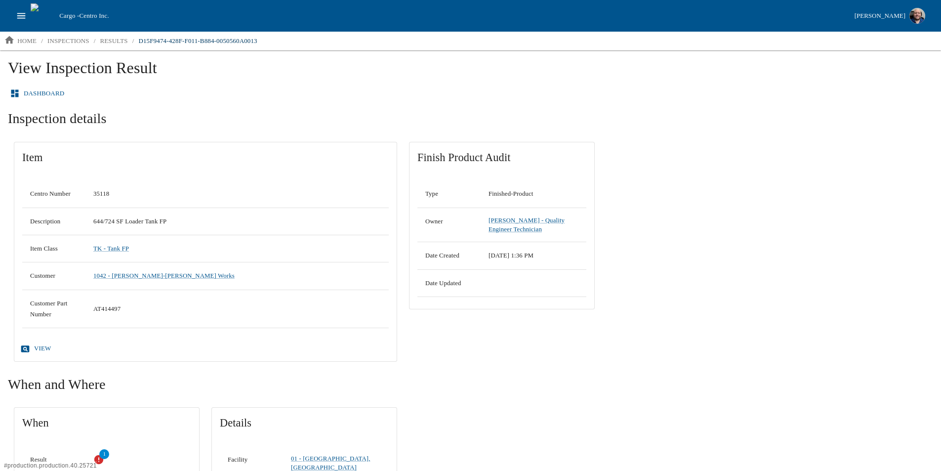
click at [32, 88] on link "Dashboard" at bounding box center [38, 93] width 60 height 17
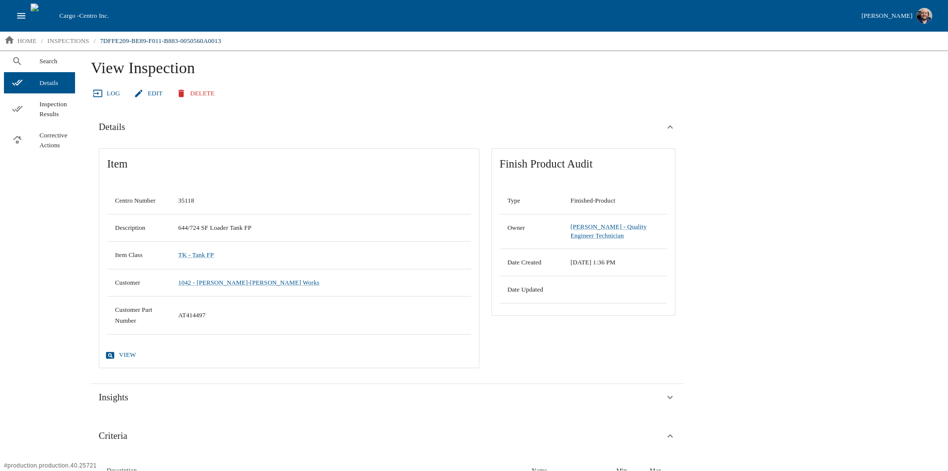
click at [150, 94] on link "Edit" at bounding box center [149, 93] width 35 height 17
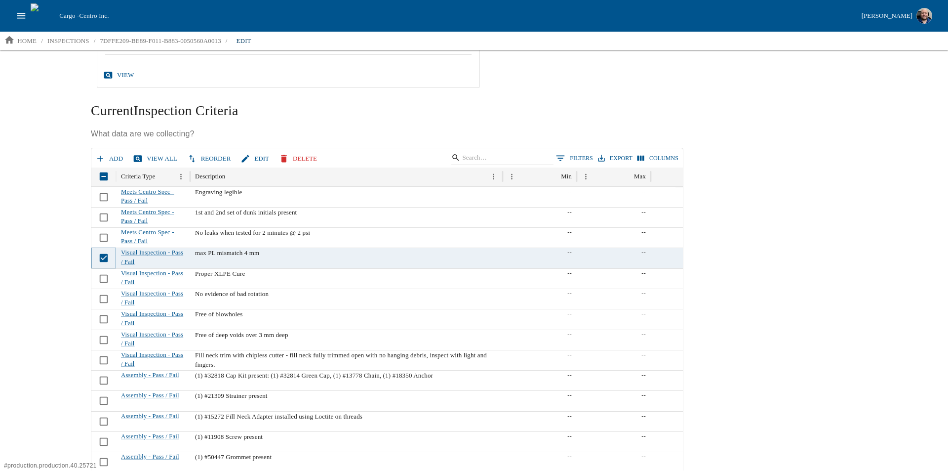
scroll to position [247, 0]
click at [252, 161] on button "Edit" at bounding box center [256, 159] width 35 height 17
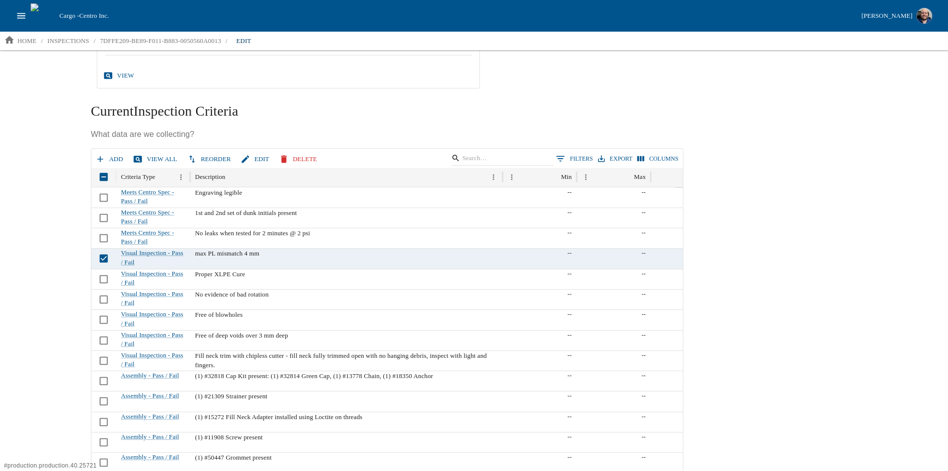
click at [25, 224] on div "Search Details Inspection Results Corrective Actions Edit Inspection Dashboard …" at bounding box center [474, 260] width 948 height 420
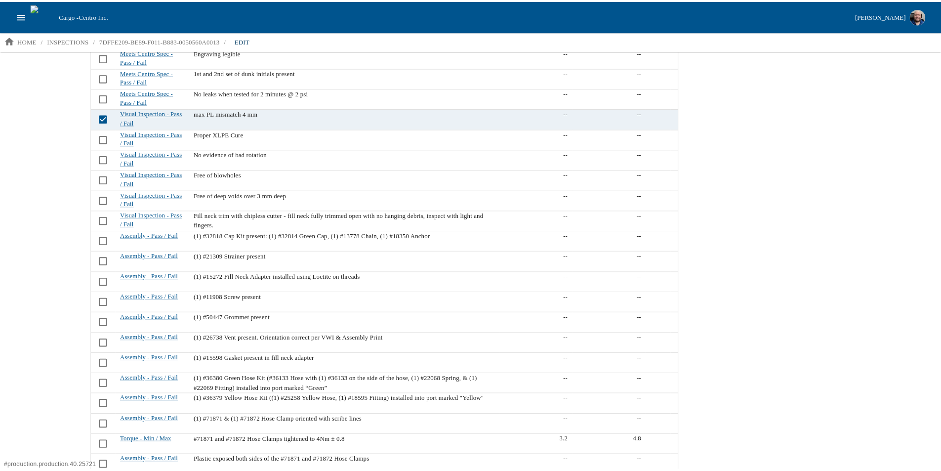
scroll to position [0, 0]
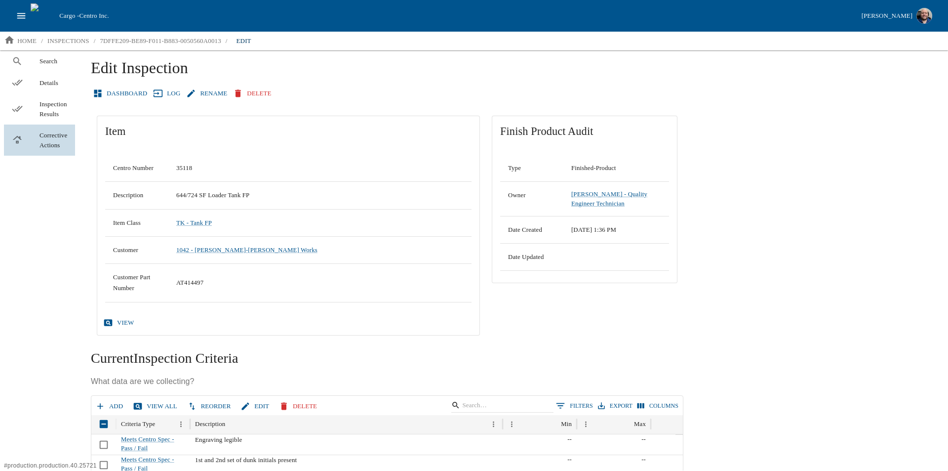
click at [52, 142] on span "Corrective Actions" at bounding box center [54, 139] width 28 height 19
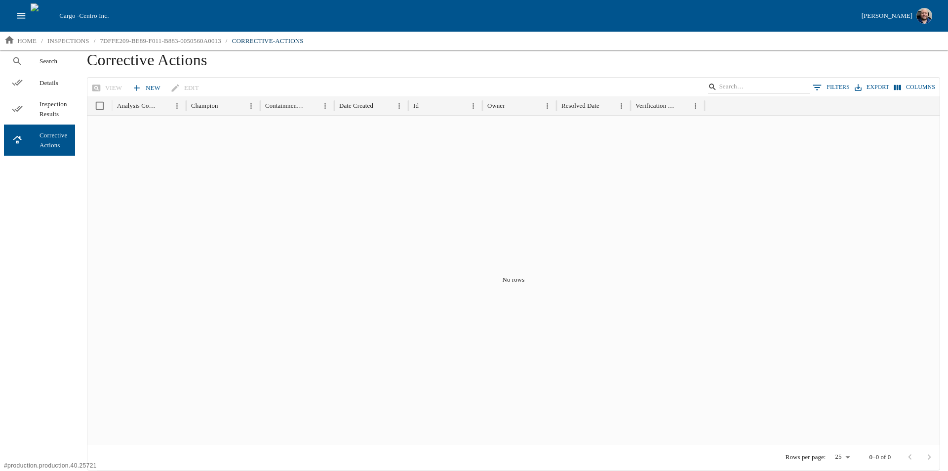
click at [142, 87] on link "New" at bounding box center [147, 88] width 35 height 17
click at [49, 80] on span "Details" at bounding box center [54, 83] width 28 height 10
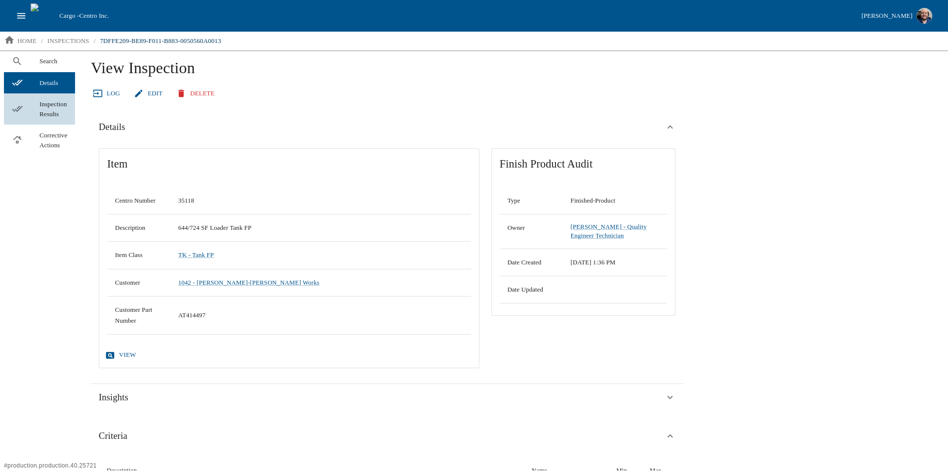
click at [41, 116] on span "Inspection Results" at bounding box center [54, 108] width 28 height 19
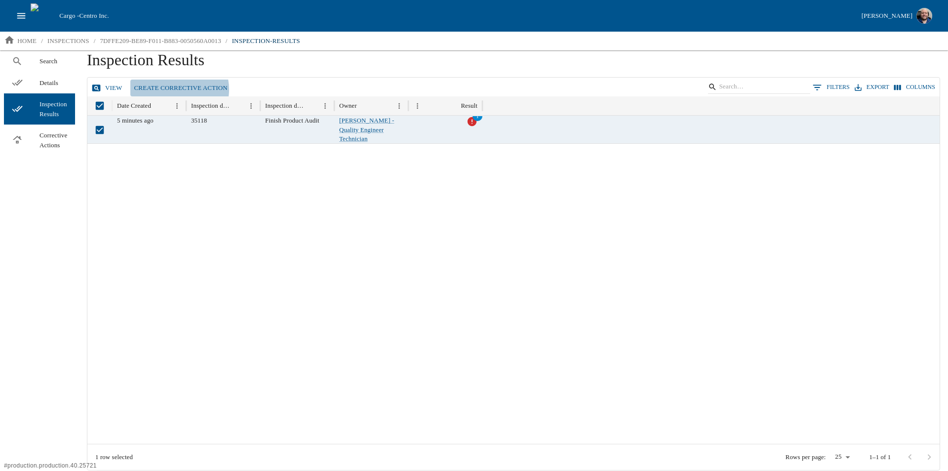
click at [171, 89] on link "Create Corrective Action" at bounding box center [180, 88] width 101 height 17
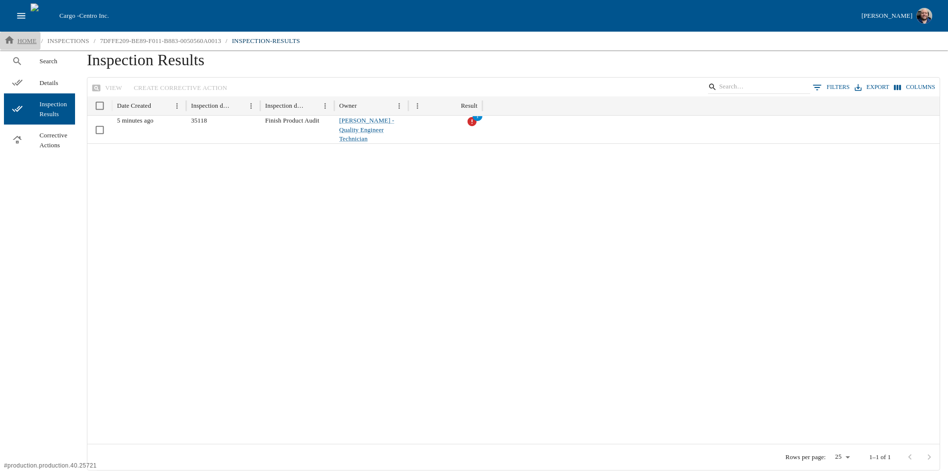
click at [29, 40] on p "home" at bounding box center [26, 41] width 19 height 10
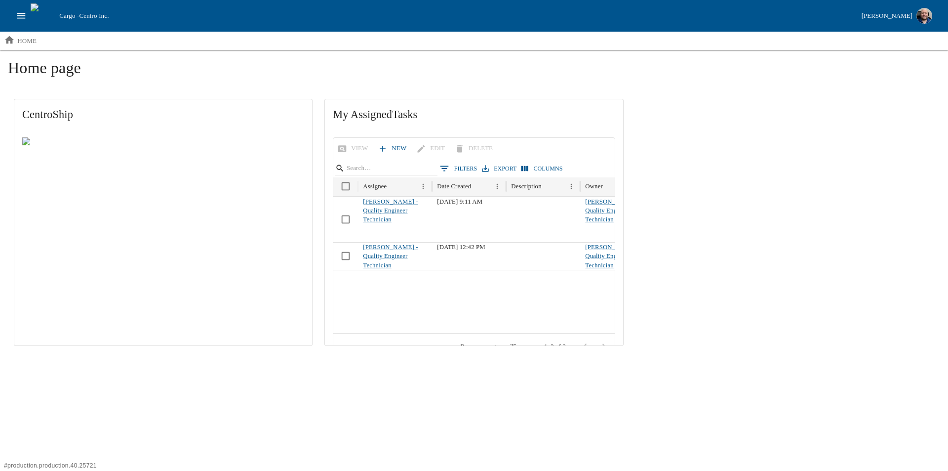
click at [24, 21] on icon "open drawer" at bounding box center [21, 15] width 11 height 11
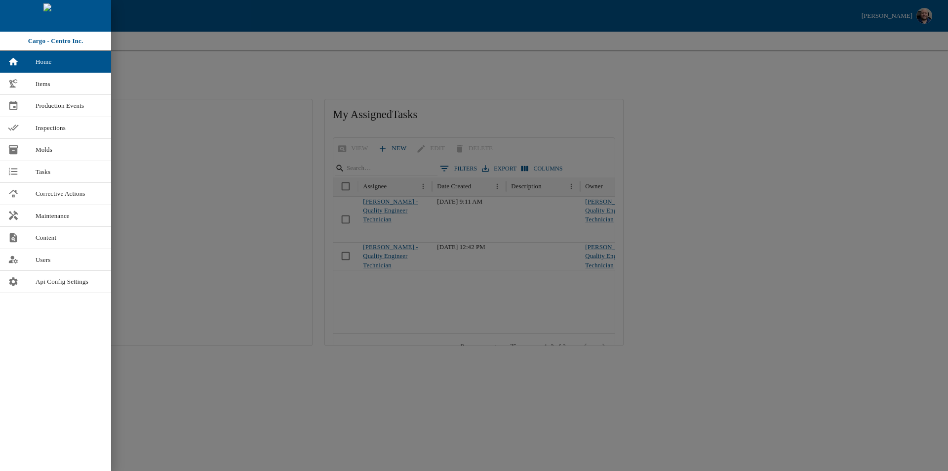
click at [220, 417] on div at bounding box center [474, 235] width 948 height 471
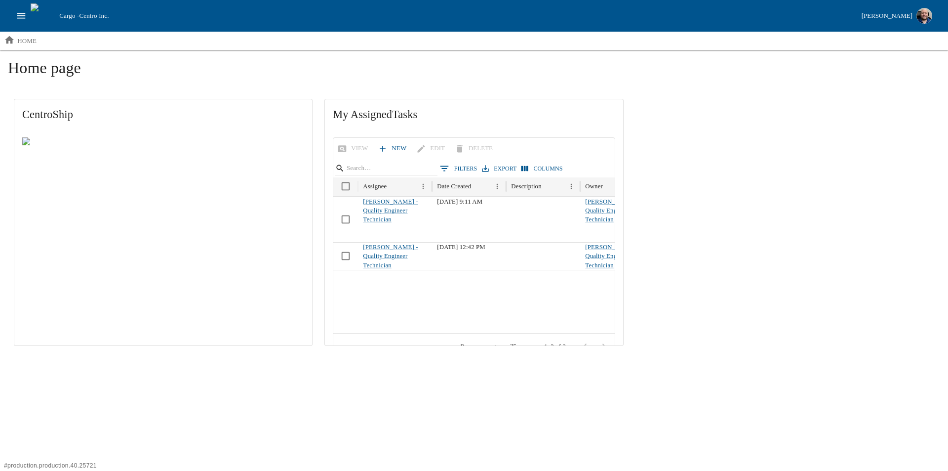
click at [23, 16] on icon "open drawer" at bounding box center [21, 15] width 11 height 11
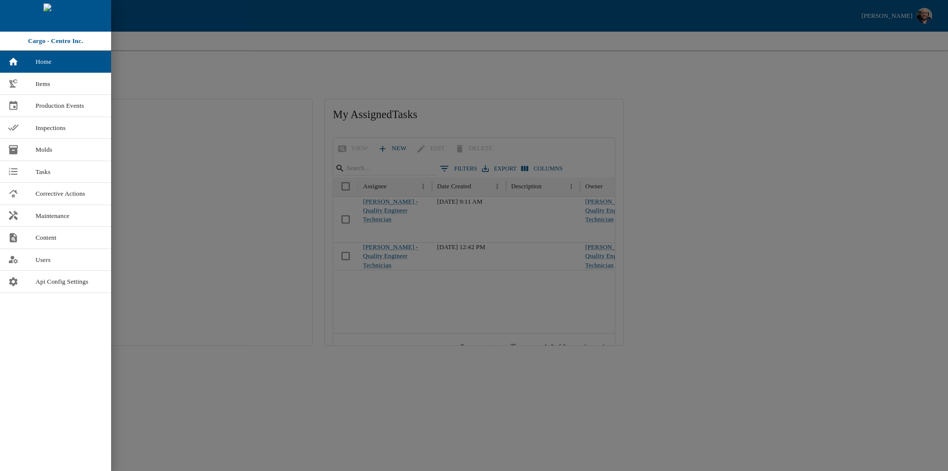
drag, startPoint x: 814, startPoint y: 239, endPoint x: 849, endPoint y: 70, distance: 172.0
click at [814, 238] on div at bounding box center [474, 235] width 948 height 471
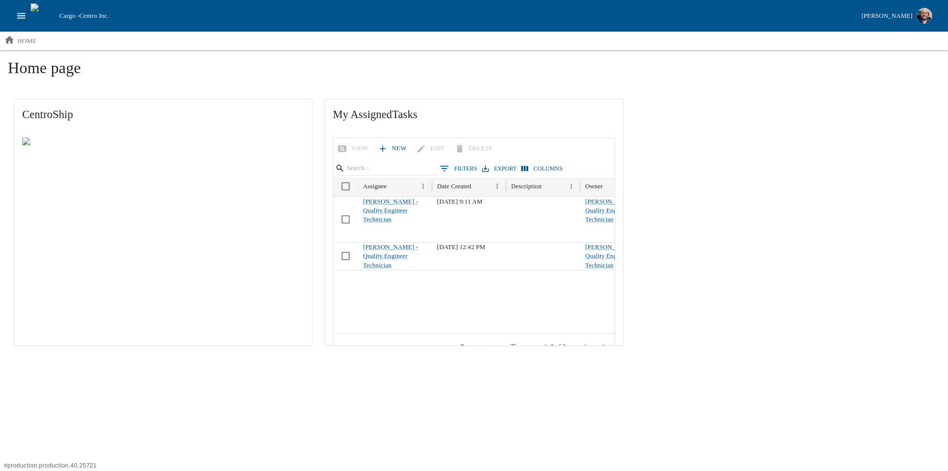
click at [889, 11] on div "[PERSON_NAME]" at bounding box center [887, 15] width 51 height 11
click at [873, 64] on li "My Cargo Roles" at bounding box center [872, 70] width 128 height 16
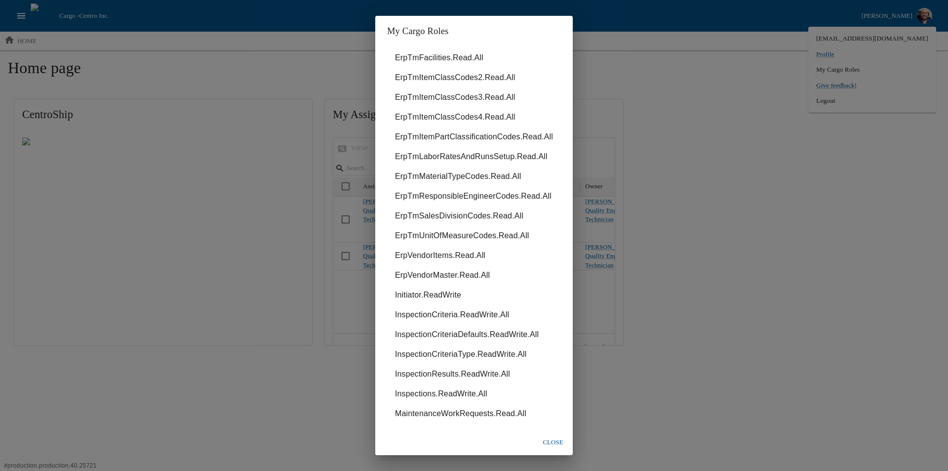
scroll to position [681, 0]
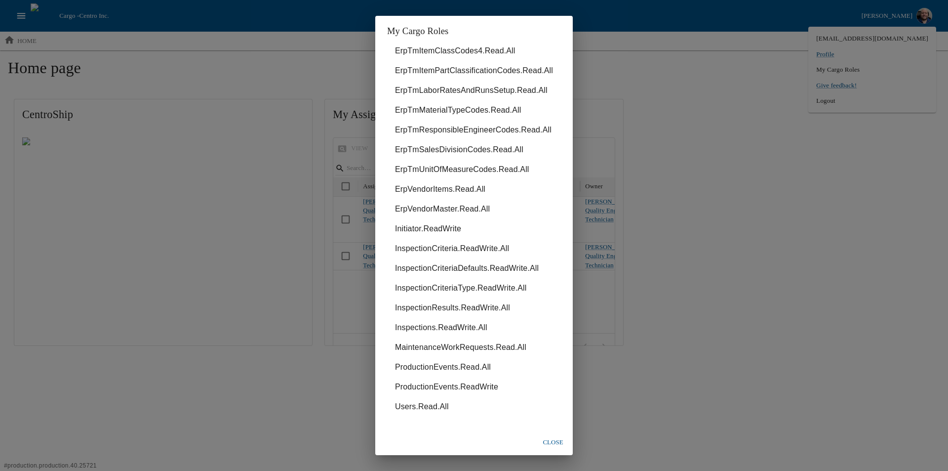
click at [560, 443] on button "close" at bounding box center [553, 442] width 32 height 17
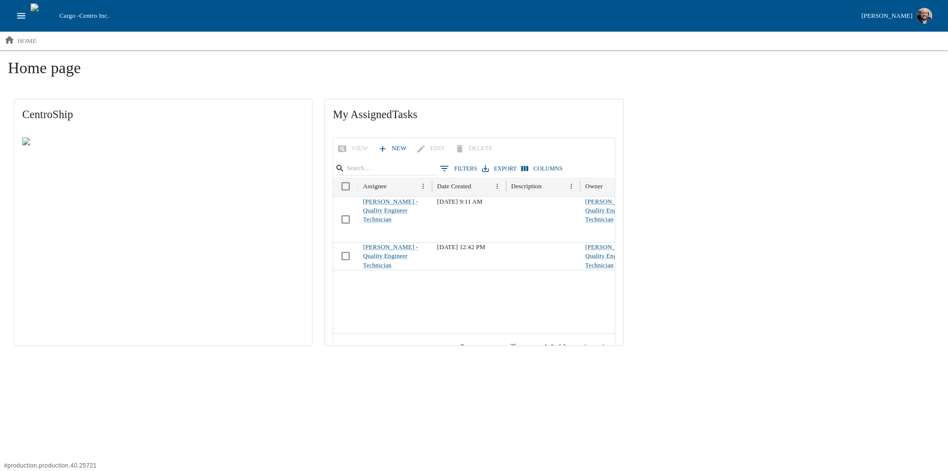
click at [18, 18] on icon "open drawer" at bounding box center [21, 15] width 8 height 5
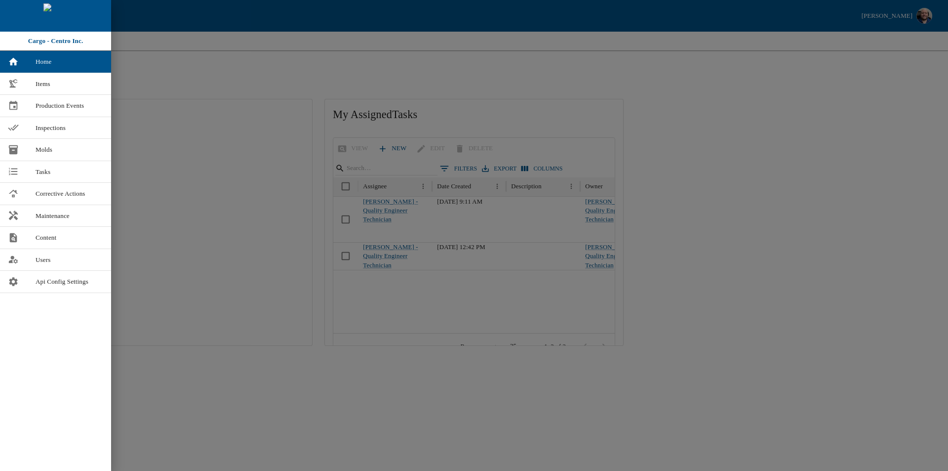
click at [185, 58] on div at bounding box center [474, 235] width 948 height 471
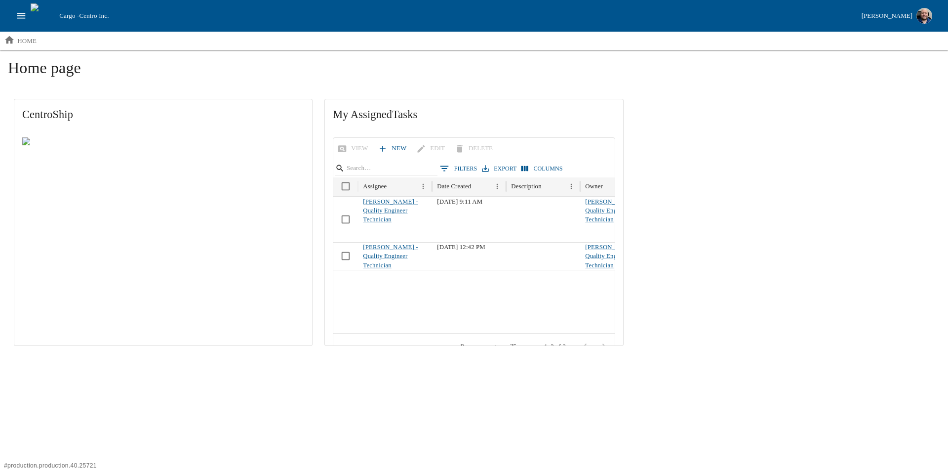
click at [21, 12] on icon "open drawer" at bounding box center [21, 15] width 11 height 11
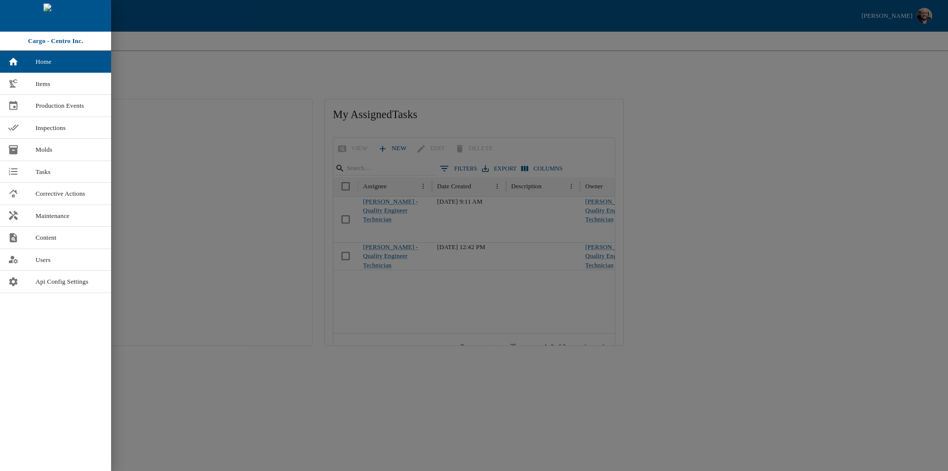
drag, startPoint x: 194, startPoint y: 68, endPoint x: 69, endPoint y: 58, distance: 125.9
click at [192, 68] on div at bounding box center [474, 235] width 948 height 471
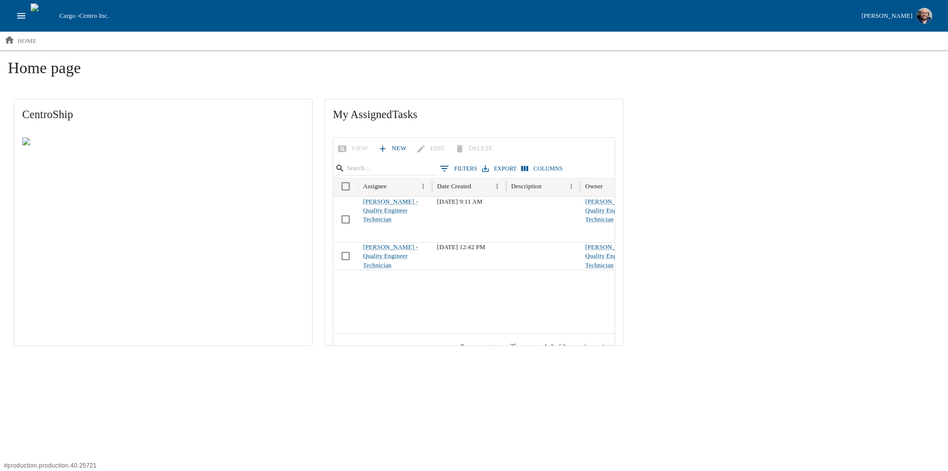
click at [19, 16] on icon "open drawer" at bounding box center [21, 15] width 11 height 11
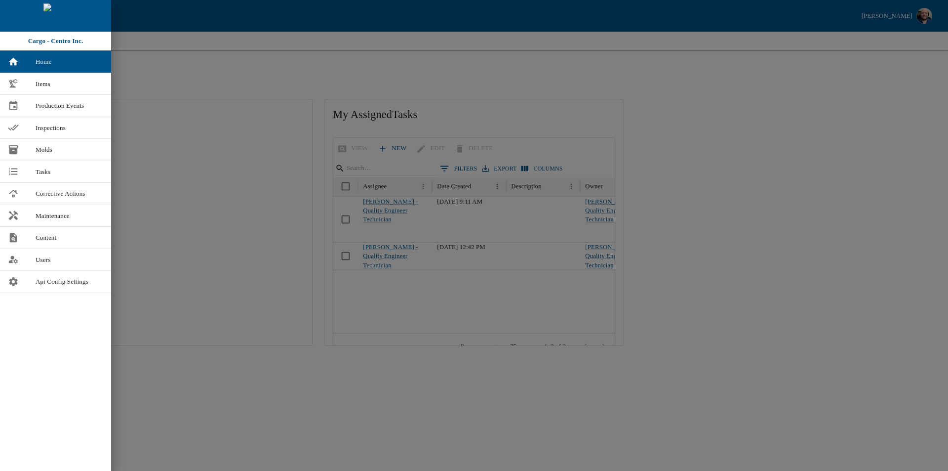
click at [163, 65] on div at bounding box center [474, 235] width 948 height 471
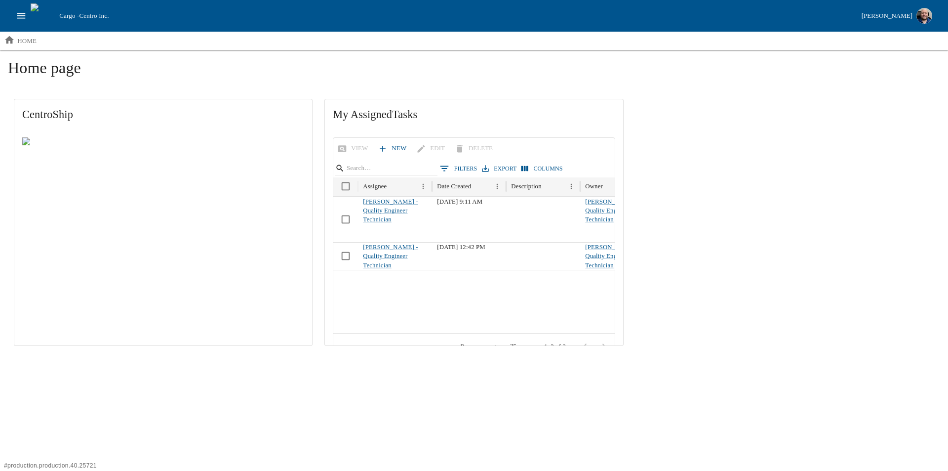
click at [19, 13] on icon "open drawer" at bounding box center [21, 15] width 8 height 5
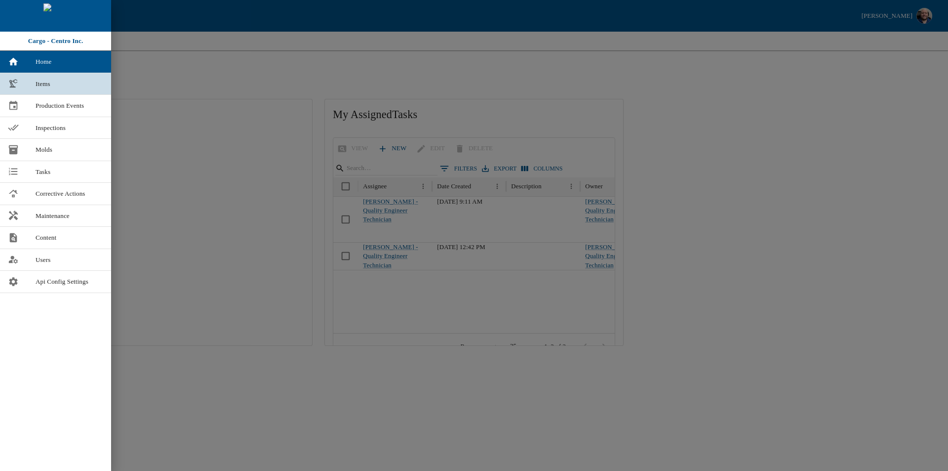
click at [40, 86] on span "Items" at bounding box center [70, 84] width 68 height 10
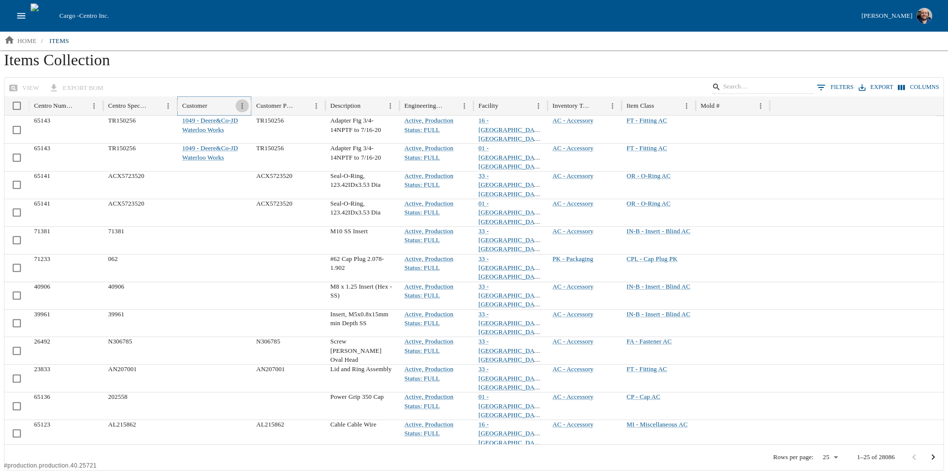
click at [241, 106] on icon "Menu" at bounding box center [242, 106] width 8 height 8
click at [150, 205] on div at bounding box center [143, 203] width 18 height 9
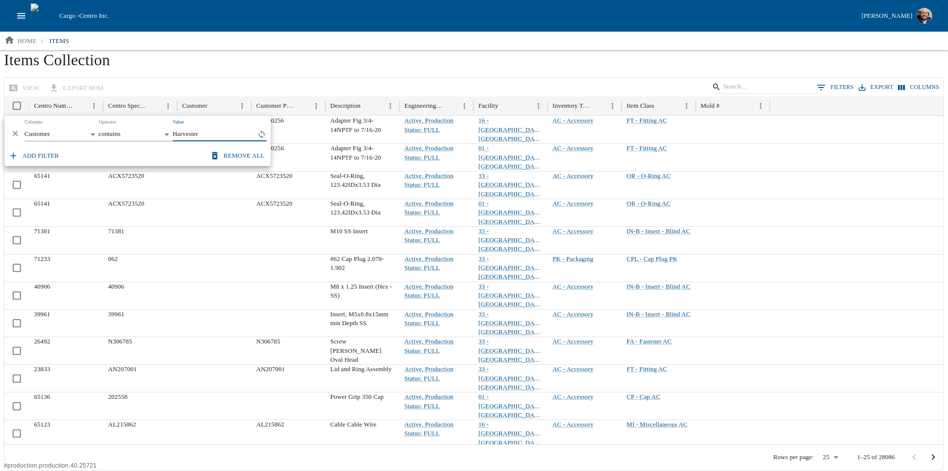
type input "Harvester"
click at [182, 71] on h1 "Items Collection" at bounding box center [474, 63] width 940 height 27
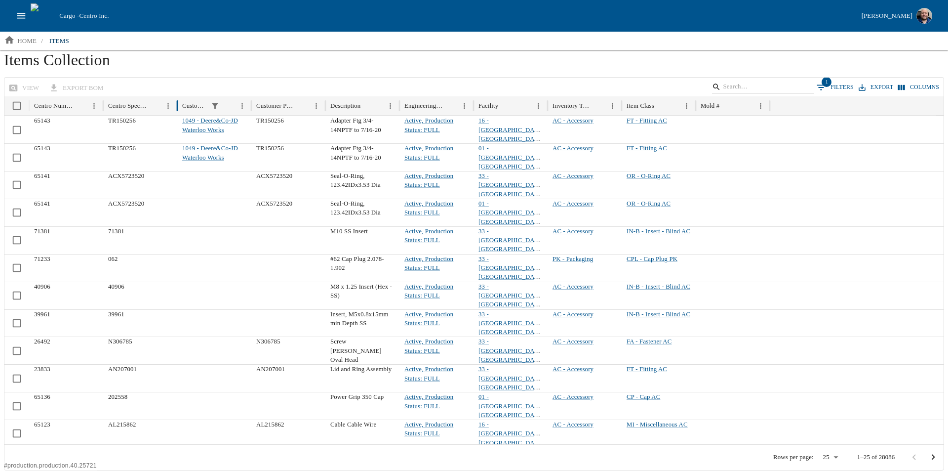
click at [844, 83] on button "1 Filters" at bounding box center [835, 87] width 42 height 15
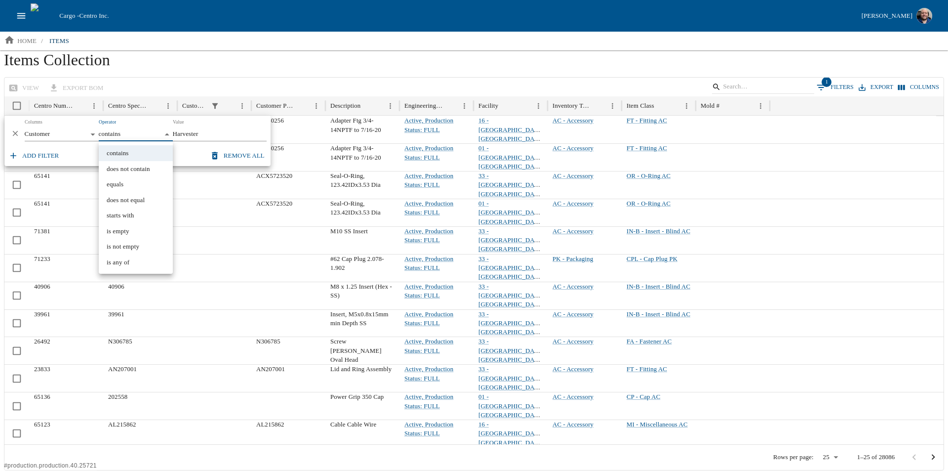
click at [168, 134] on body "Cargo - Centro Inc. [PERSON_NAME] home / items Items Collection view export BOM…" at bounding box center [474, 235] width 948 height 470
click at [252, 69] on div at bounding box center [474, 235] width 948 height 471
click at [202, 137] on input "Harvester" at bounding box center [220, 134] width 94 height 14
type input "J"
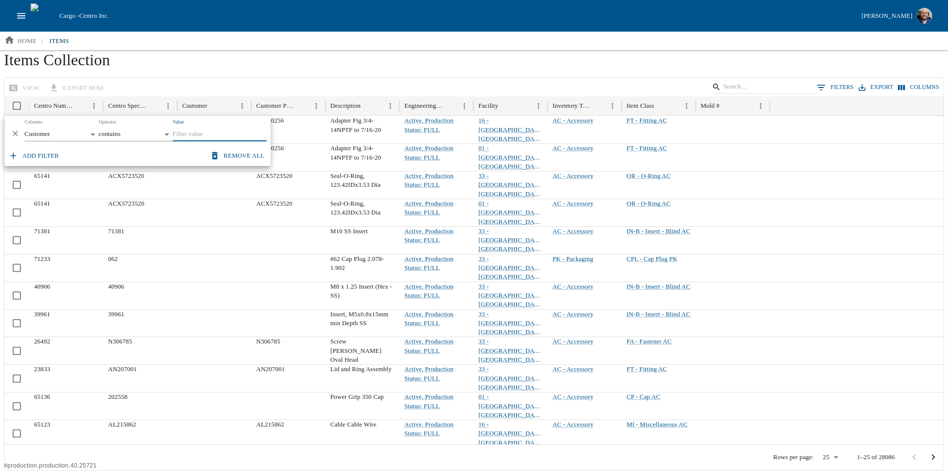
click at [231, 64] on h1 "Items Collection" at bounding box center [474, 63] width 940 height 27
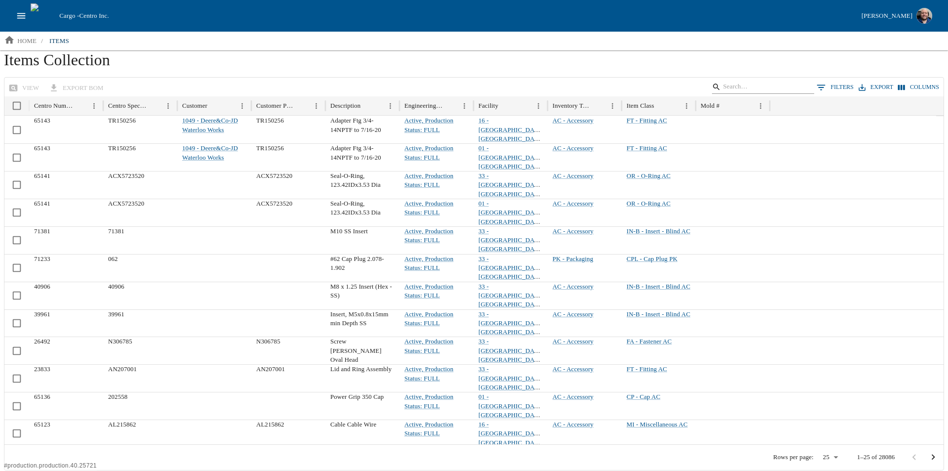
click at [746, 86] on input "Search" at bounding box center [761, 87] width 77 height 14
type input "harvester"
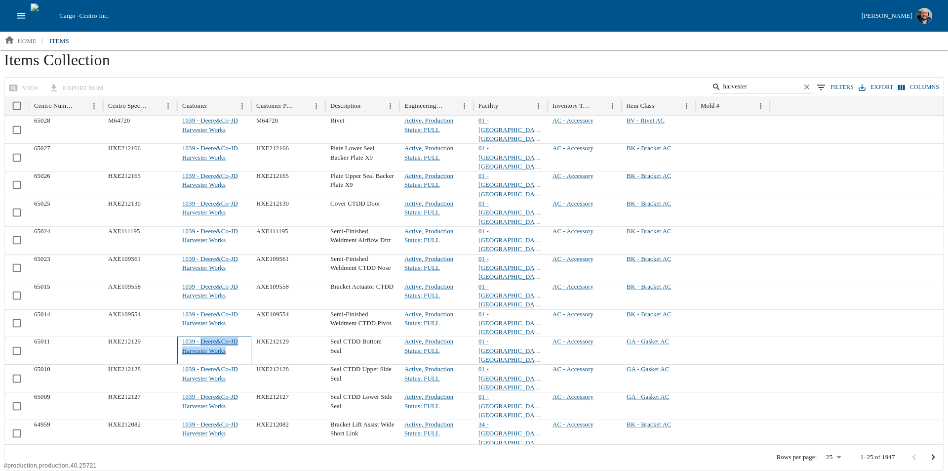
drag, startPoint x: 231, startPoint y: 290, endPoint x: 202, endPoint y: 281, distance: 29.5
click at [202, 336] on div "1039 - Deere&Co-JD Harvester Works" at bounding box center [214, 350] width 74 height 28
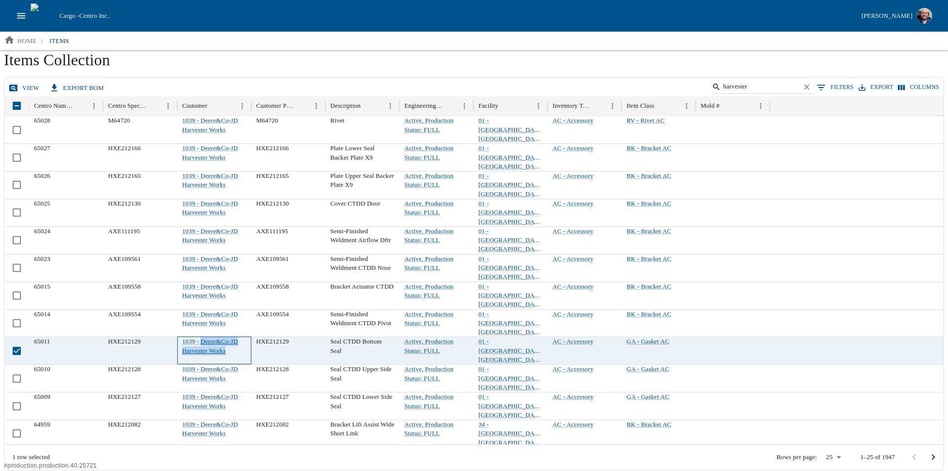
copy link "Deere&Co-JD Harvester Works"
click at [178, 61] on h1 "Items Collection" at bounding box center [474, 63] width 940 height 27
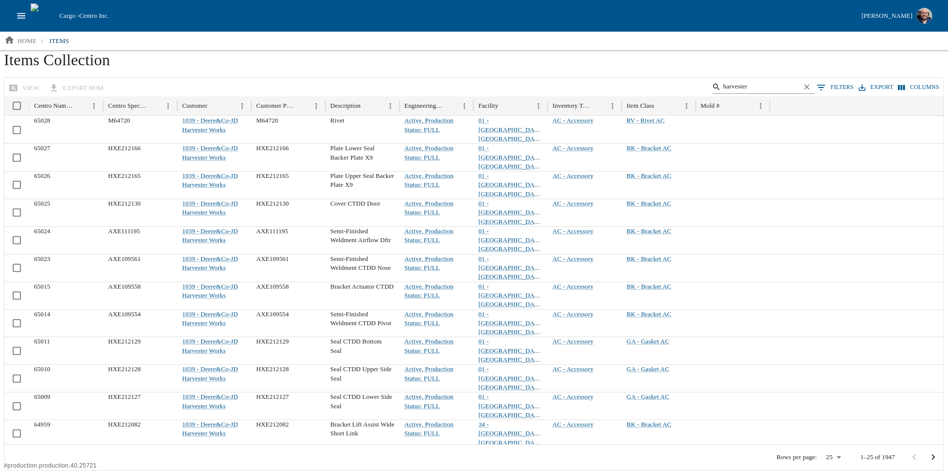
click at [812, 87] on icon "Clear" at bounding box center [807, 86] width 9 height 9
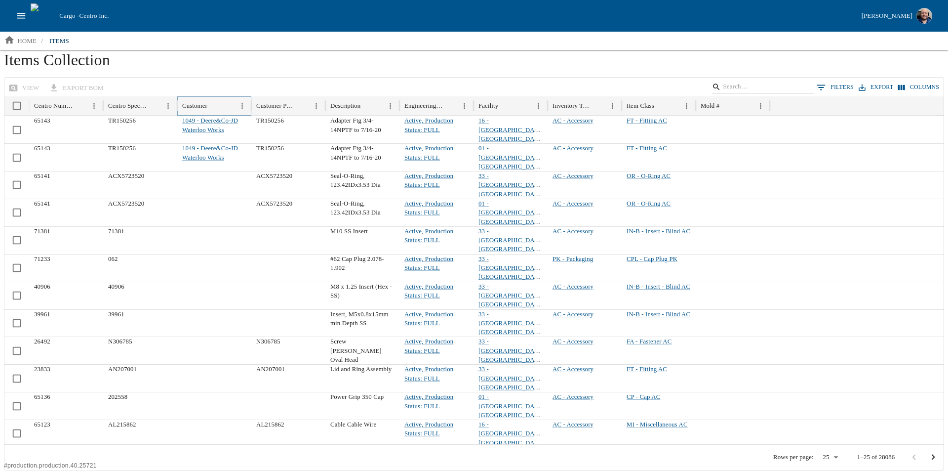
click at [245, 105] on icon "Menu" at bounding box center [242, 106] width 8 height 8
click at [174, 207] on span "Filter" at bounding box center [196, 204] width 89 height 10
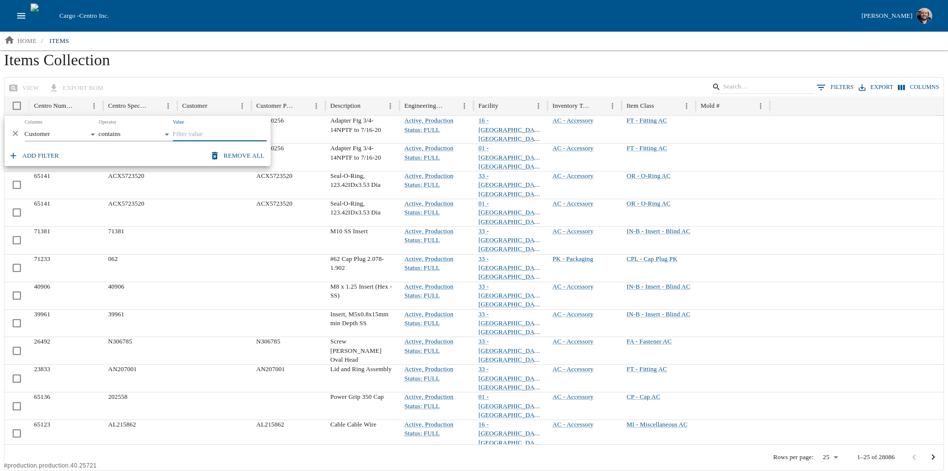
click at [185, 134] on input "Value" at bounding box center [220, 134] width 94 height 14
type input "Deere&Co-JD Harvester Works"
click at [235, 66] on h1 "Items Collection" at bounding box center [474, 63] width 940 height 27
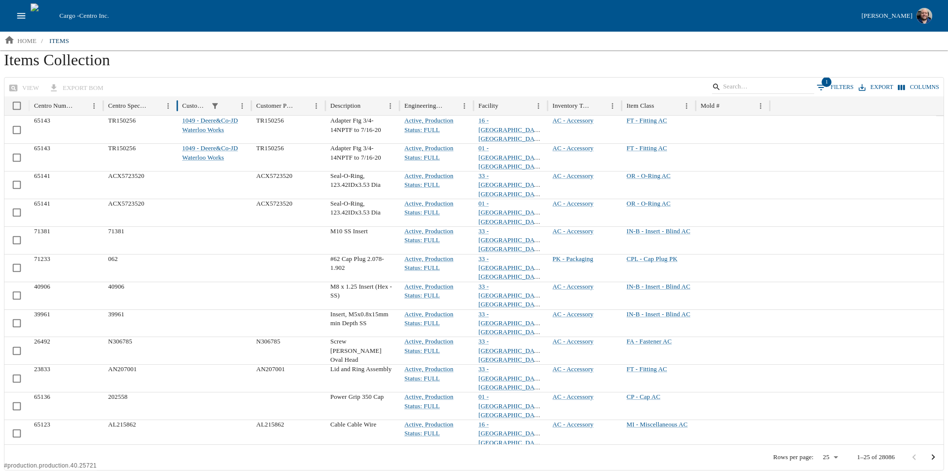
click at [844, 87] on button "1 Filters" at bounding box center [835, 87] width 42 height 15
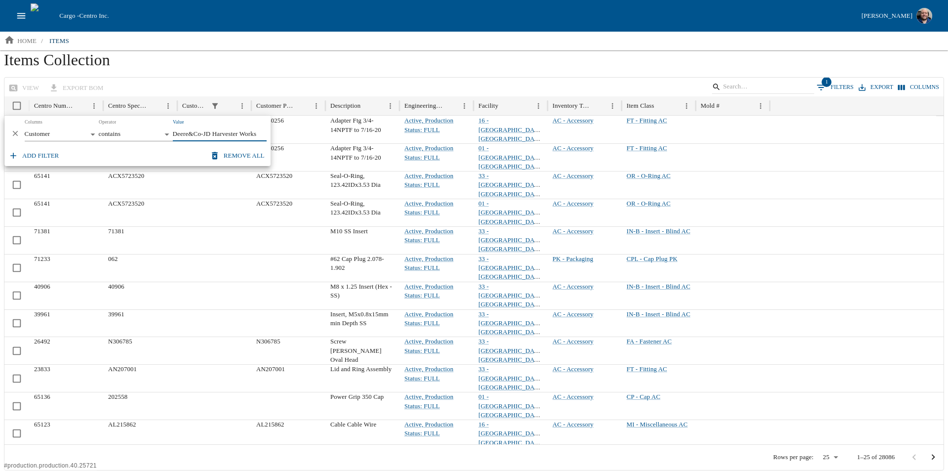
click at [168, 130] on body "Cargo - Centro Inc. [PERSON_NAME] home / items Items Collection view export BOM…" at bounding box center [474, 235] width 948 height 470
click at [115, 183] on li "equals" at bounding box center [136, 184] width 74 height 16
type input "******"
click at [189, 70] on h1 "Items Collection" at bounding box center [474, 63] width 940 height 27
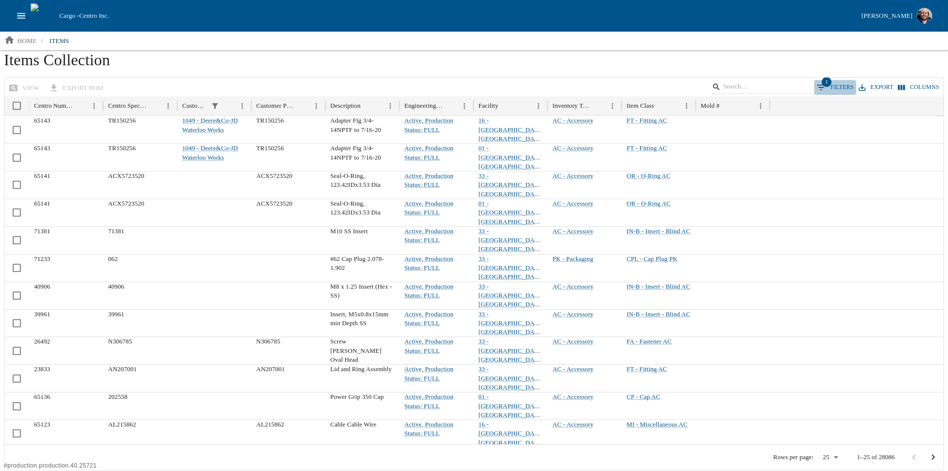
click at [849, 82] on button "1 Filters" at bounding box center [835, 87] width 42 height 15
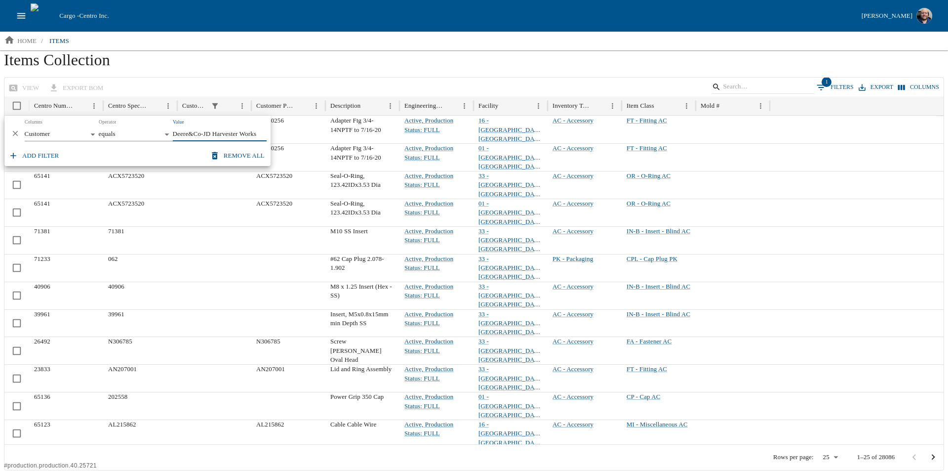
click at [91, 135] on body "Cargo - Centro Inc. [PERSON_NAME] home / items Items Collection view export BOM…" at bounding box center [474, 235] width 948 height 470
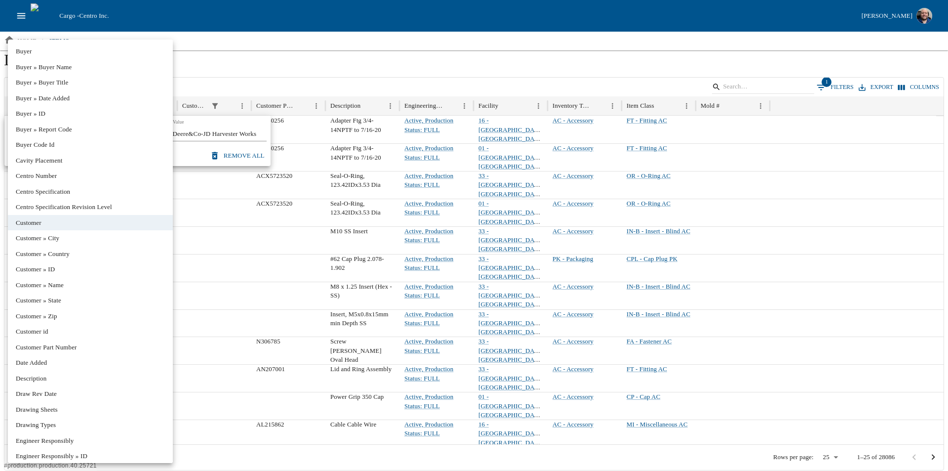
click at [230, 66] on div at bounding box center [474, 235] width 948 height 471
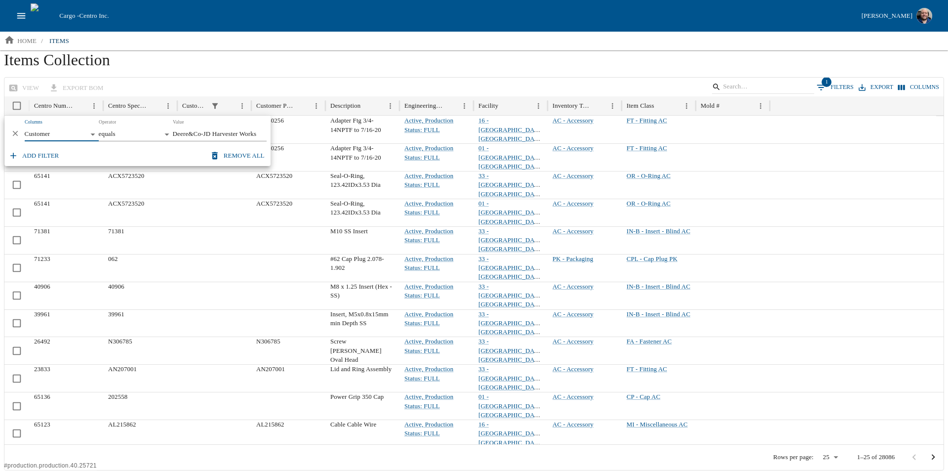
click at [44, 151] on button "Add filter" at bounding box center [34, 155] width 56 height 17
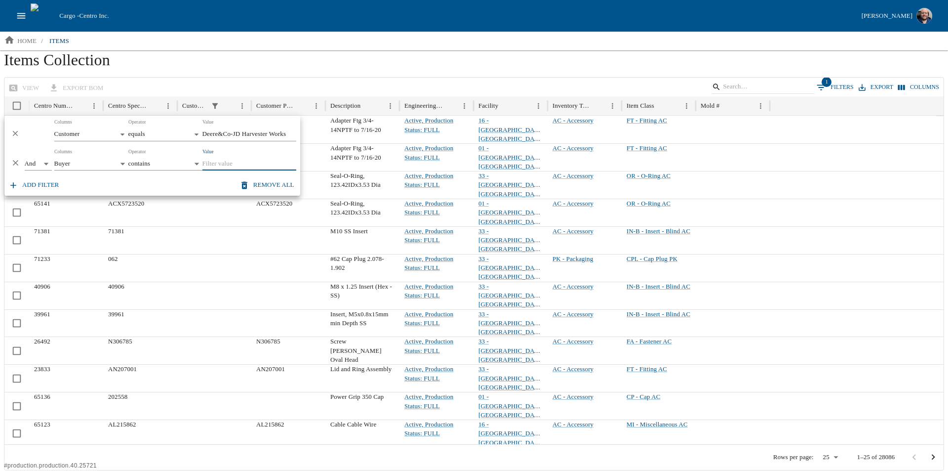
click at [116, 163] on body "Cargo - Centro Inc. [PERSON_NAME] home / items Items Collection view export BOM…" at bounding box center [474, 235] width 948 height 470
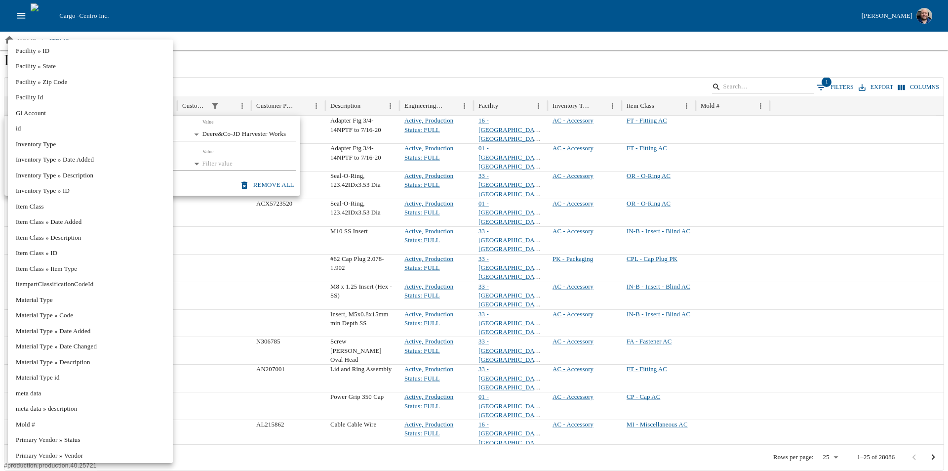
scroll to position [543, 0]
click at [58, 224] on li "Item Class" at bounding box center [90, 224] width 165 height 16
type input "**********"
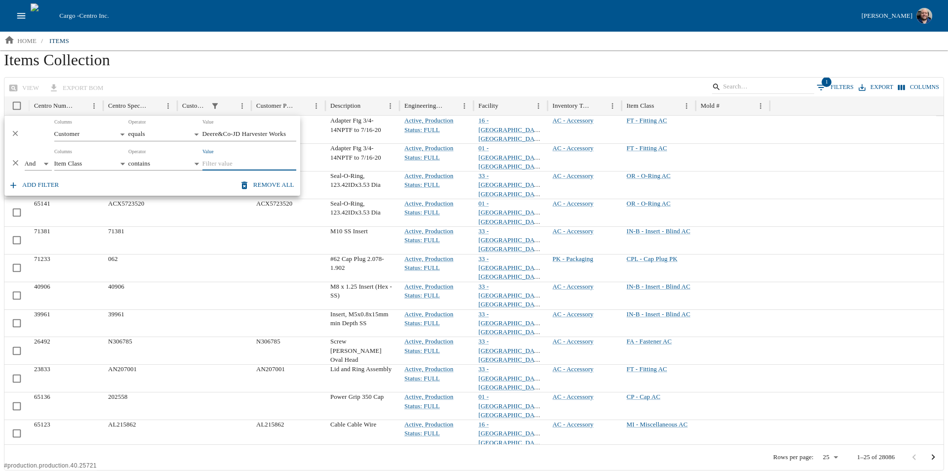
click at [219, 163] on input "Value" at bounding box center [249, 164] width 94 height 14
type input "FP"
click at [197, 64] on h1 "Items Collection" at bounding box center [474, 63] width 940 height 27
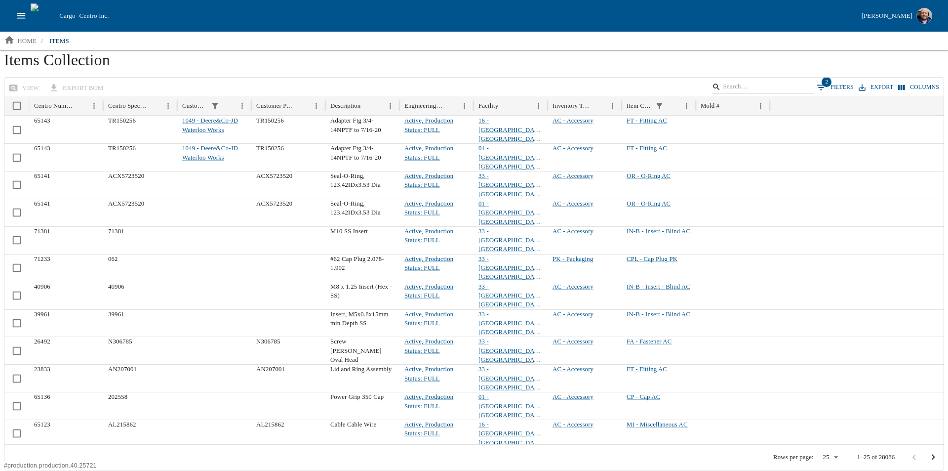
click at [844, 88] on button "2 Filters" at bounding box center [835, 87] width 42 height 15
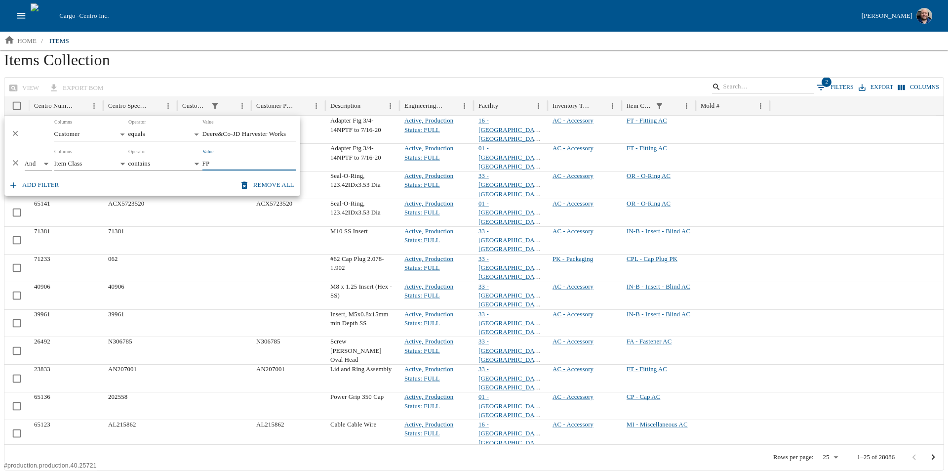
click at [179, 68] on h1 "Items Collection" at bounding box center [474, 63] width 940 height 27
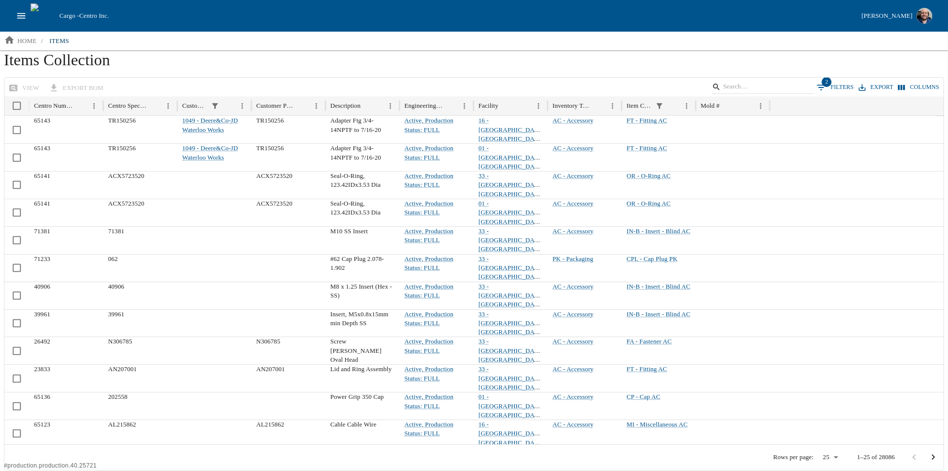
click at [842, 87] on button "2 Filters" at bounding box center [835, 87] width 42 height 15
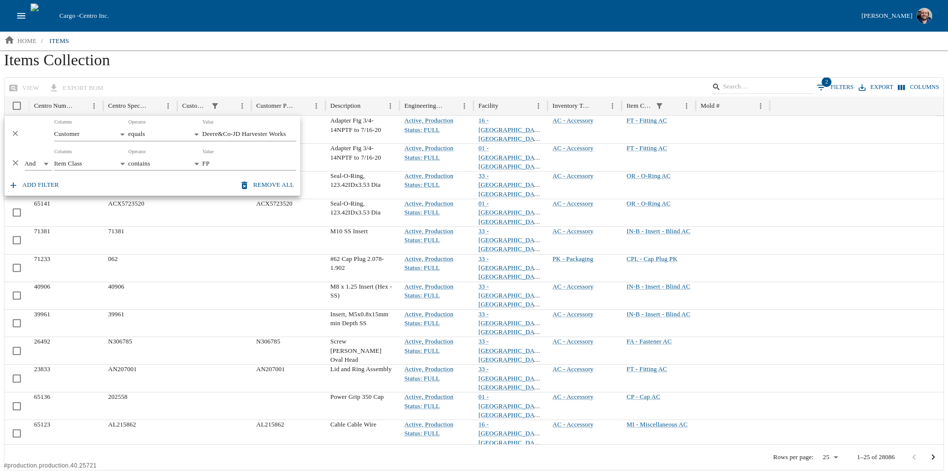
click at [443, 59] on h1 "Items Collection" at bounding box center [474, 63] width 940 height 27
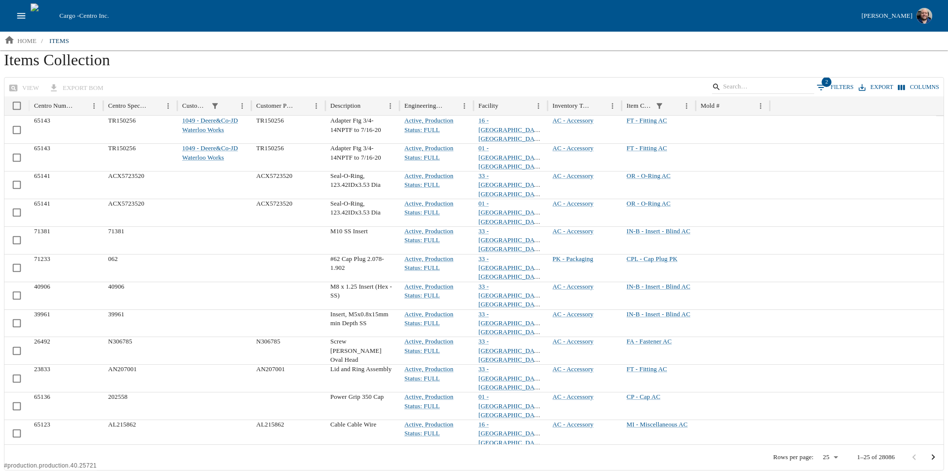
click at [836, 82] on button "2 Filters" at bounding box center [835, 87] width 42 height 15
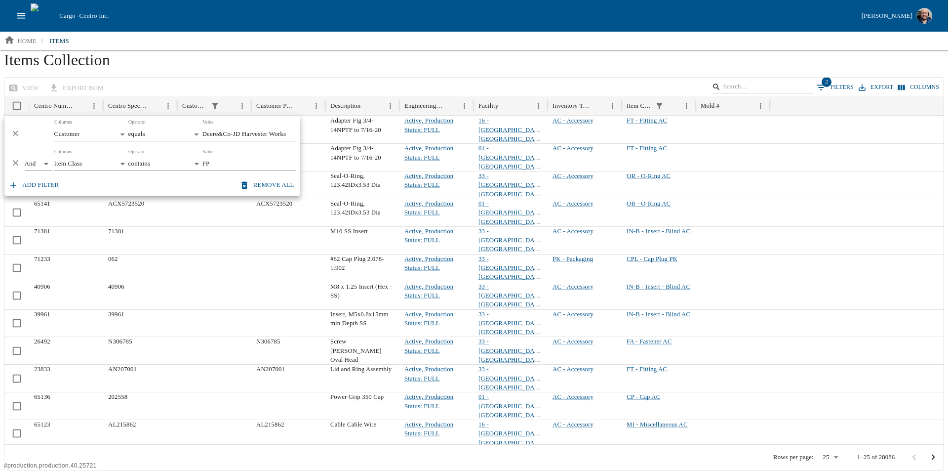
click at [296, 60] on h1 "Items Collection" at bounding box center [474, 63] width 940 height 27
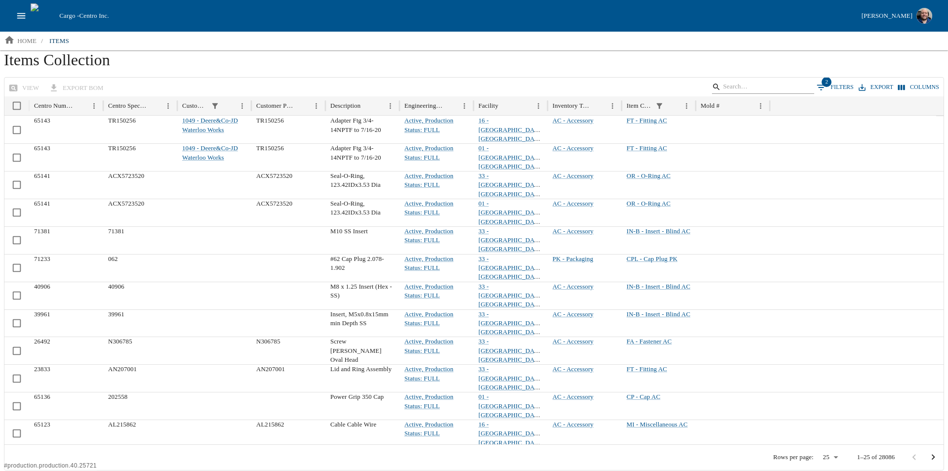
click at [755, 89] on input "Search" at bounding box center [761, 87] width 77 height 14
type input "Harvester"
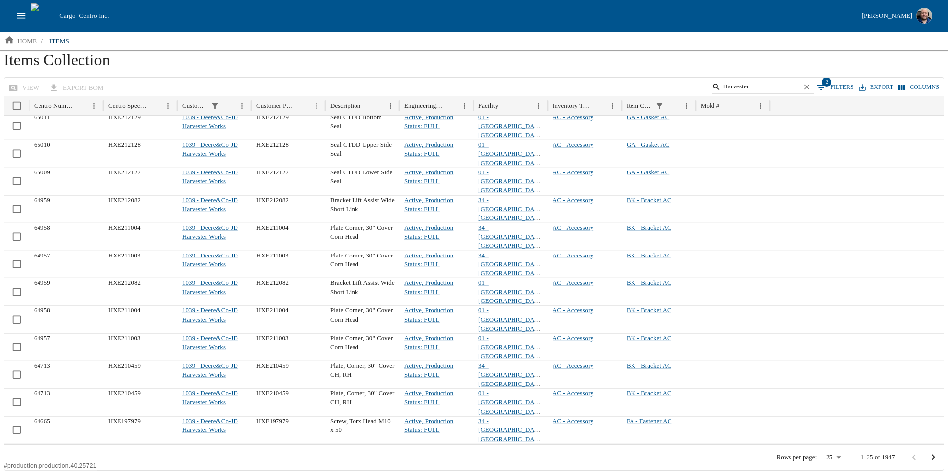
scroll to position [171, 0]
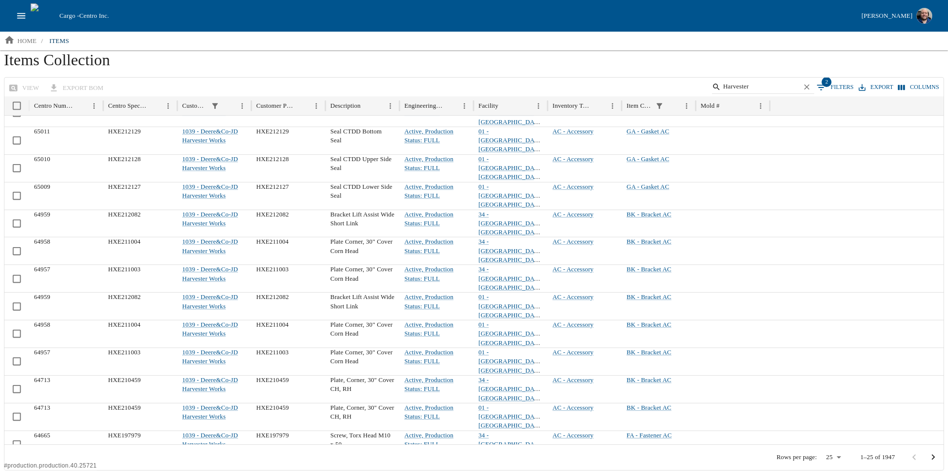
click at [838, 453] on body "Cargo - Centro Inc. [PERSON_NAME] home / items Items Collection view export BOM…" at bounding box center [474, 235] width 948 height 470
click at [830, 453] on li "250" at bounding box center [828, 451] width 26 height 16
type input "***"
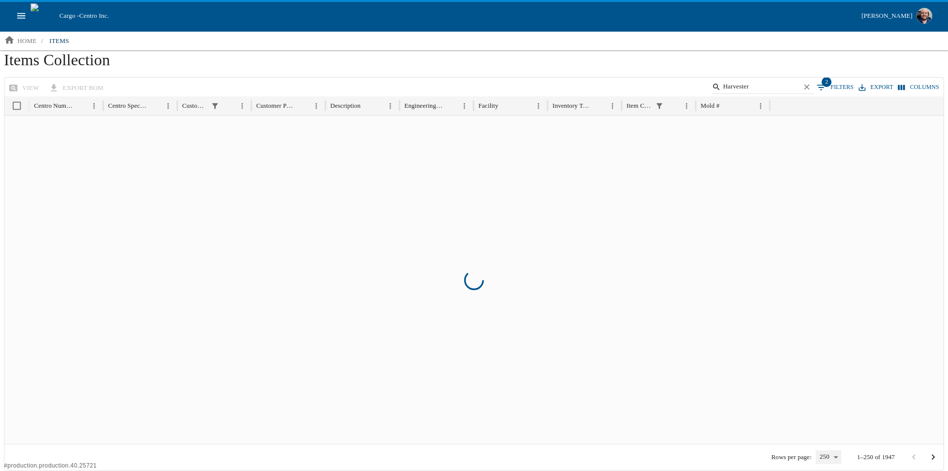
scroll to position [0, 0]
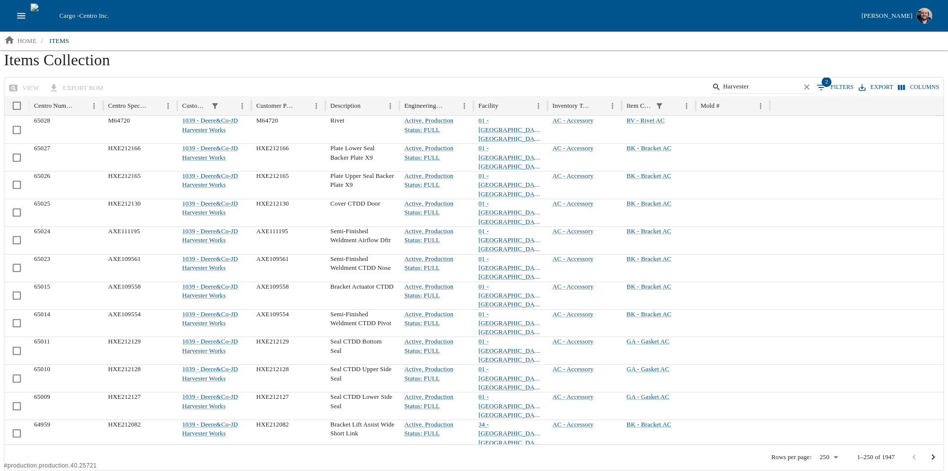
click at [831, 87] on button "2 Filters" at bounding box center [835, 87] width 42 height 15
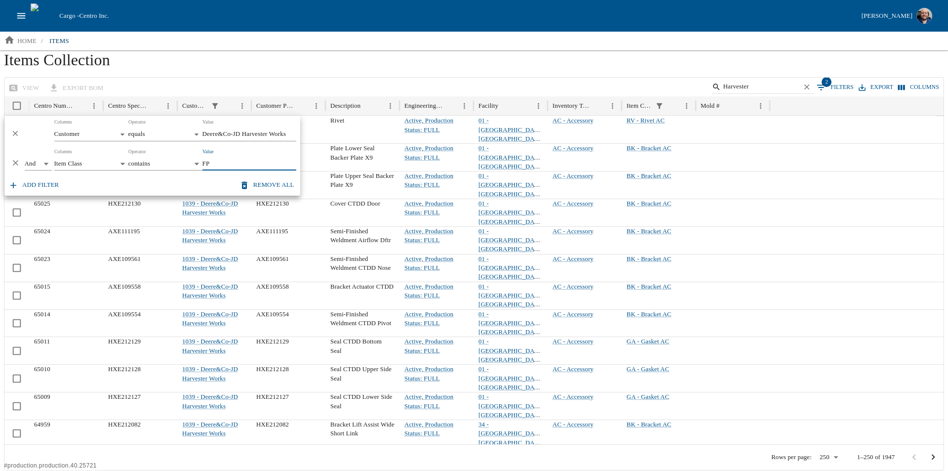
click at [15, 164] on icon "Delete" at bounding box center [15, 162] width 9 height 9
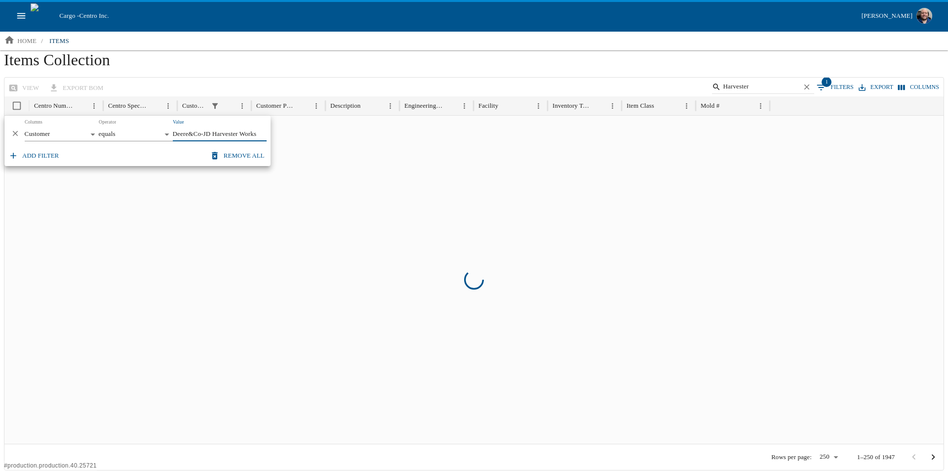
click at [15, 131] on icon "Delete" at bounding box center [15, 133] width 9 height 9
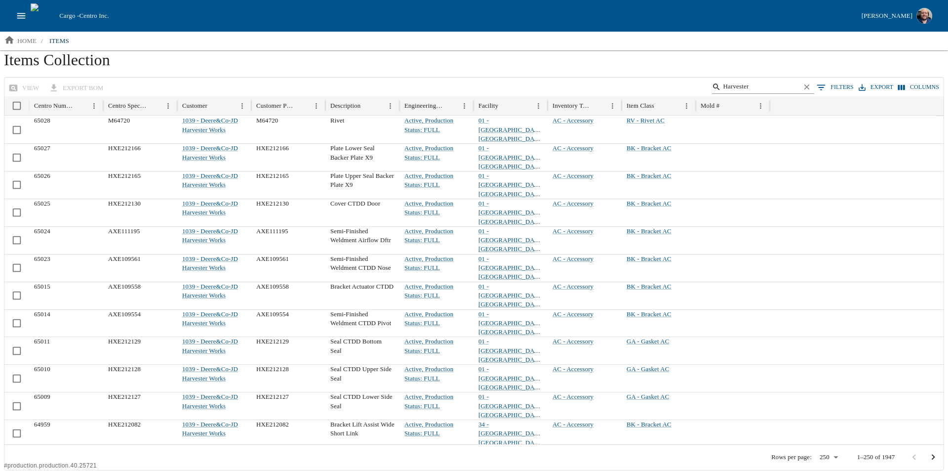
click at [808, 90] on icon "Clear" at bounding box center [807, 86] width 9 height 9
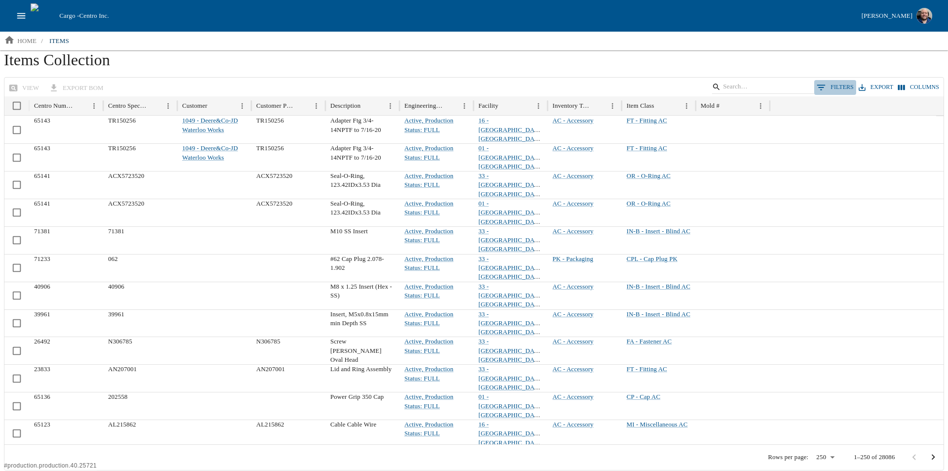
drag, startPoint x: 849, startPoint y: 85, endPoint x: 837, endPoint y: 91, distance: 13.0
click at [848, 85] on button "0 Filters" at bounding box center [835, 87] width 42 height 15
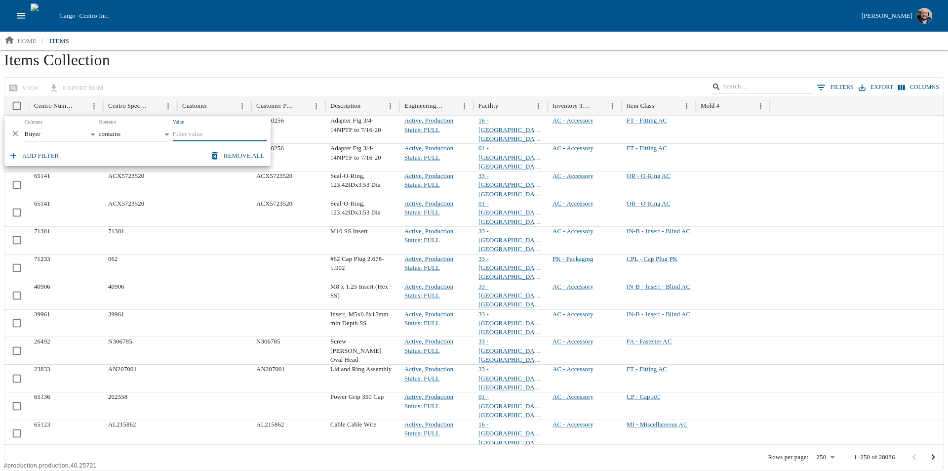
click at [52, 129] on body "Cargo - Centro Inc. [PERSON_NAME] home / items Items Collection view export BOM…" at bounding box center [474, 235] width 948 height 470
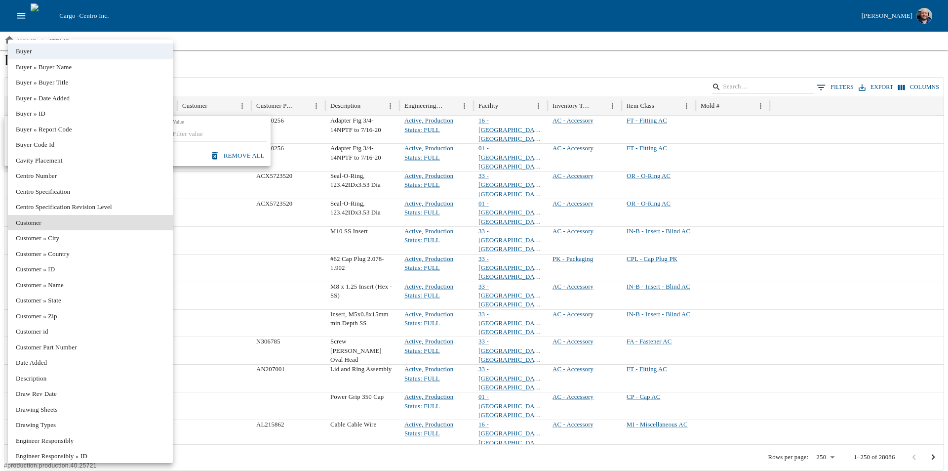
type input "********"
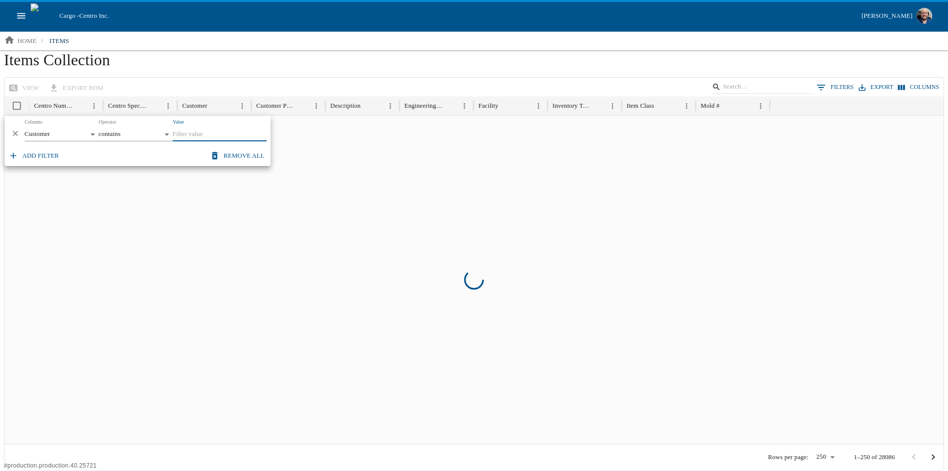
click at [193, 139] on input "Value" at bounding box center [220, 134] width 94 height 14
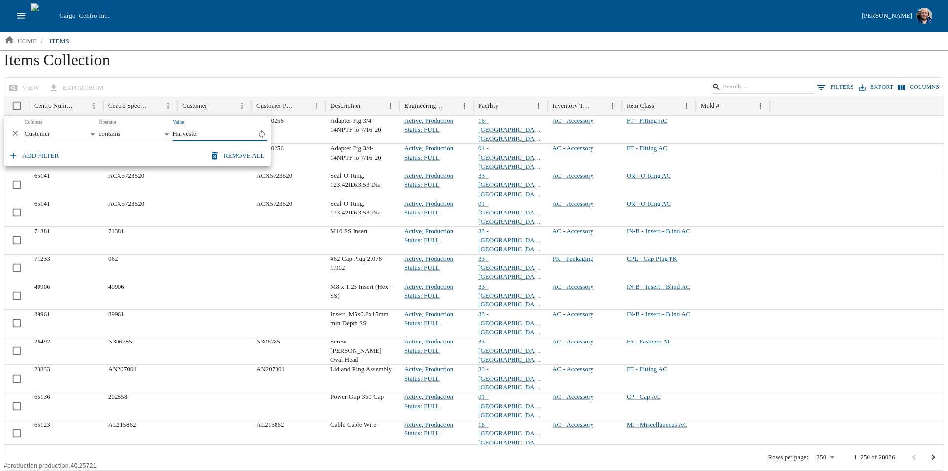
type input "Harvester"
click at [264, 63] on h1 "Items Collection" at bounding box center [474, 63] width 940 height 27
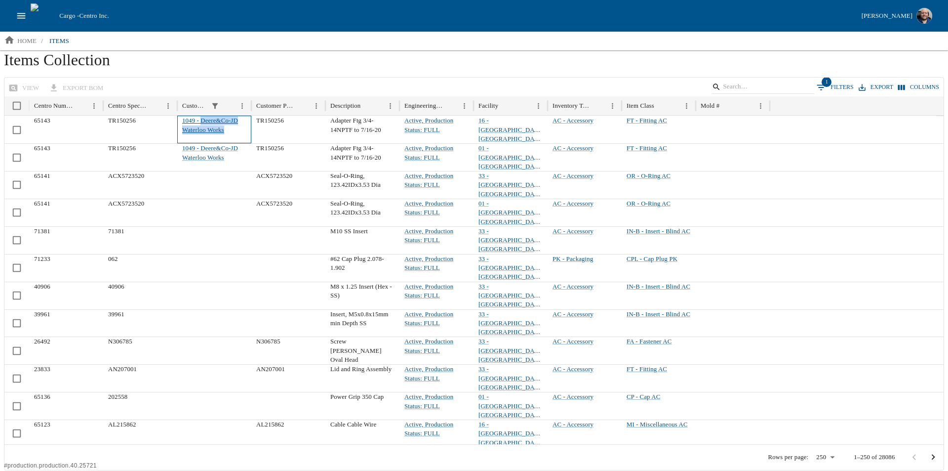
drag, startPoint x: 226, startPoint y: 128, endPoint x: 203, endPoint y: 119, distance: 25.0
click at [203, 119] on div "1049 - Deere&Co-JD Waterloo Works" at bounding box center [214, 130] width 74 height 28
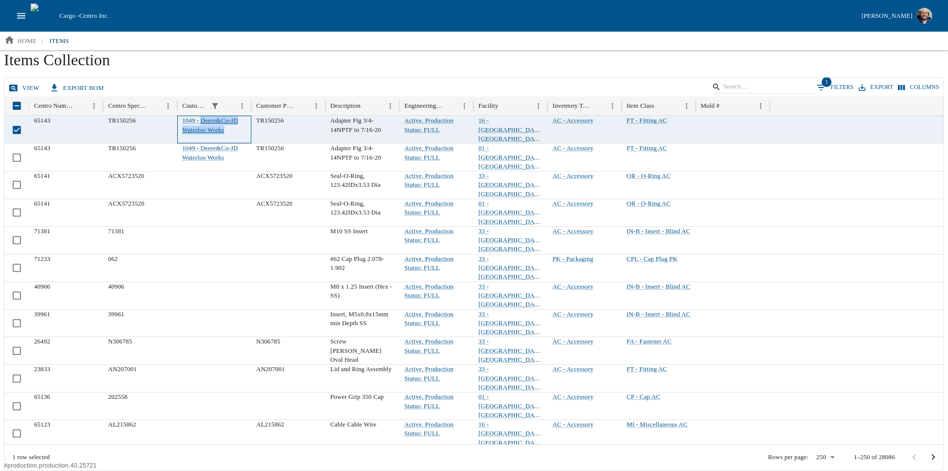
copy link "Deere&Co-JD Waterloo Works"
click at [835, 82] on button "1 Filters" at bounding box center [835, 87] width 42 height 15
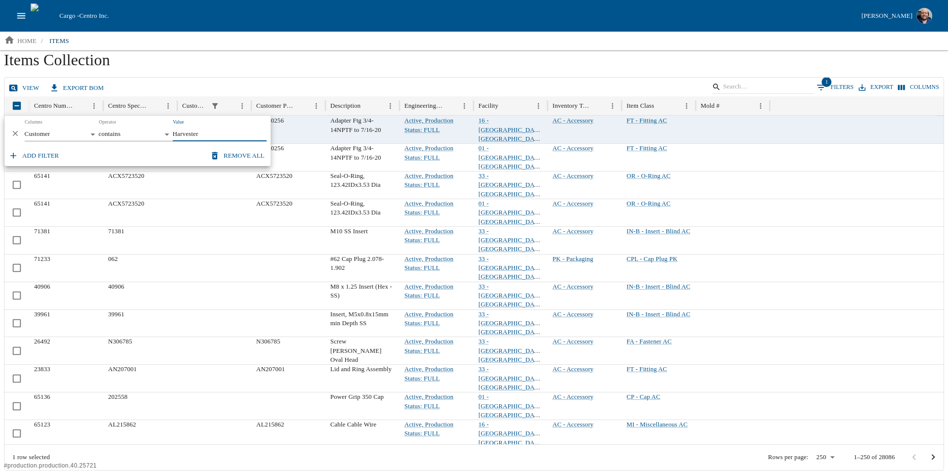
drag, startPoint x: 214, startPoint y: 137, endPoint x: 161, endPoint y: 137, distance: 52.8
click at [161, 137] on div "And *** Columns Customer ******** Operator contains ******** Value Harvester" at bounding box center [137, 131] width 266 height 30
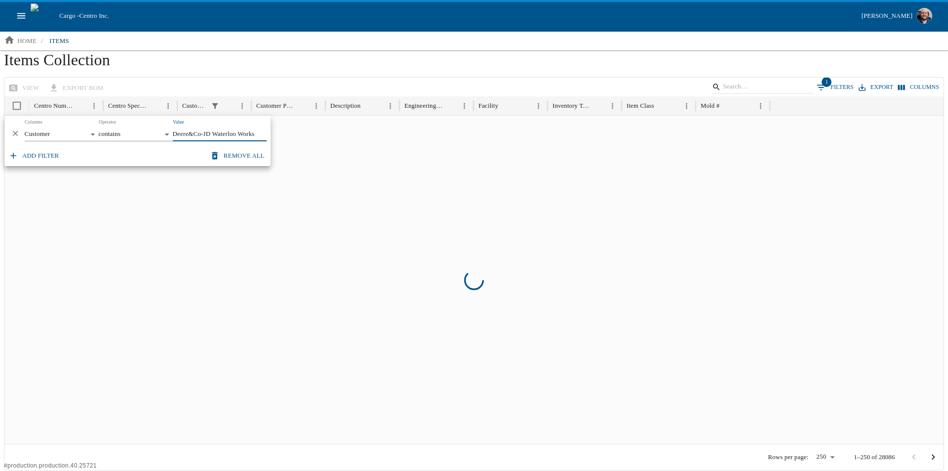
type input "Deere&Co-JD Waterloo Works"
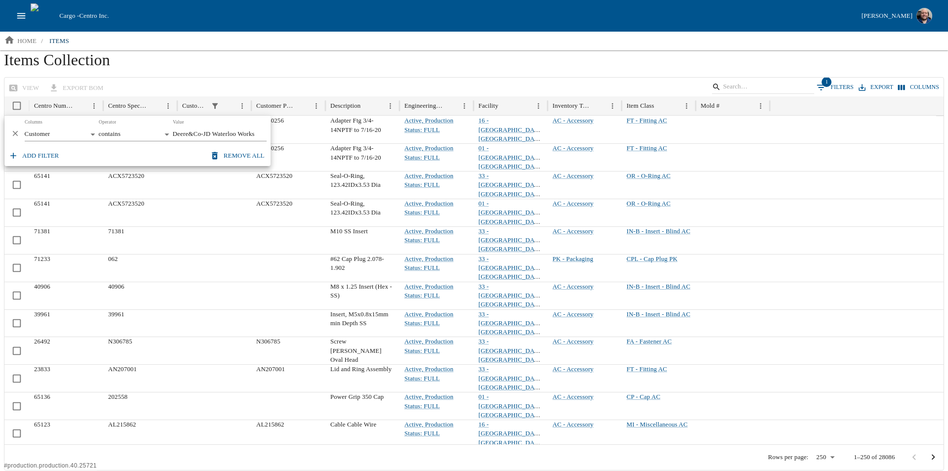
click at [197, 67] on h1 "Items Collection" at bounding box center [474, 63] width 940 height 27
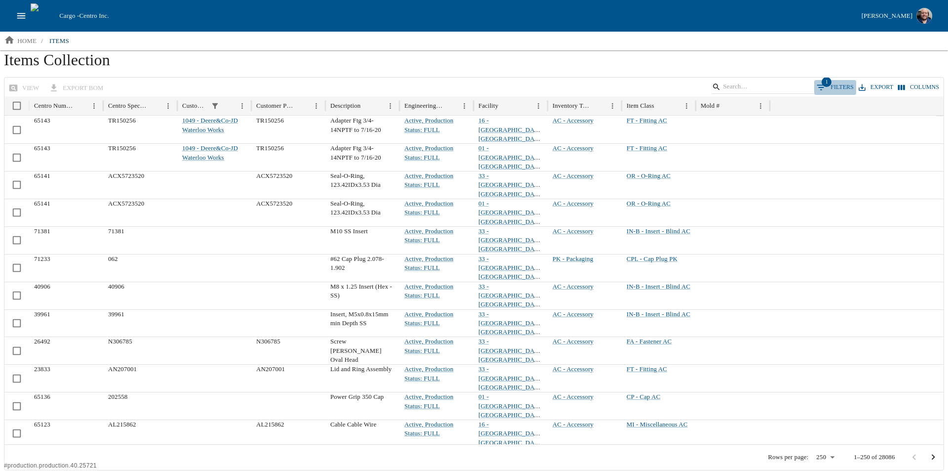
click at [841, 88] on button "1 Filters" at bounding box center [835, 87] width 42 height 15
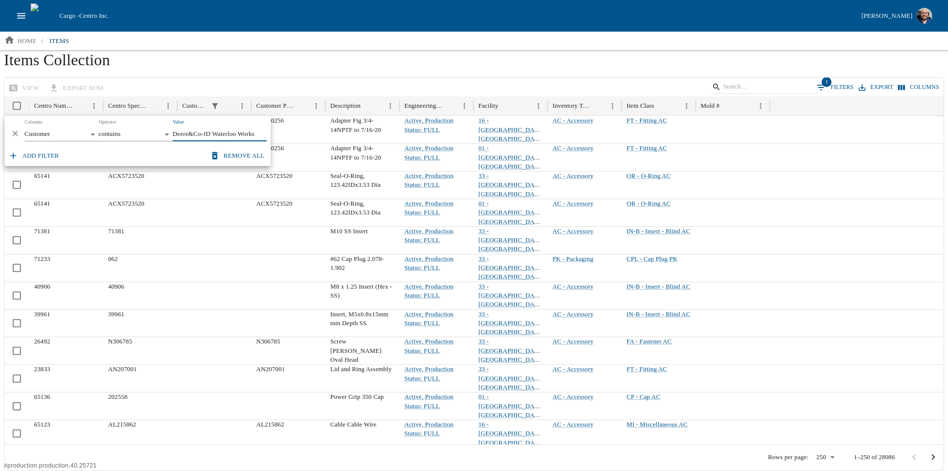
click at [59, 134] on body "Cargo - Centro Inc. [PERSON_NAME] home / items Items Collection view export BOM…" at bounding box center [474, 235] width 948 height 470
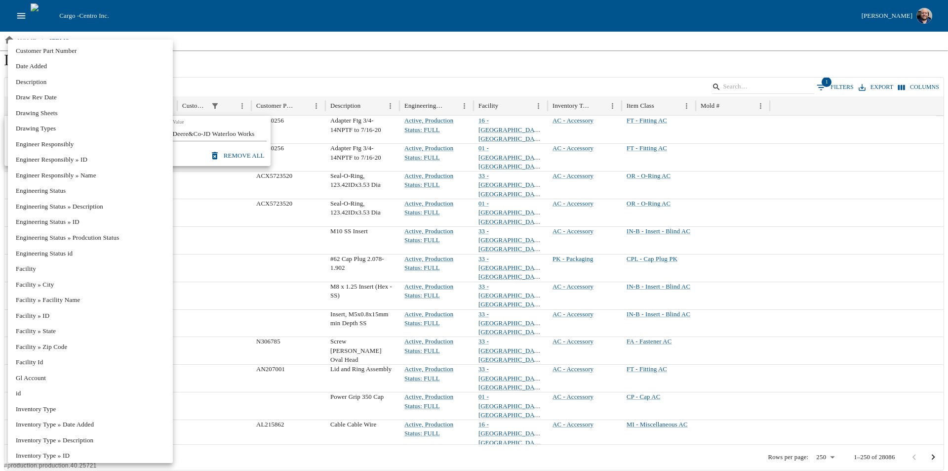
scroll to position [516, 0]
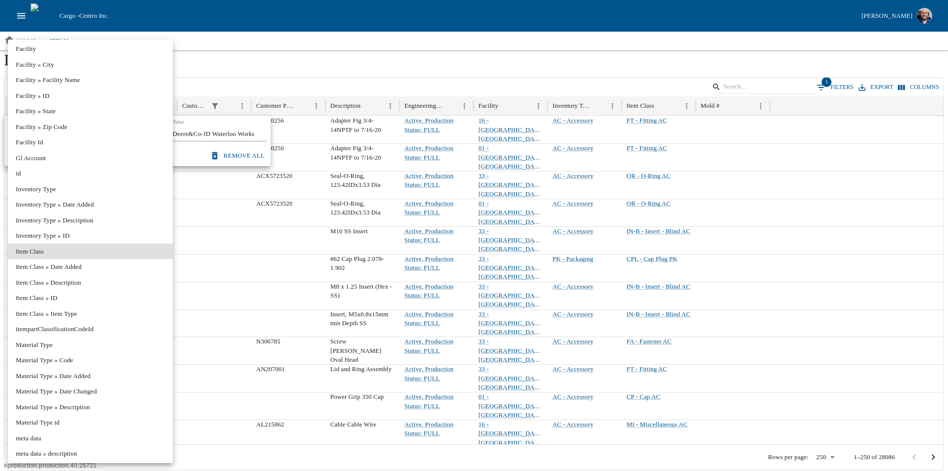
click at [56, 251] on li "Item Class" at bounding box center [90, 251] width 165 height 16
type input "**********"
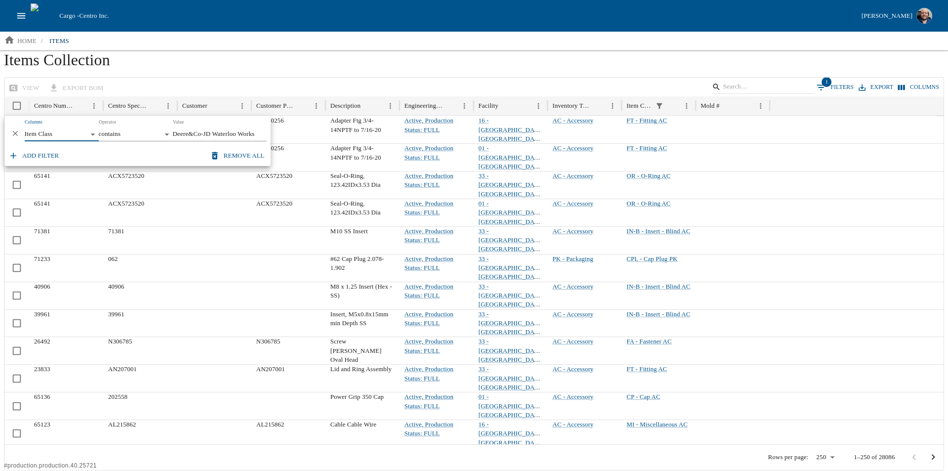
click at [208, 130] on input "Deere&Co-JD Waterloo Works" at bounding box center [220, 134] width 94 height 14
click at [208, 131] on input "Deere&Co-JD Waterloo Works" at bounding box center [220, 134] width 94 height 14
type input "FT"
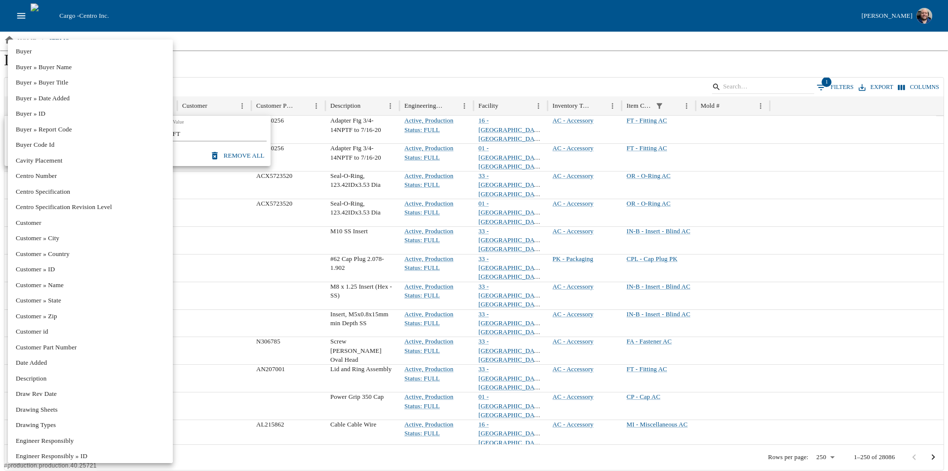
click at [82, 134] on body "Cargo - Centro Inc. [PERSON_NAME] home / items Items Collection view export BOM…" at bounding box center [474, 235] width 948 height 470
click at [73, 178] on li "Centro Number" at bounding box center [90, 176] width 165 height 16
type input "******"
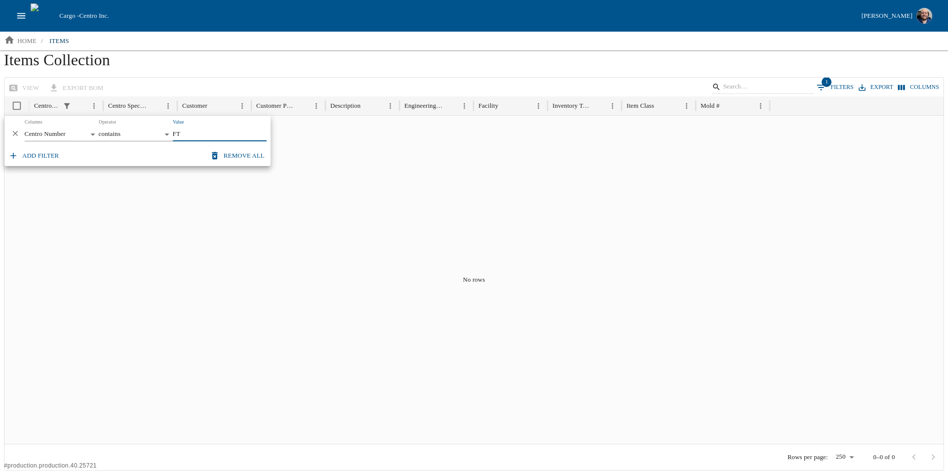
click at [187, 129] on input "FT" at bounding box center [220, 134] width 94 height 14
type input "F"
drag, startPoint x: 167, startPoint y: 136, endPoint x: 155, endPoint y: 134, distance: 12.4
click at [155, 134] on div "And *** Columns Centro Number ****** Operator contains ******** Value 12345" at bounding box center [137, 131] width 266 height 30
type input "35707"
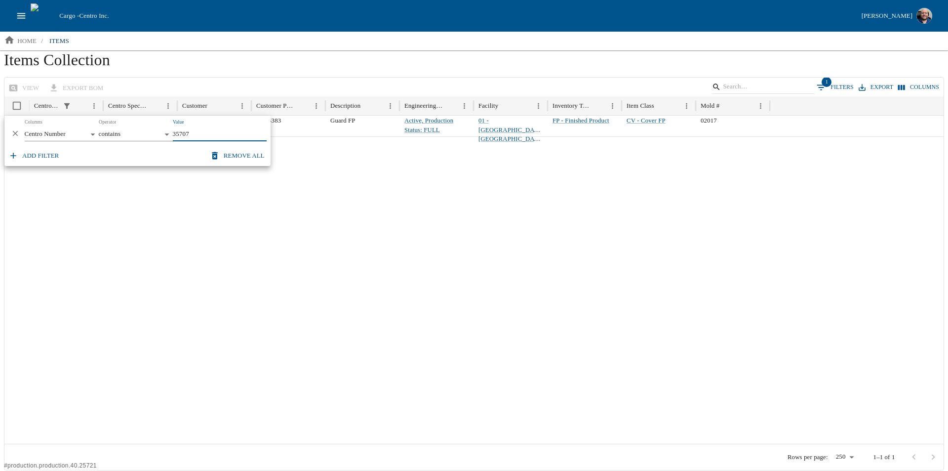
click at [16, 130] on icon "Delete" at bounding box center [15, 133] width 9 height 9
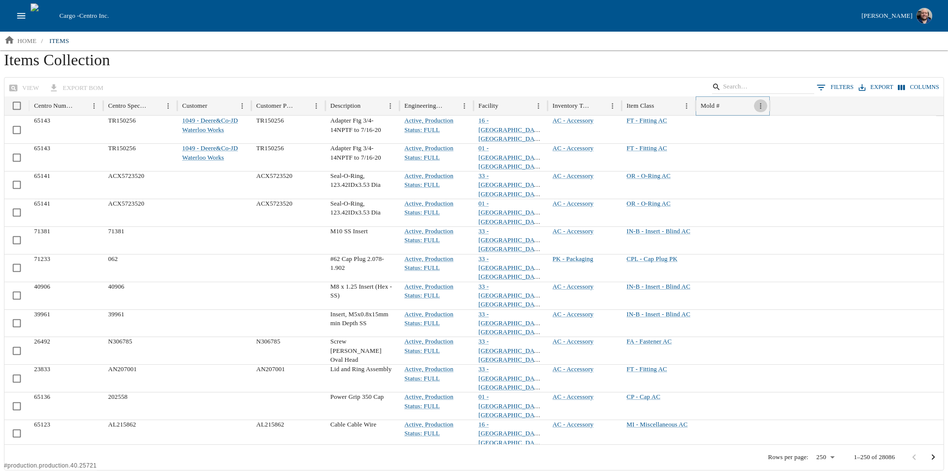
click at [762, 104] on icon "Menu" at bounding box center [761, 106] width 8 height 8
click at [682, 205] on span "Filter" at bounding box center [715, 204] width 89 height 10
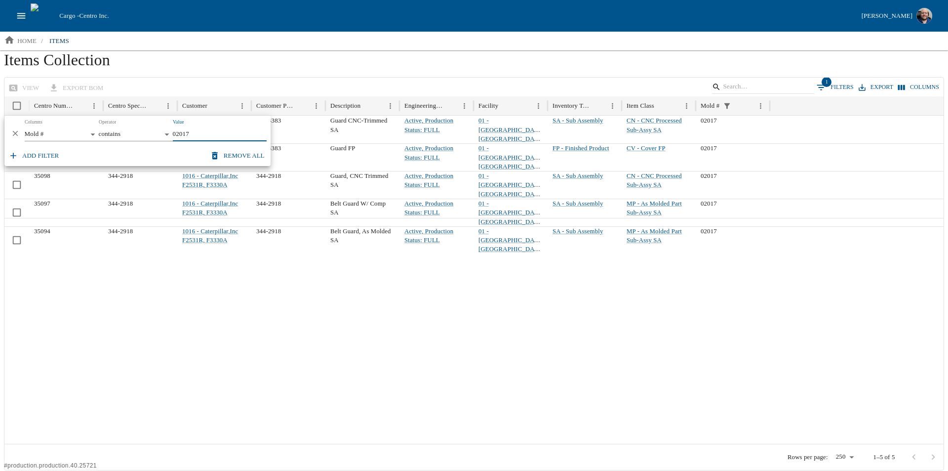
type input "02017"
click at [245, 151] on button "Remove all" at bounding box center [238, 155] width 61 height 17
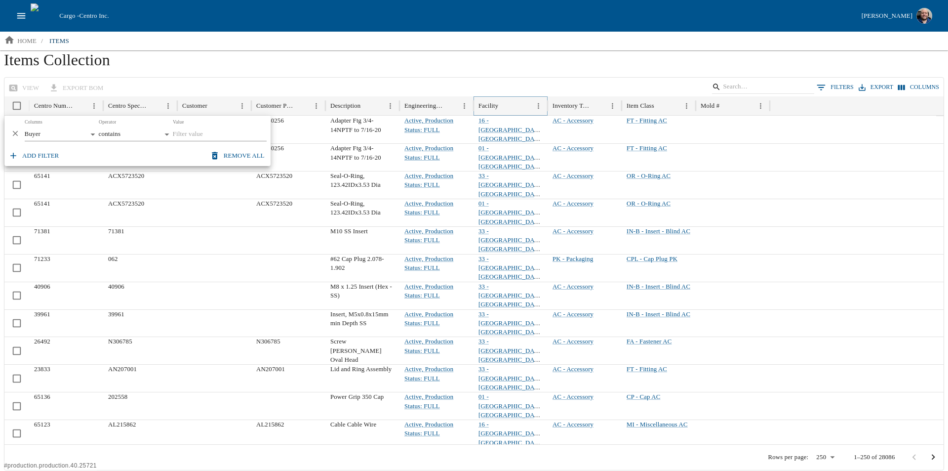
click at [539, 104] on icon "Menu" at bounding box center [538, 105] width 1 height 5
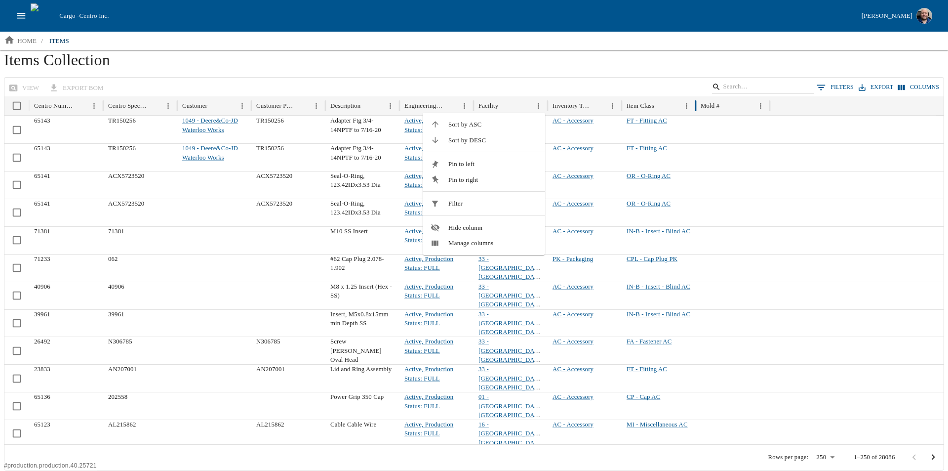
click at [472, 199] on span "Filter" at bounding box center [492, 204] width 89 height 10
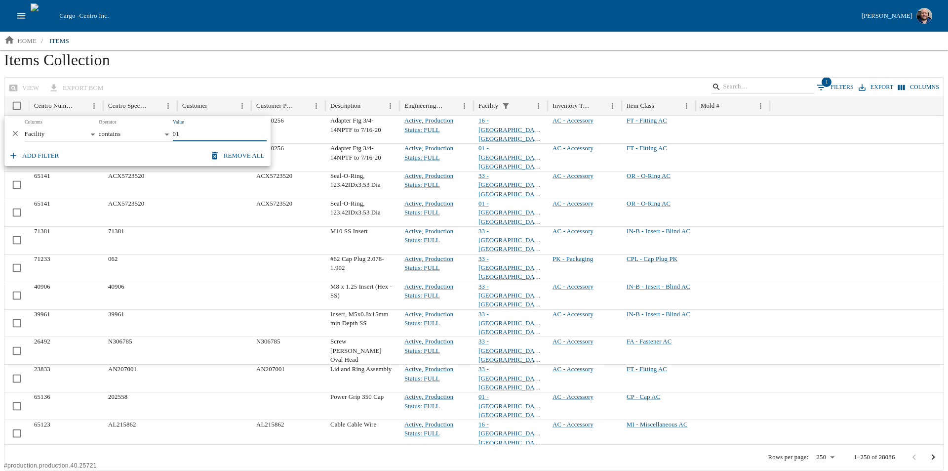
click at [192, 133] on input "01" at bounding box center [220, 134] width 94 height 14
click at [192, 134] on input "01" at bounding box center [220, 134] width 94 height 14
type input "North Liberty"
drag, startPoint x: 285, startPoint y: 365, endPoint x: 252, endPoint y: 365, distance: 33.1
click at [252, 447] on div "AL215862" at bounding box center [288, 461] width 74 height 28
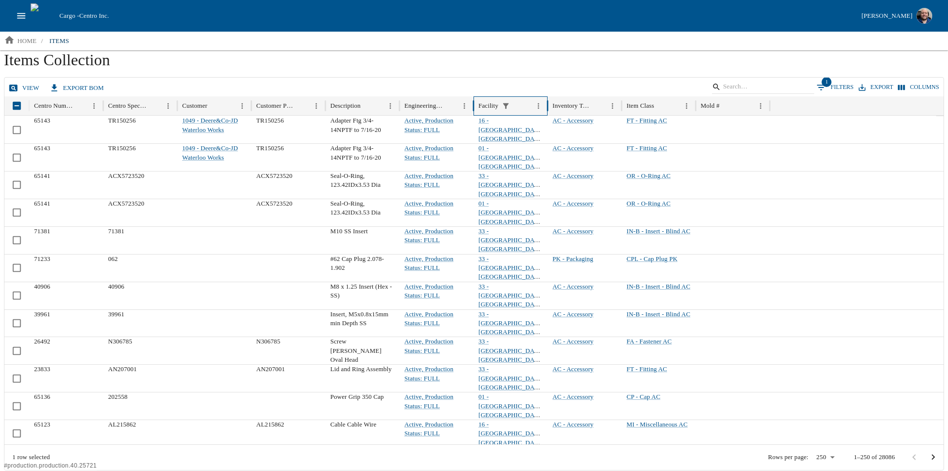
copy div "AL215862"
click at [856, 81] on button "1 Filters" at bounding box center [835, 87] width 42 height 15
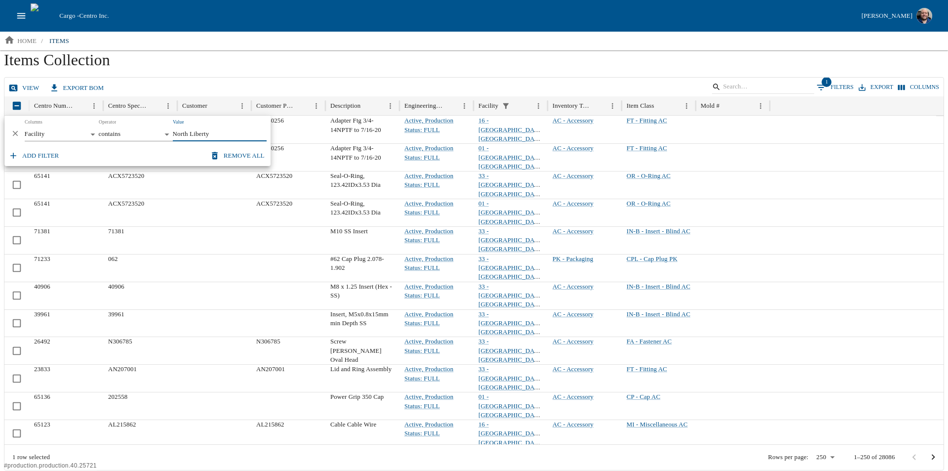
click at [234, 149] on button "Remove all" at bounding box center [238, 155] width 61 height 17
click at [253, 155] on button "Remove all" at bounding box center [238, 155] width 61 height 17
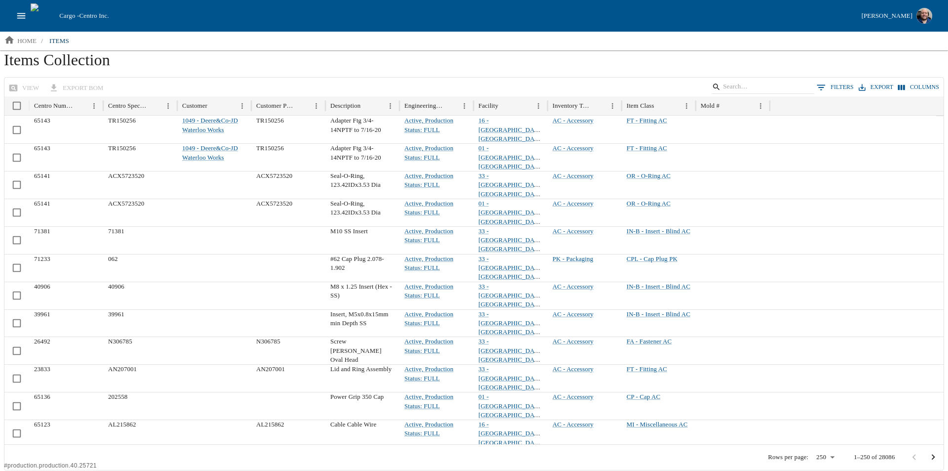
click at [358, 68] on h1 "Items Collection" at bounding box center [474, 63] width 940 height 27
click at [319, 105] on icon "Menu" at bounding box center [316, 106] width 8 height 8
click at [260, 199] on span "Filter" at bounding box center [270, 204] width 89 height 10
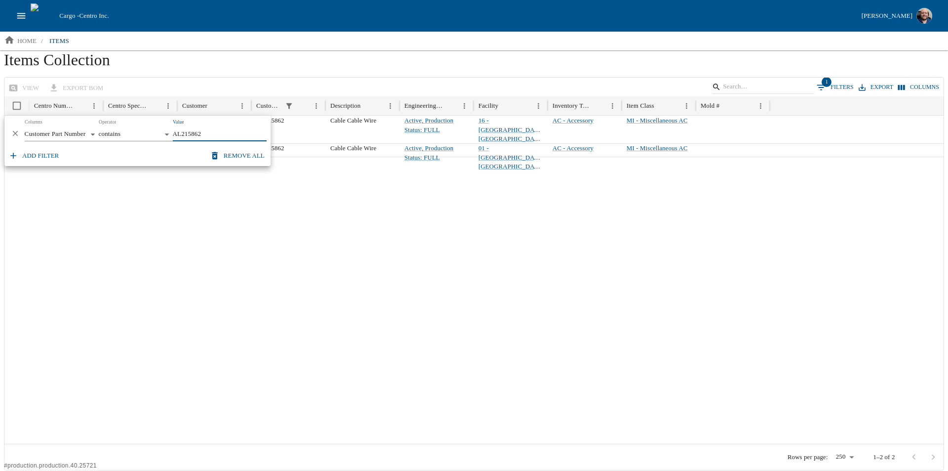
type input "AL215862"
click at [15, 131] on icon "Delete" at bounding box center [15, 133] width 9 height 9
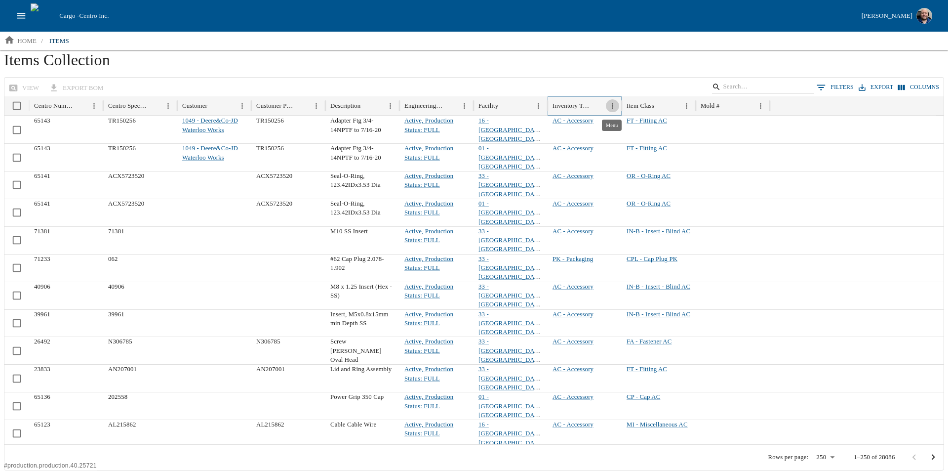
click at [612, 102] on icon "Menu" at bounding box center [612, 106] width 8 height 8
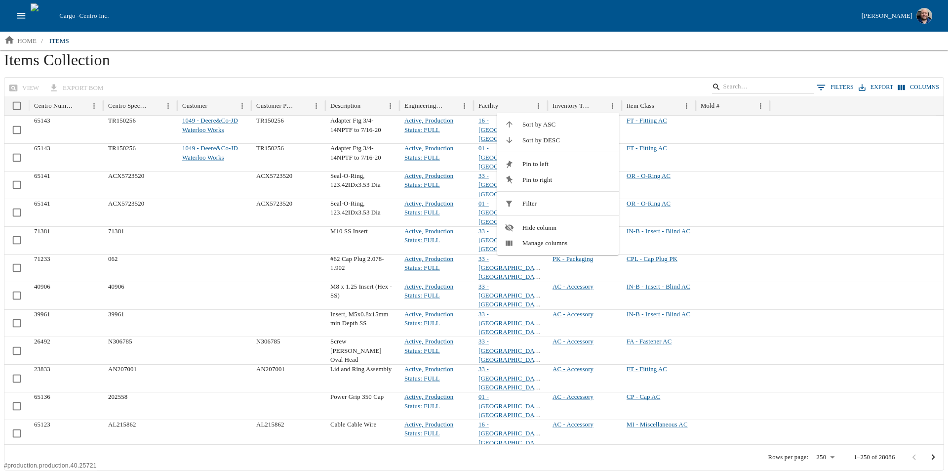
click at [532, 206] on span "Filter" at bounding box center [566, 204] width 89 height 10
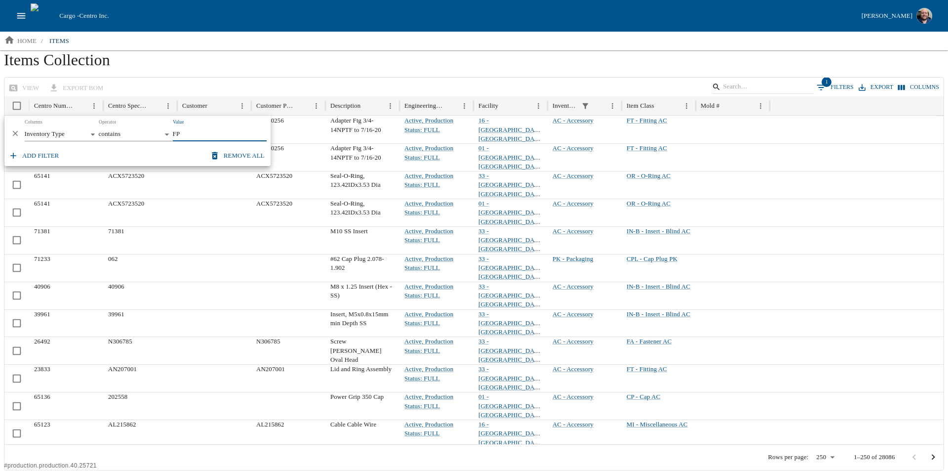
click at [201, 137] on input "FP" at bounding box center [220, 134] width 94 height 14
type input "FP"
click at [277, 56] on h1 "Items Collection" at bounding box center [474, 63] width 940 height 27
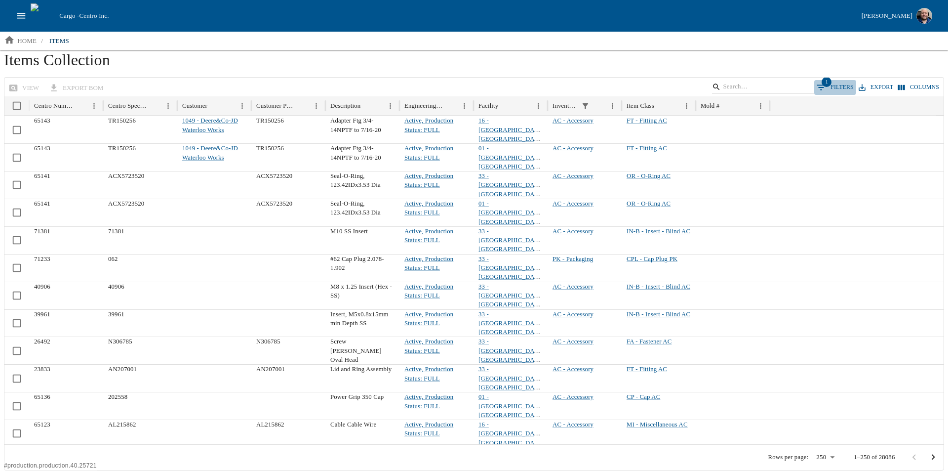
click at [832, 82] on span "1" at bounding box center [827, 82] width 10 height 10
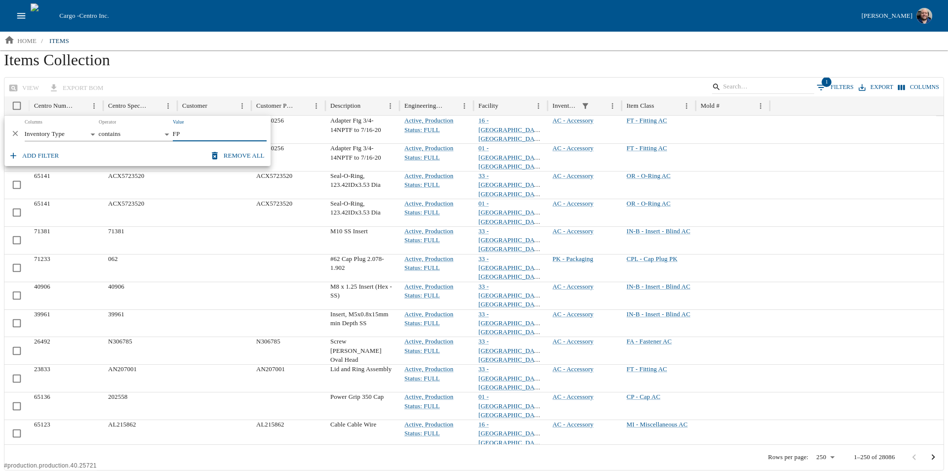
click at [249, 156] on button "Remove all" at bounding box center [238, 155] width 61 height 17
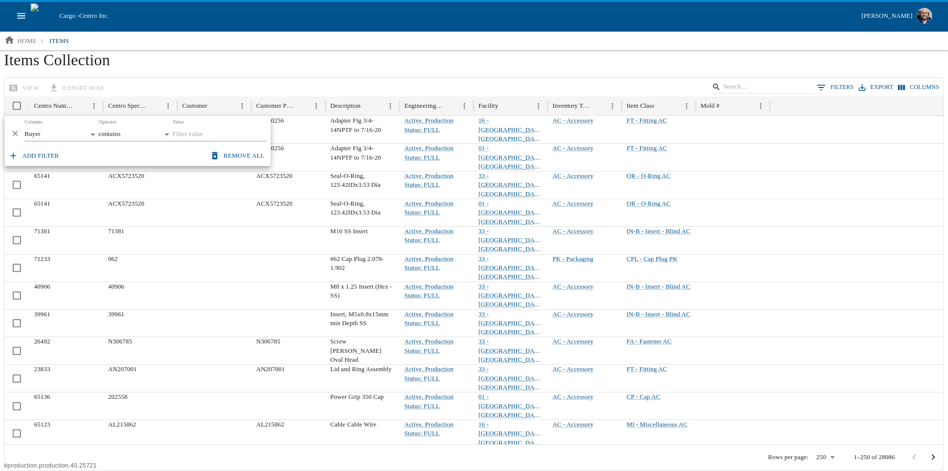
click at [301, 53] on h1 "Items Collection" at bounding box center [474, 63] width 940 height 27
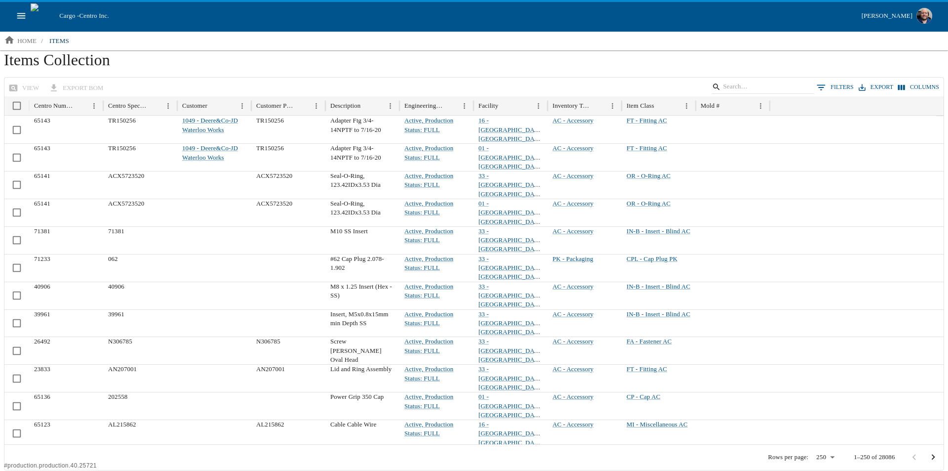
click at [23, 16] on icon "open drawer" at bounding box center [21, 15] width 11 height 11
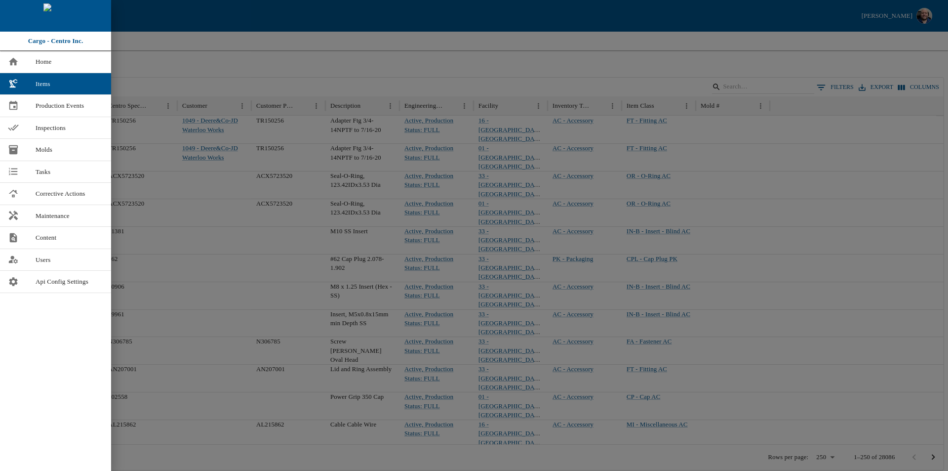
click at [346, 74] on div at bounding box center [474, 235] width 948 height 471
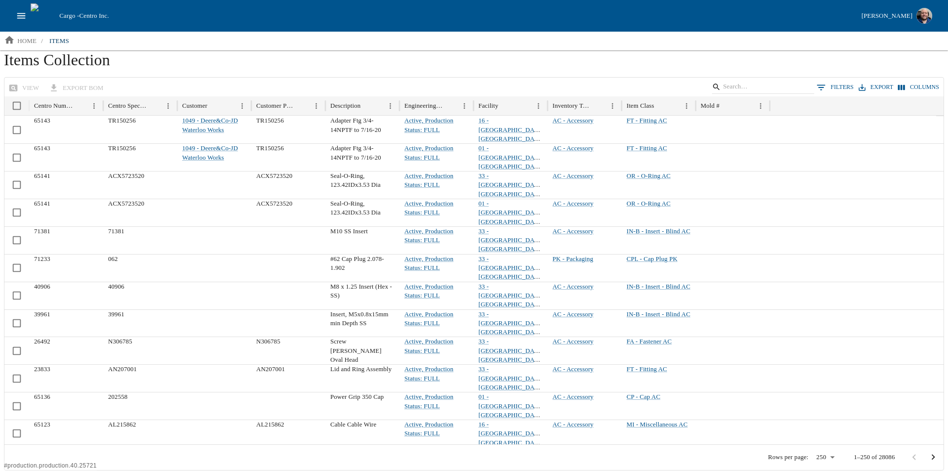
click at [15, 16] on button "open drawer" at bounding box center [21, 15] width 19 height 19
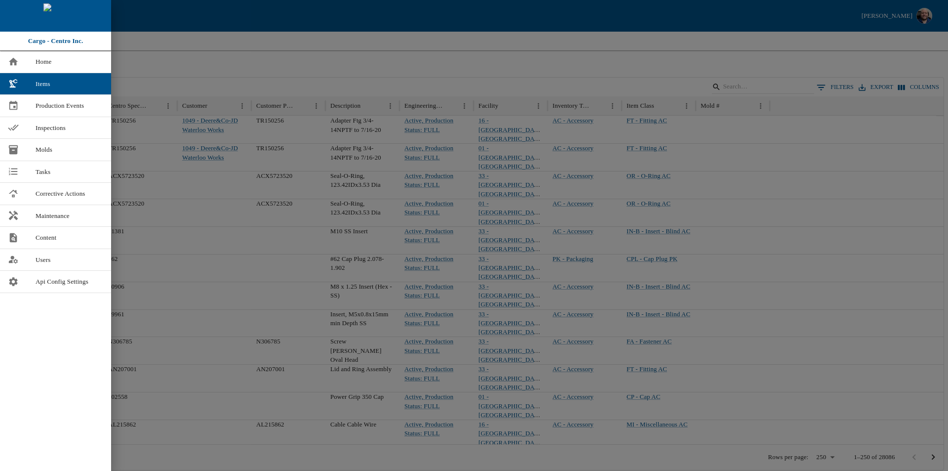
click at [323, 71] on div at bounding box center [474, 235] width 948 height 471
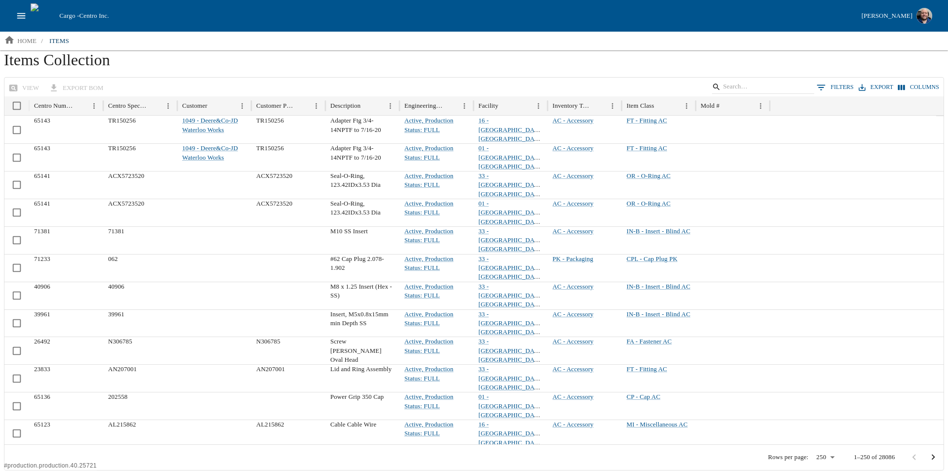
click at [26, 12] on icon "open drawer" at bounding box center [21, 15] width 11 height 11
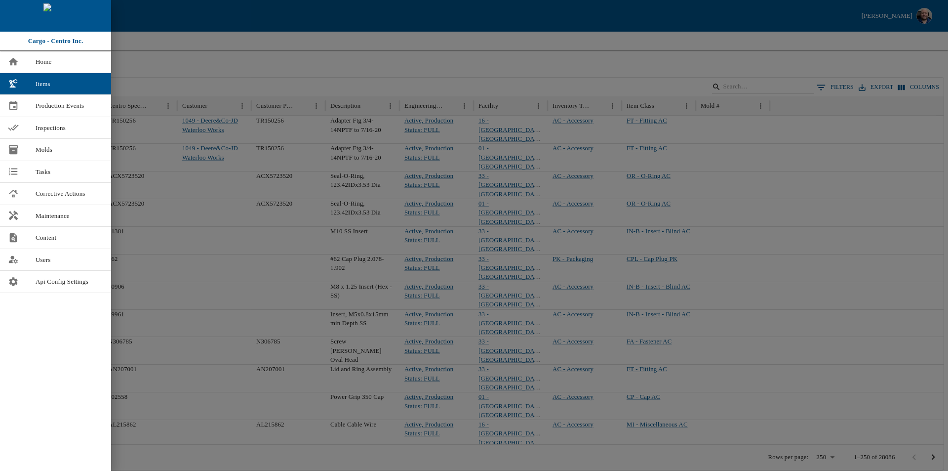
click at [182, 64] on div at bounding box center [474, 235] width 948 height 471
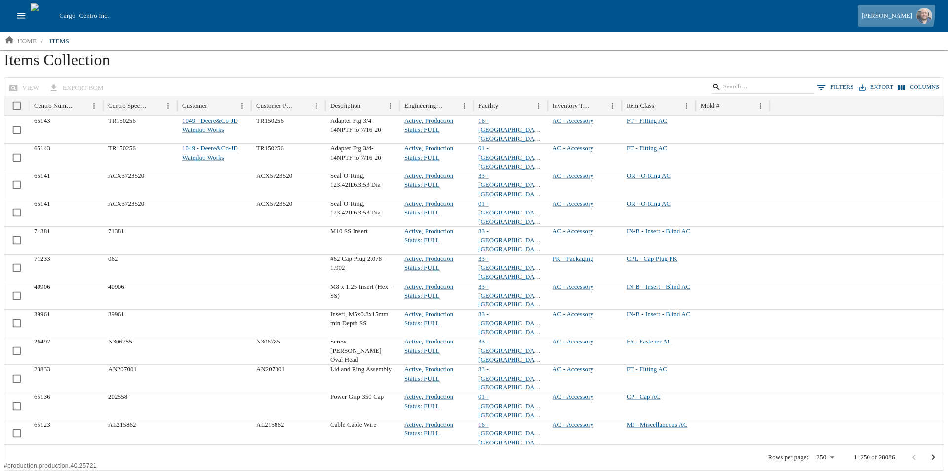
click at [883, 12] on div "[PERSON_NAME]" at bounding box center [887, 15] width 51 height 11
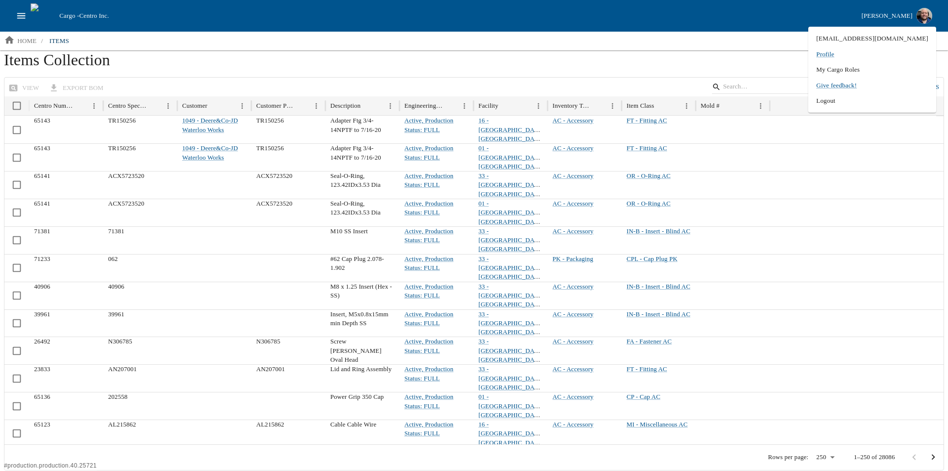
click at [728, 55] on h1 "Items Collection" at bounding box center [474, 63] width 940 height 27
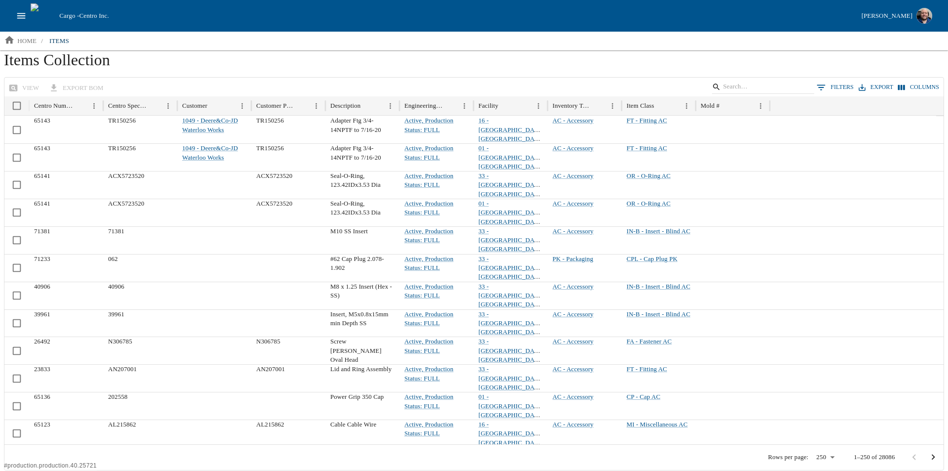
click at [883, 15] on div "[PERSON_NAME]" at bounding box center [887, 15] width 51 height 11
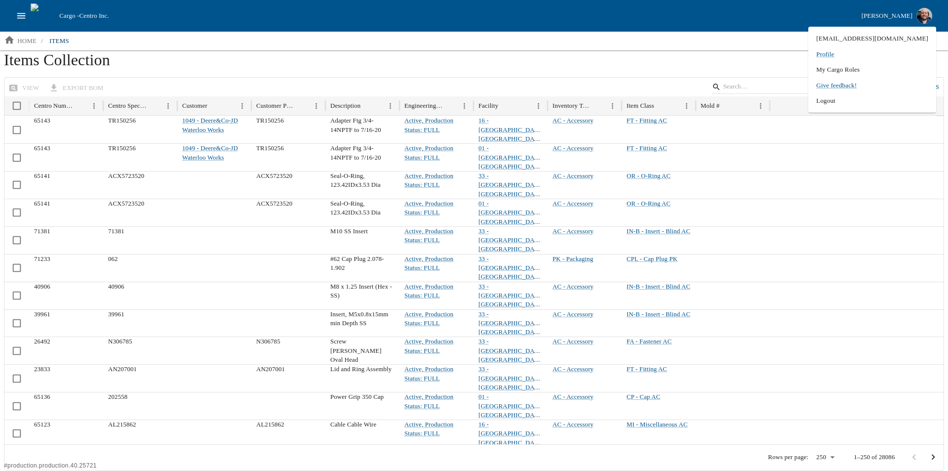
click at [872, 73] on li "My Cargo Roles" at bounding box center [872, 70] width 128 height 16
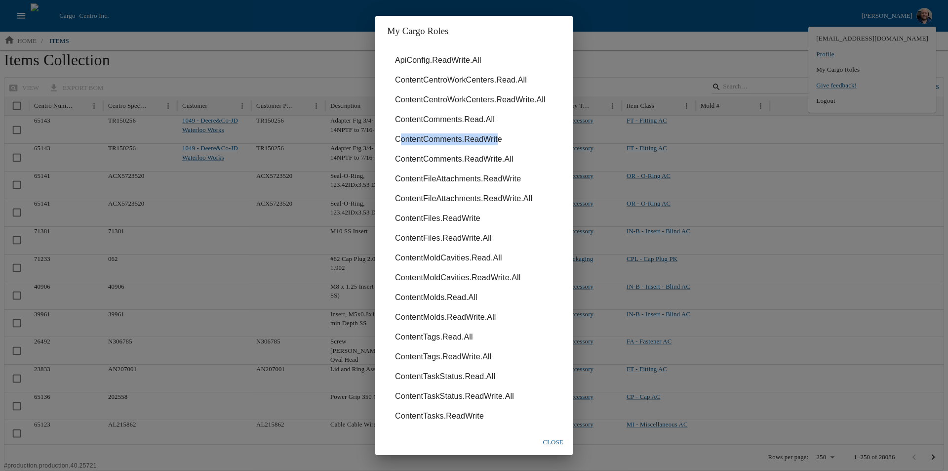
drag, startPoint x: 496, startPoint y: 138, endPoint x: 397, endPoint y: 141, distance: 98.8
click at [397, 141] on li "ContentComments.ReadWrite" at bounding box center [474, 139] width 174 height 20
click at [480, 137] on li "ContentComments.ReadWrite" at bounding box center [474, 139] width 174 height 20
click at [267, 66] on div "My Cargo Roles ApiConfig.ReadWrite.All ContentCentroWorkCenters.Read.All Conten…" at bounding box center [474, 235] width 948 height 471
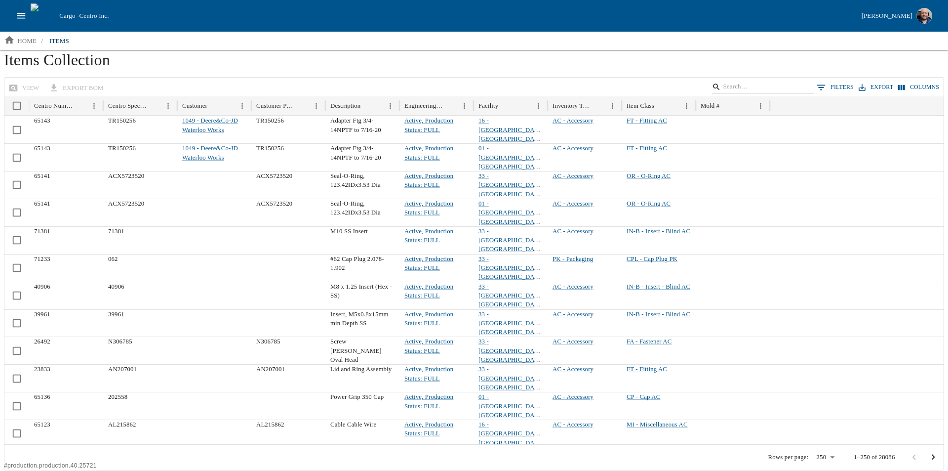
click at [884, 16] on div "[PERSON_NAME]" at bounding box center [887, 15] width 51 height 11
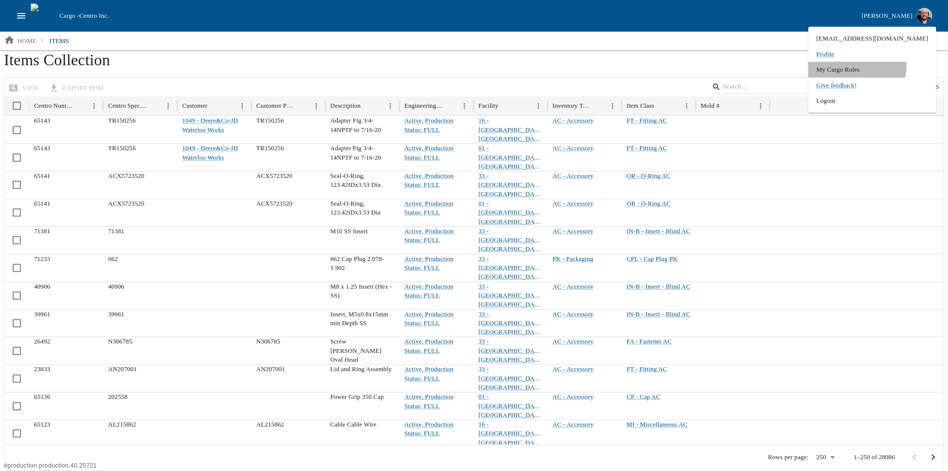
click at [886, 66] on li "My Cargo Roles" at bounding box center [872, 70] width 128 height 16
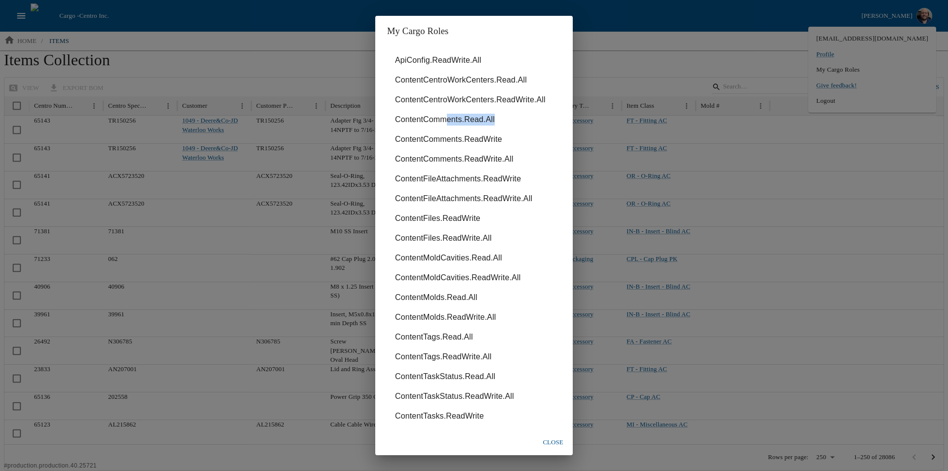
drag, startPoint x: 445, startPoint y: 119, endPoint x: 497, endPoint y: 116, distance: 51.9
click at [497, 116] on li "ContentComments.Read.All" at bounding box center [474, 120] width 174 height 20
drag, startPoint x: 457, startPoint y: 139, endPoint x: 513, endPoint y: 136, distance: 55.9
click at [513, 136] on li "ContentComments.ReadWrite" at bounding box center [474, 139] width 174 height 20
drag, startPoint x: 481, startPoint y: 158, endPoint x: 534, endPoint y: 160, distance: 53.4
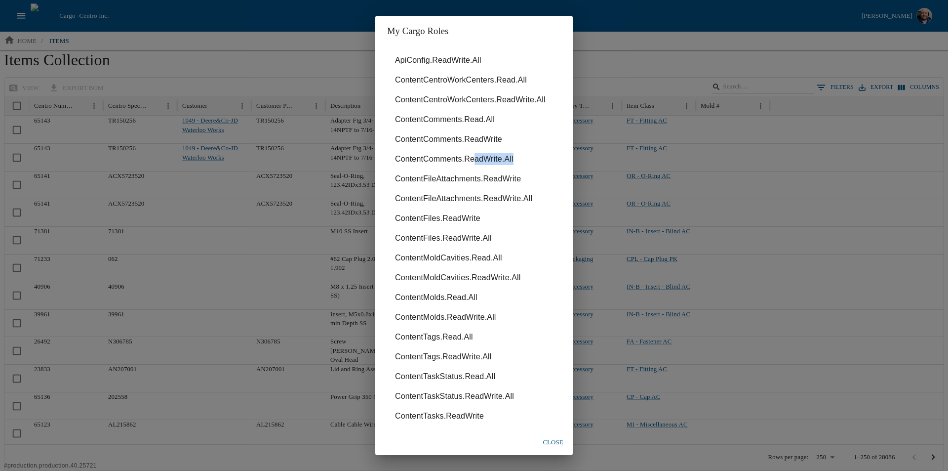
click at [534, 160] on li "ContentComments.ReadWrite.All" at bounding box center [474, 159] width 174 height 20
drag, startPoint x: 492, startPoint y: 175, endPoint x: 531, endPoint y: 177, distance: 38.5
click at [531, 177] on li "ContentFileAttachments.ReadWrite" at bounding box center [474, 179] width 174 height 20
click at [630, 60] on div "My Cargo Roles ApiConfig.ReadWrite.All ContentCentroWorkCenters.Read.All Conten…" at bounding box center [474, 235] width 948 height 471
